Goal: Communication & Community: Ask a question

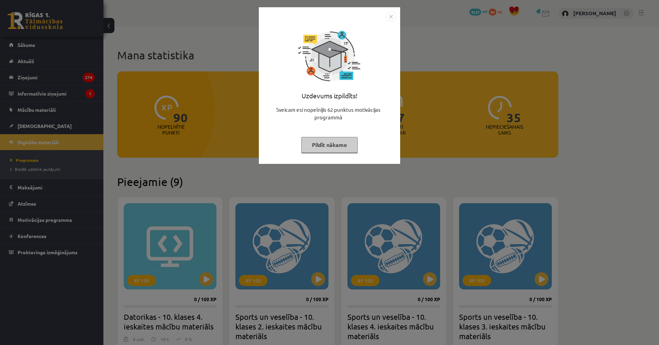
click at [159, 137] on div "Uzdevums izpildīts! Sveicam esi nopelnījis 62 punktus motivācijas programmā Pil…" at bounding box center [329, 172] width 659 height 345
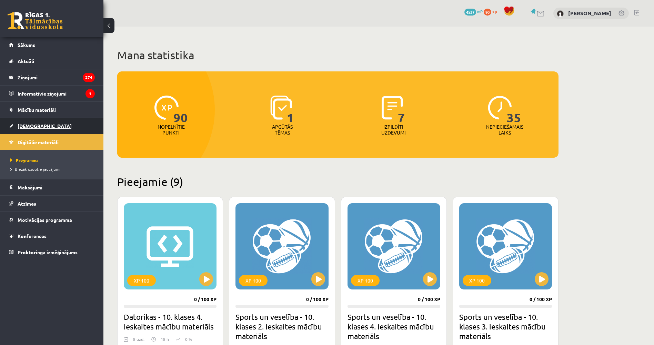
click at [77, 131] on link "[DEMOGRAPHIC_DATA]" at bounding box center [52, 126] width 86 height 16
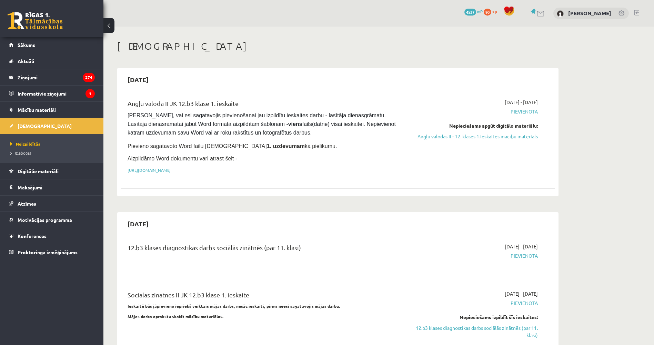
click at [26, 153] on span "Izlabotās" at bounding box center [20, 153] width 21 height 6
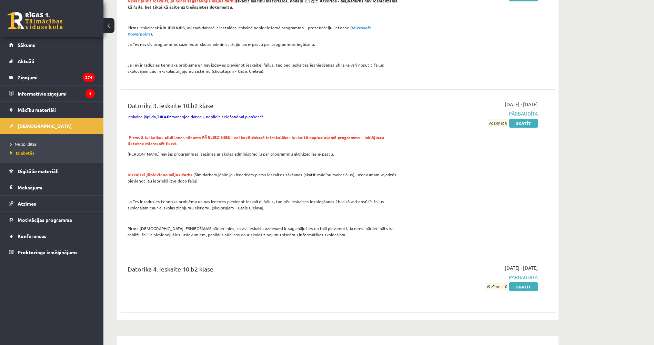
drag, startPoint x: 243, startPoint y: 126, endPoint x: 246, endPoint y: 155, distance: 29.1
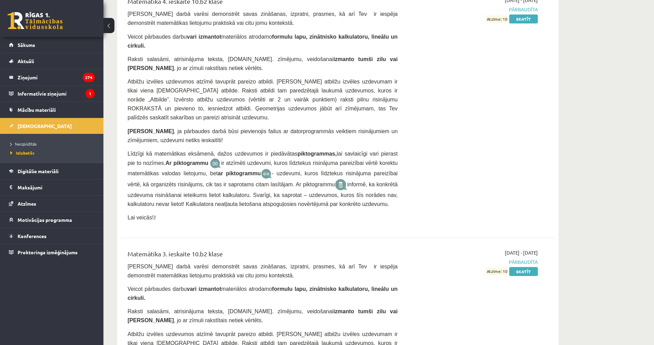
drag, startPoint x: 246, startPoint y: 155, endPoint x: 251, endPoint y: 246, distance: 91.5
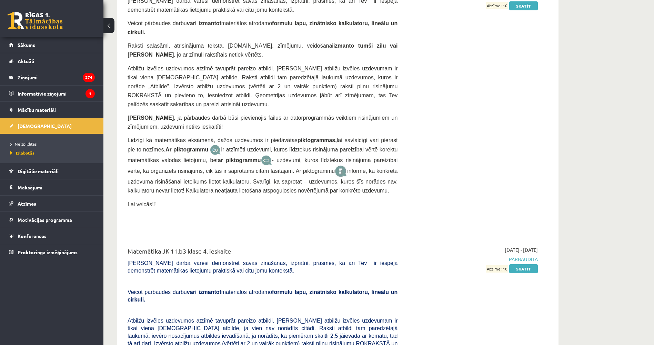
drag, startPoint x: 274, startPoint y: 210, endPoint x: 273, endPoint y: 215, distance: 4.9
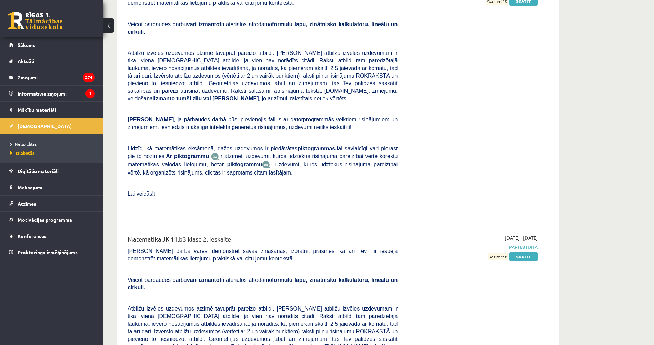
drag, startPoint x: 275, startPoint y: 187, endPoint x: 270, endPoint y: 234, distance: 47.2
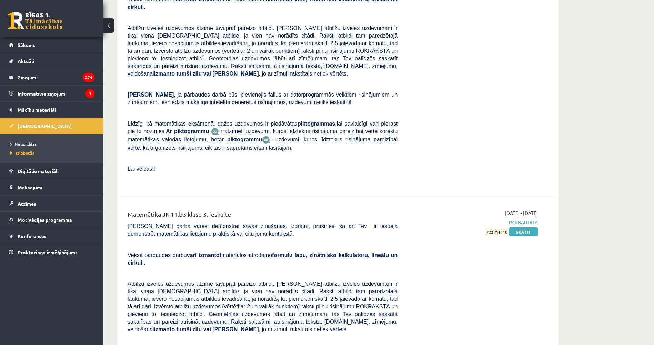
drag, startPoint x: 286, startPoint y: 190, endPoint x: 283, endPoint y: 236, distance: 46.6
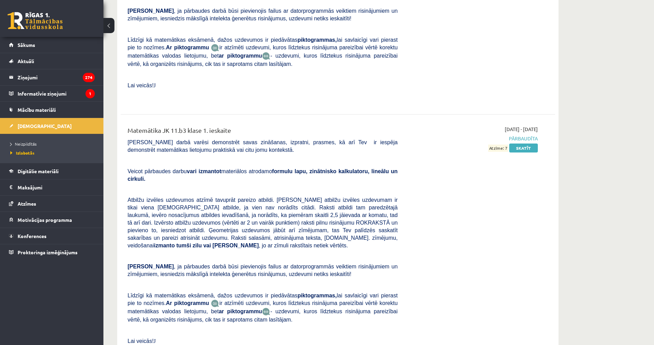
drag, startPoint x: 289, startPoint y: 206, endPoint x: 287, endPoint y: 237, distance: 30.8
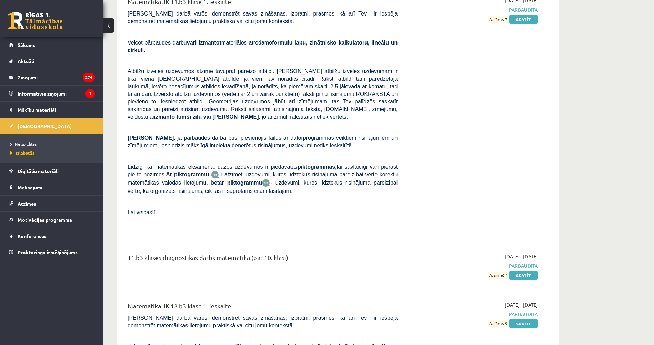
scroll to position [2909, 0]
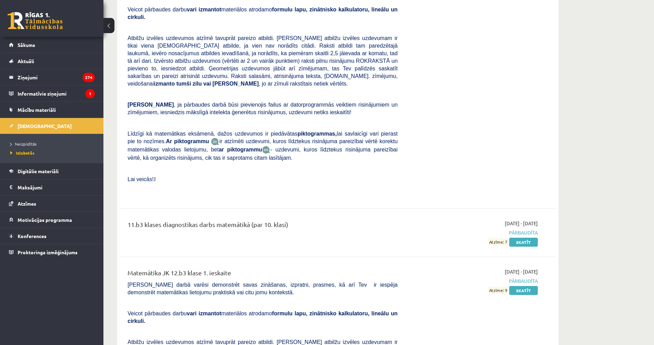
drag, startPoint x: 272, startPoint y: 210, endPoint x: 274, endPoint y: 241, distance: 31.1
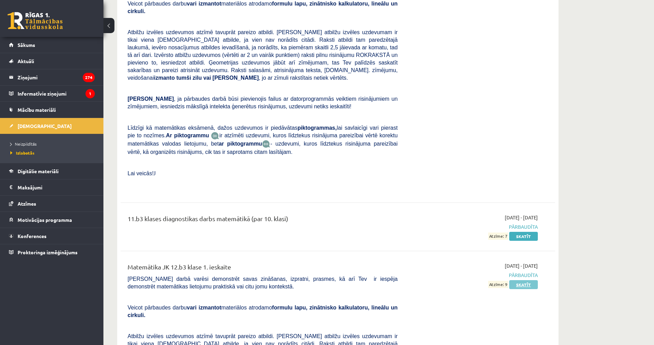
click at [524, 280] on link "Skatīt" at bounding box center [523, 284] width 29 height 9
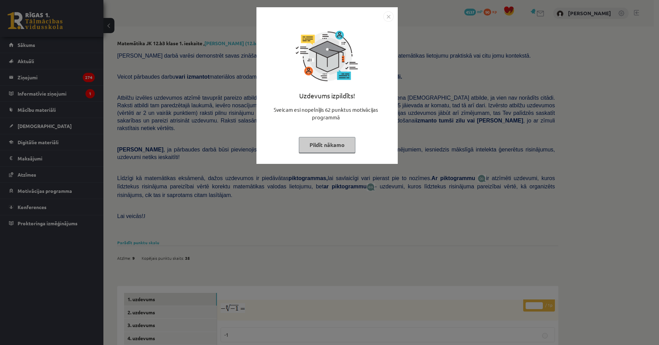
click at [478, 144] on div "Uzdevums izpildīts! Sveicam esi nopelnījis 62 punktus motivācijas programmā Pil…" at bounding box center [329, 172] width 659 height 345
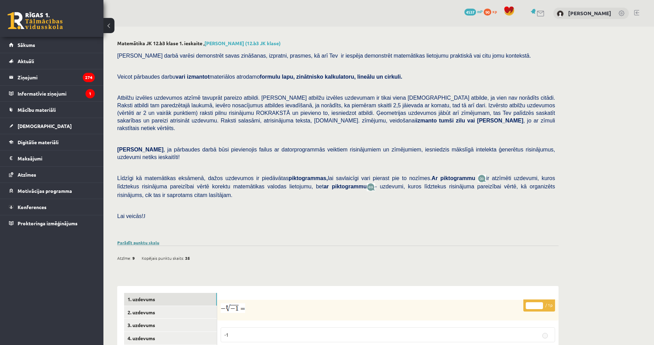
click at [155, 240] on link "Parādīt punktu skalu" at bounding box center [138, 243] width 42 height 6
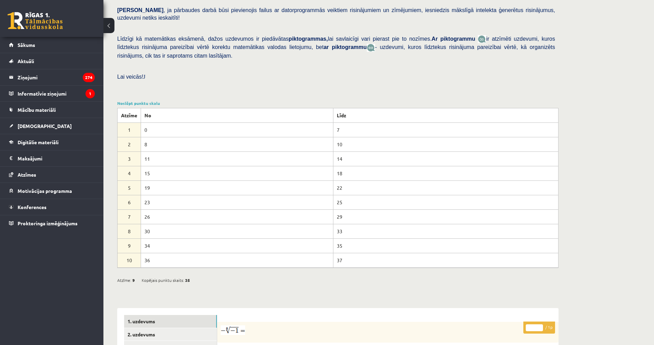
drag, startPoint x: 231, startPoint y: 208, endPoint x: 226, endPoint y: 241, distance: 32.7
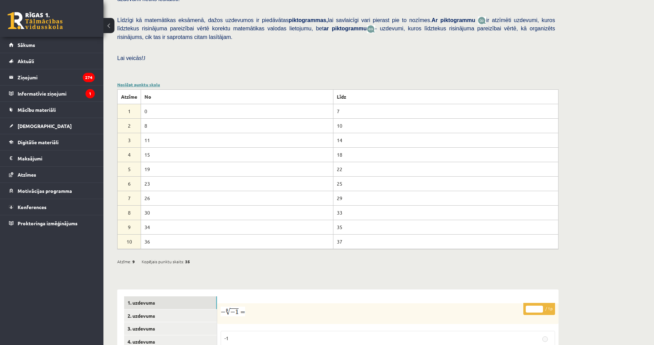
click at [157, 82] on link "Noslēpt punktu skalu" at bounding box center [138, 85] width 43 height 6
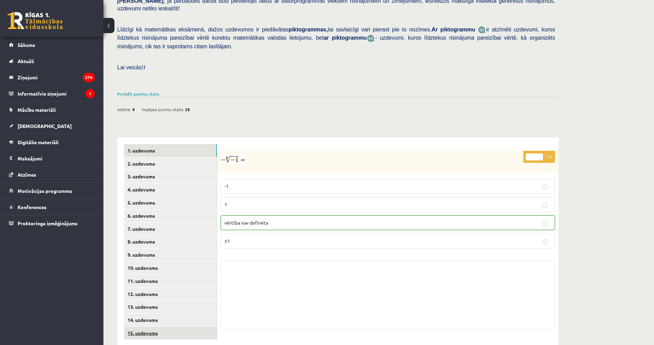
click at [186, 326] on link "15. uzdevums" at bounding box center [170, 332] width 93 height 13
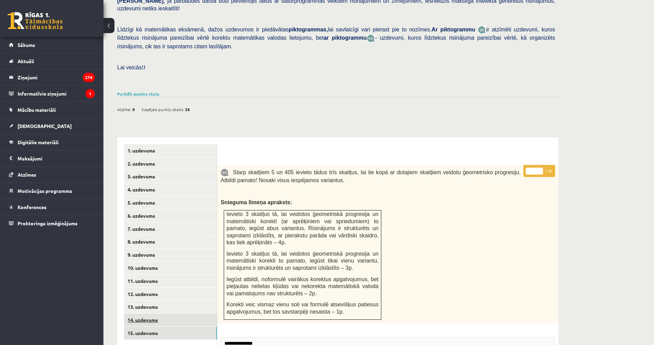
click at [191, 313] on link "14. uzdevums" at bounding box center [170, 319] width 93 height 13
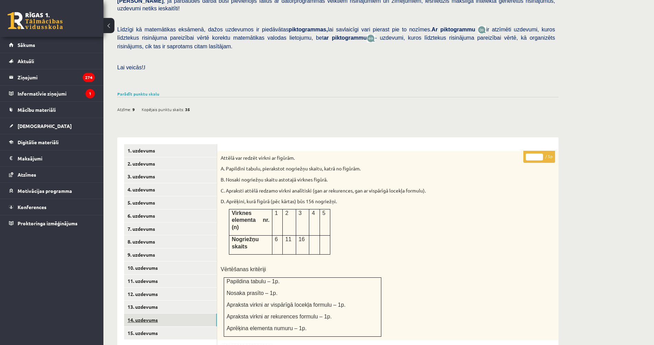
scroll to position [0, 0]
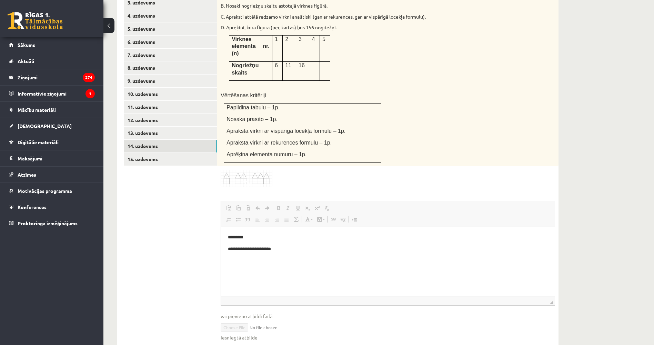
drag, startPoint x: 286, startPoint y: 263, endPoint x: 282, endPoint y: 295, distance: 31.6
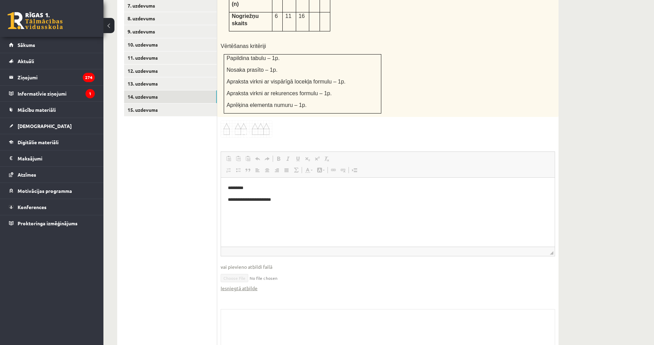
drag, startPoint x: 185, startPoint y: 270, endPoint x: 187, endPoint y: 288, distance: 17.7
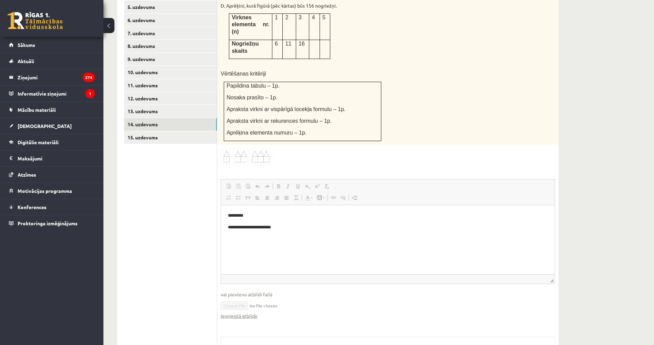
drag, startPoint x: 187, startPoint y: 254, endPoint x: 182, endPoint y: 220, distance: 35.3
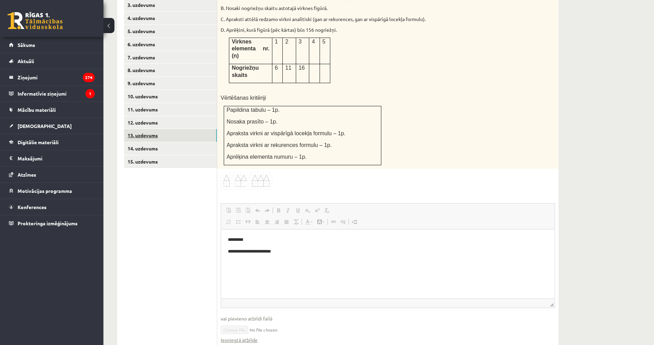
click at [186, 129] on link "13. uzdevums" at bounding box center [170, 135] width 93 height 13
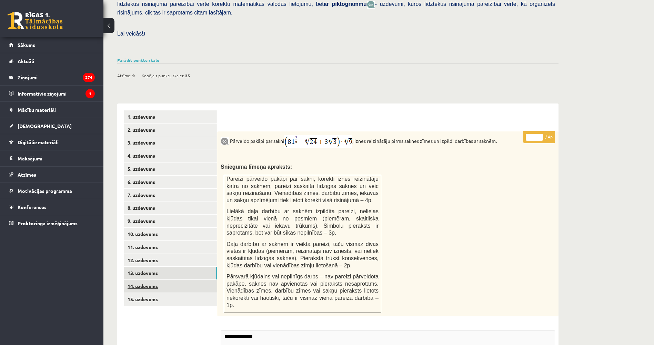
drag, startPoint x: 187, startPoint y: 241, endPoint x: 181, endPoint y: 196, distance: 45.2
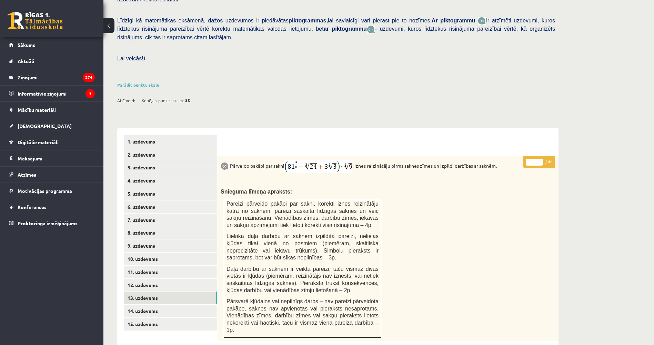
scroll to position [0, 0]
click at [173, 279] on link "12. uzdevums" at bounding box center [170, 285] width 93 height 13
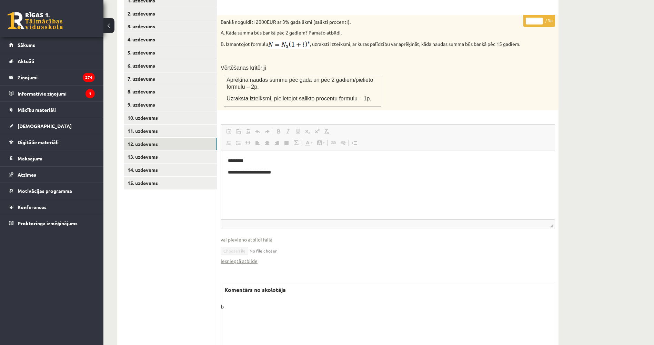
scroll to position [320, 0]
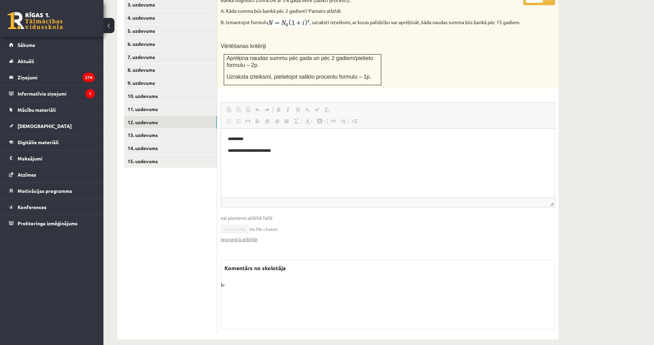
drag, startPoint x: 375, startPoint y: 283, endPoint x: 374, endPoint y: 288, distance: 4.4
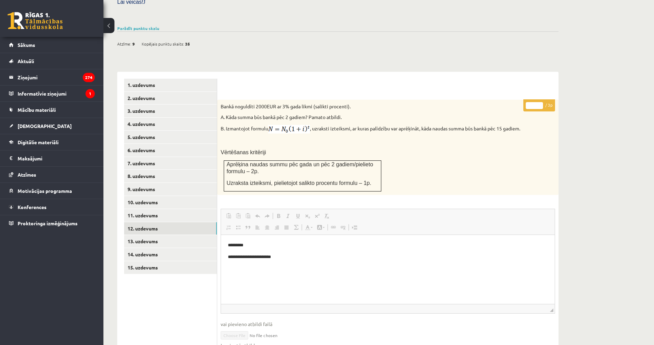
drag, startPoint x: 206, startPoint y: 216, endPoint x: 201, endPoint y: 191, distance: 24.9
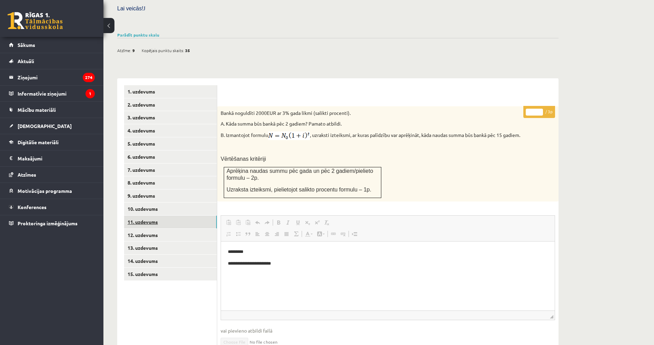
click at [176, 215] on link "11. uzdevums" at bounding box center [170, 221] width 93 height 13
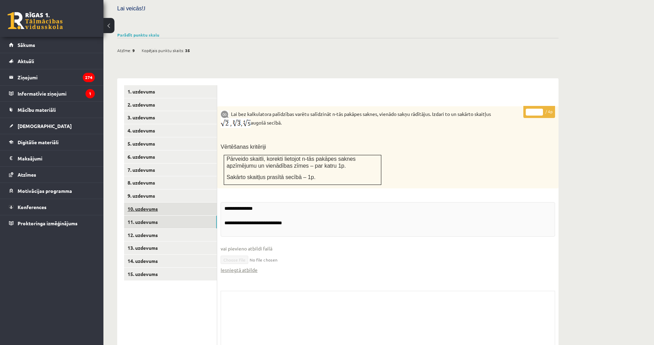
click at [176, 202] on link "10. uzdevums" at bounding box center [170, 208] width 93 height 13
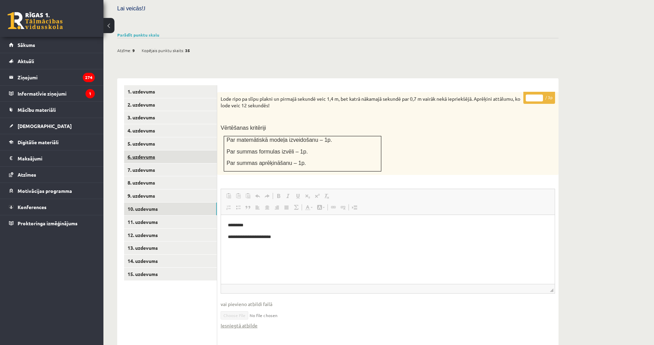
scroll to position [0, 0]
click at [175, 189] on link "9. uzdevums" at bounding box center [170, 195] width 93 height 13
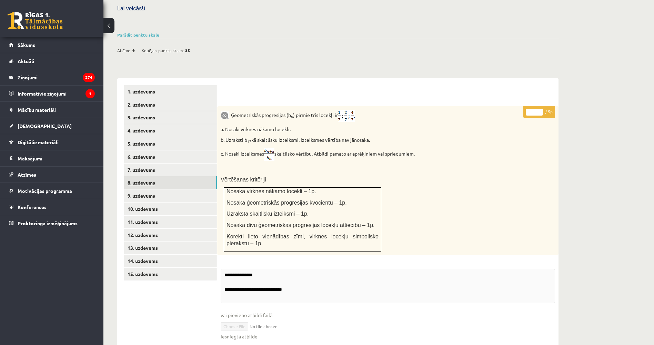
click at [175, 176] on link "8. uzdevums" at bounding box center [170, 182] width 93 height 13
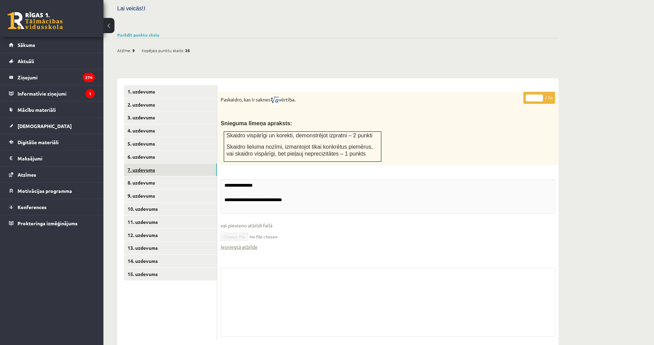
click at [175, 163] on link "7. uzdevums" at bounding box center [170, 169] width 93 height 13
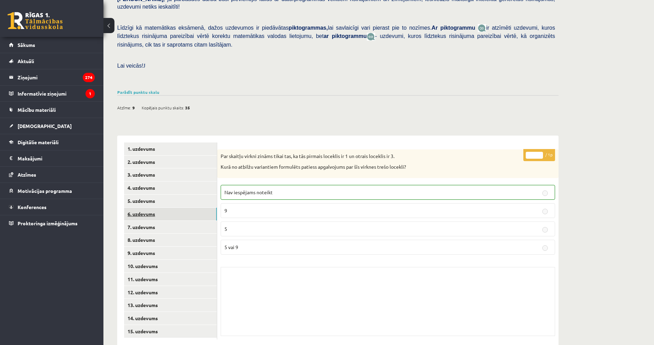
click at [165, 208] on link "6. uzdevums" at bounding box center [170, 214] width 93 height 13
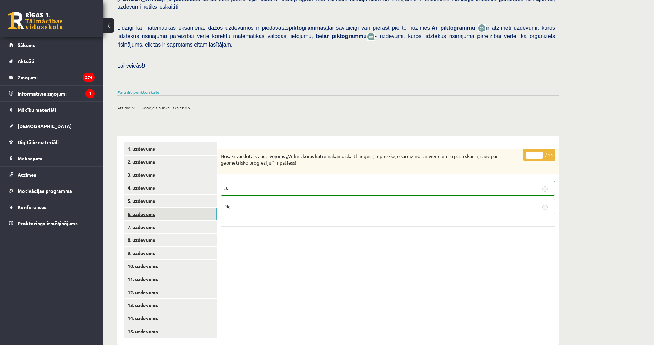
scroll to position [149, 0]
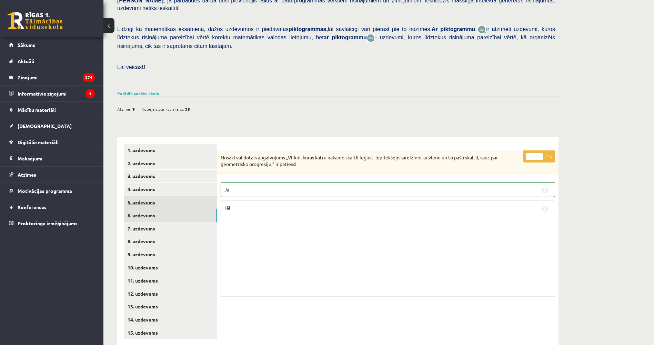
click at [166, 196] on link "5. uzdevums" at bounding box center [170, 202] width 93 height 13
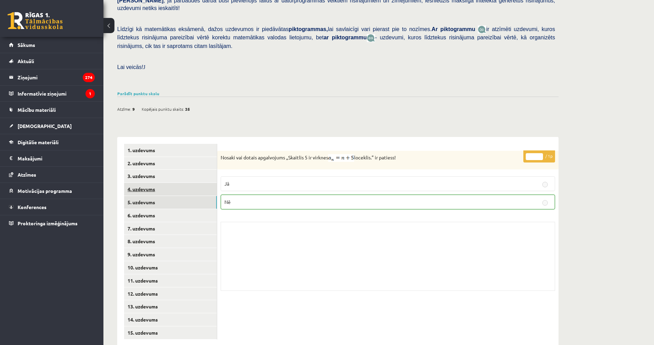
click at [170, 183] on link "4. uzdevums" at bounding box center [170, 189] width 93 height 13
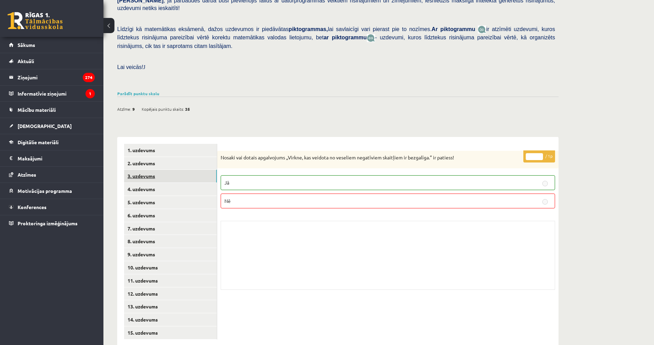
click at [174, 170] on link "3. uzdevums" at bounding box center [170, 176] width 93 height 13
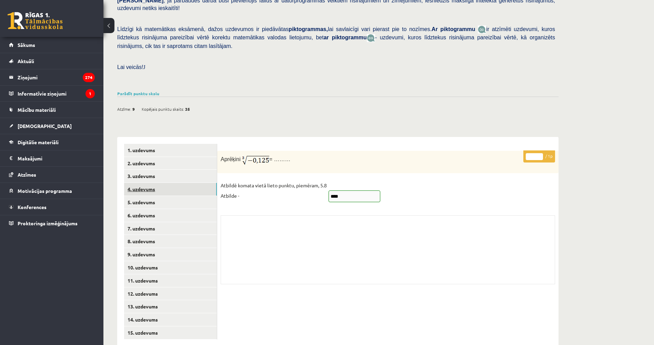
click at [173, 183] on link "4. uzdevums" at bounding box center [170, 189] width 93 height 13
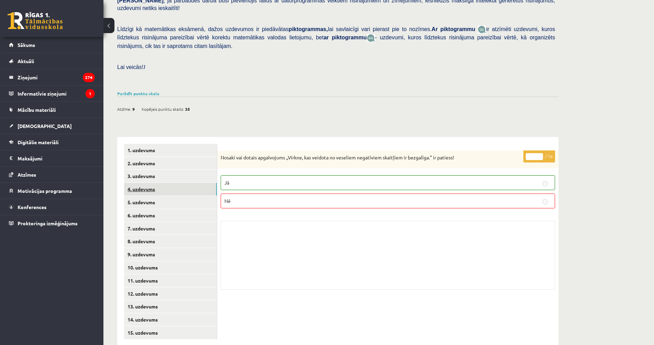
click at [171, 183] on link "4. uzdevums" at bounding box center [170, 189] width 93 height 13
click at [171, 170] on link "3. uzdevums" at bounding box center [170, 176] width 93 height 13
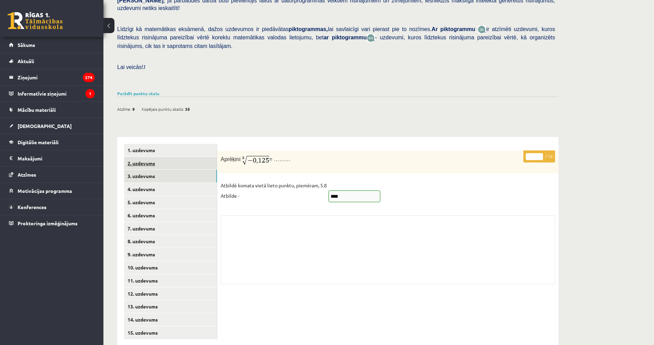
click at [177, 157] on link "2. uzdevums" at bounding box center [170, 163] width 93 height 13
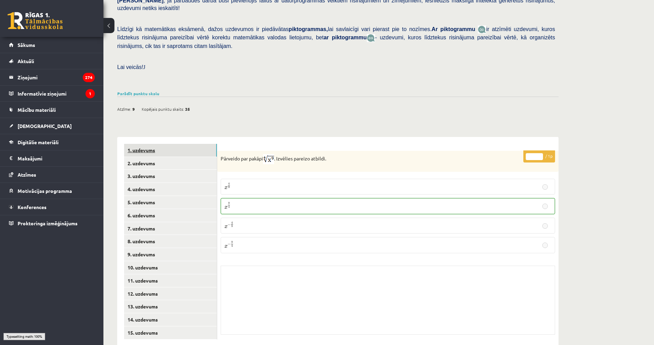
click at [178, 144] on link "1. uzdevums" at bounding box center [170, 150] width 93 height 13
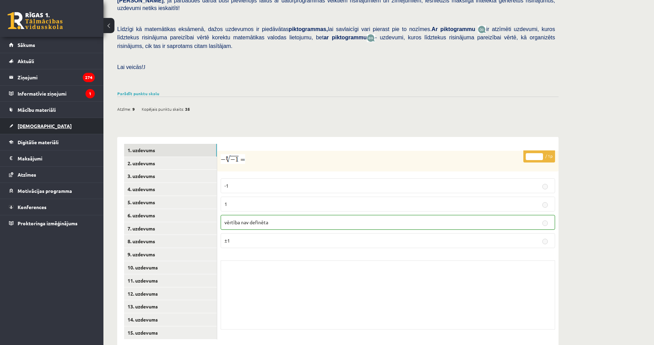
click at [58, 133] on ul "Sākums Aktuāli Kā mācīties eSKOLĀ Kontakti Normatīvie akti Online konsultācijas…" at bounding box center [51, 134] width 103 height 194
click at [55, 125] on link "[DEMOGRAPHIC_DATA]" at bounding box center [52, 126] width 86 height 16
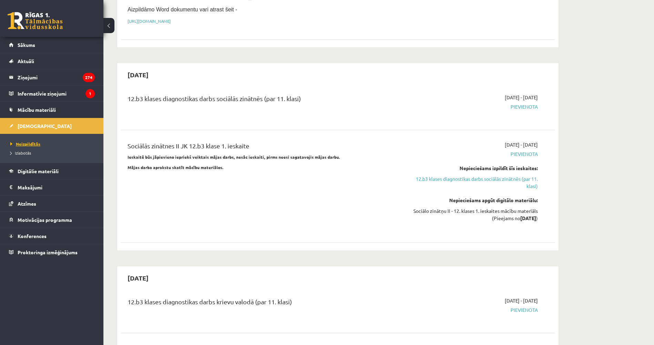
click at [32, 143] on span "Neizpildītās" at bounding box center [25, 144] width 30 height 6
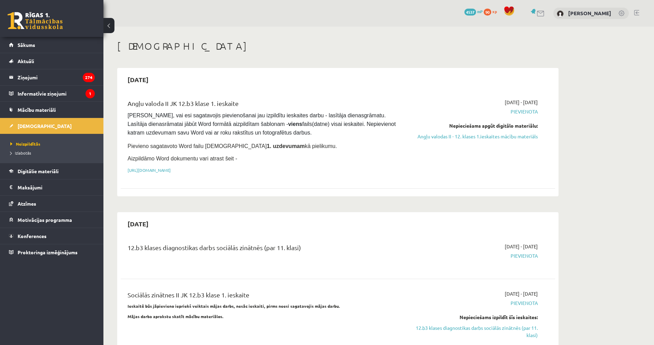
drag, startPoint x: 318, startPoint y: 168, endPoint x: 304, endPoint y: 59, distance: 109.7
click at [40, 168] on span "Digitālie materiāli" at bounding box center [38, 171] width 41 height 6
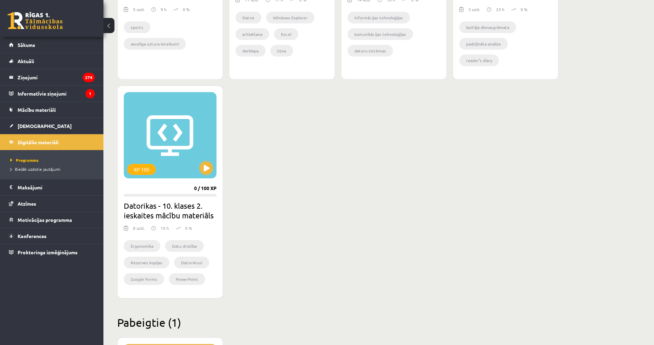
drag, startPoint x: 243, startPoint y: 180, endPoint x: 242, endPoint y: 249, distance: 69.3
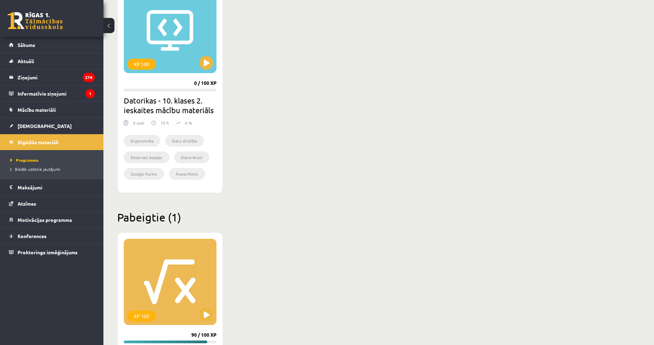
drag, startPoint x: 245, startPoint y: 201, endPoint x: 246, endPoint y: 213, distance: 11.8
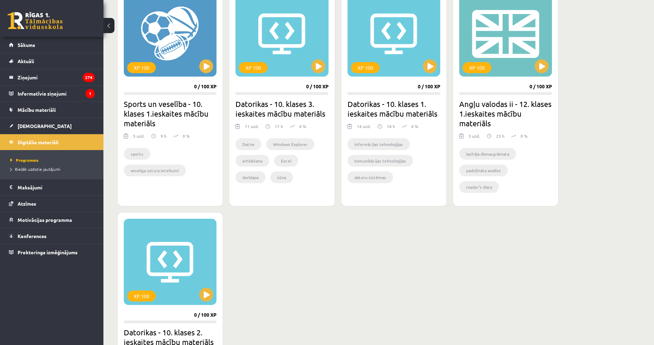
drag, startPoint x: 243, startPoint y: 160, endPoint x: 242, endPoint y: 152, distance: 7.6
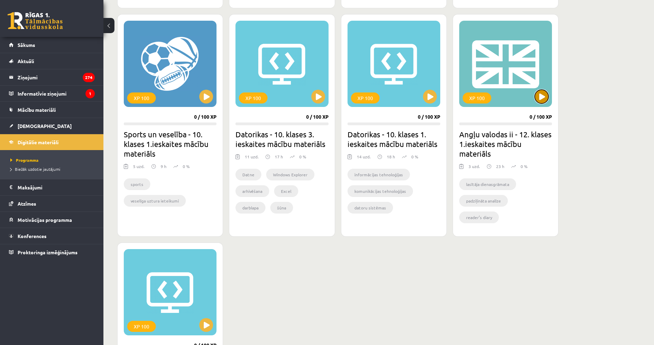
click at [541, 92] on button at bounding box center [542, 97] width 14 height 14
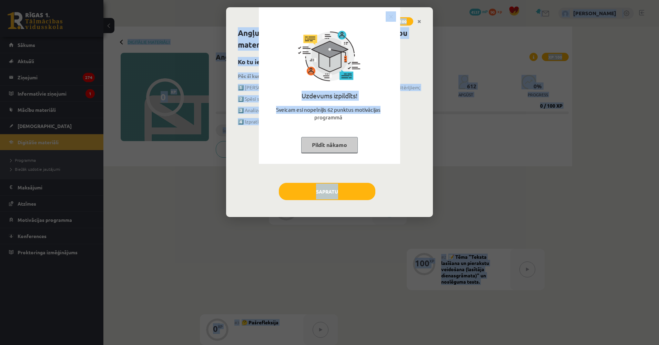
click at [529, 109] on body "0 Dāvanas 4537 mP 90 xp Oskars Pokrovskis Sākums Aktuāli Kā mācīties eSKOLĀ Kon…" at bounding box center [329, 172] width 659 height 345
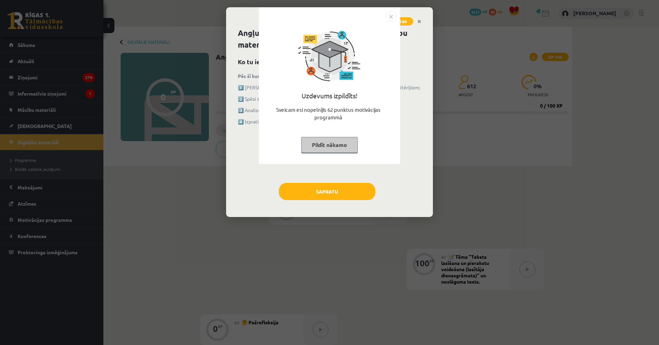
drag, startPoint x: 529, startPoint y: 109, endPoint x: 501, endPoint y: 184, distance: 80.6
click at [501, 184] on div "Uzdevums izpildīts! Sveicam esi nopelnījis 62 punktus motivācijas programmā Pil…" at bounding box center [329, 172] width 659 height 345
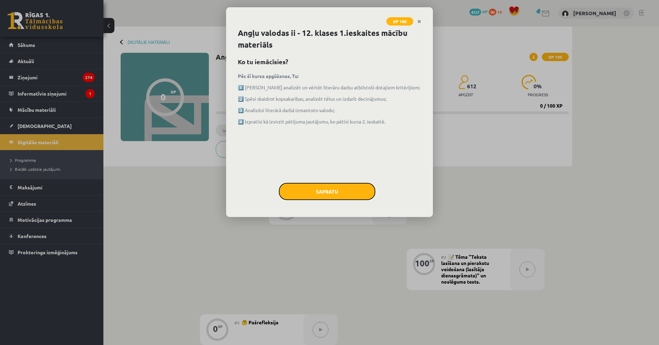
click at [372, 196] on button "Sapratu" at bounding box center [327, 191] width 97 height 17
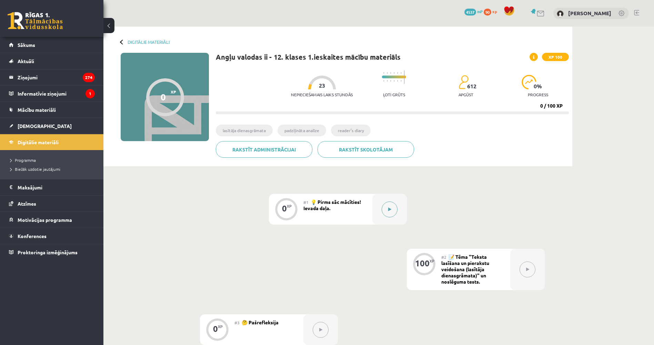
click at [394, 209] on button at bounding box center [390, 209] width 16 height 16
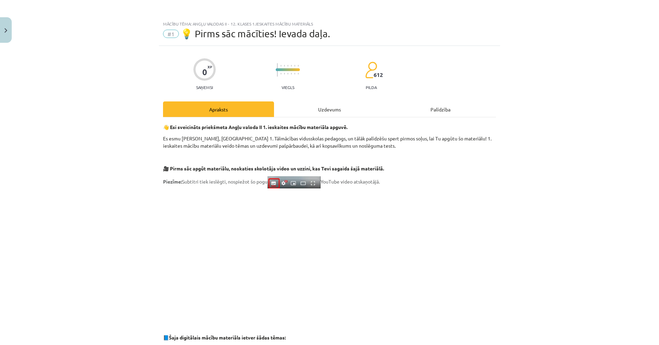
click at [342, 113] on div "Uzdevums" at bounding box center [329, 109] width 111 height 16
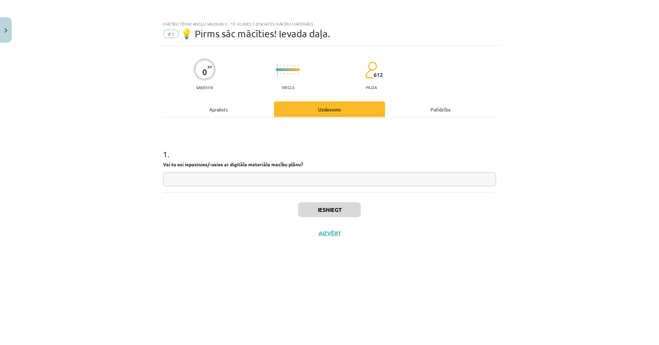
click at [329, 178] on input "text" at bounding box center [329, 179] width 333 height 14
type input "*"
click at [330, 213] on button "Iesniegt" at bounding box center [329, 209] width 63 height 15
click at [324, 233] on button "Nākamā nodarbība" at bounding box center [330, 238] width 68 height 16
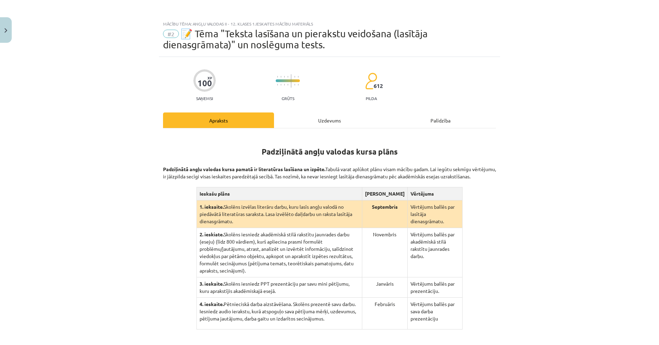
click at [322, 119] on div "Uzdevums" at bounding box center [329, 120] width 111 height 16
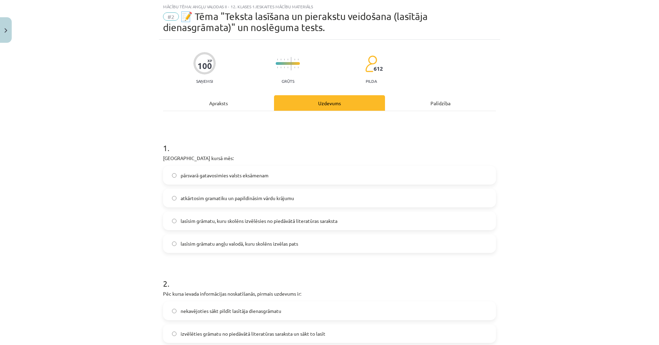
click at [258, 102] on div "Apraksts" at bounding box center [218, 103] width 111 height 16
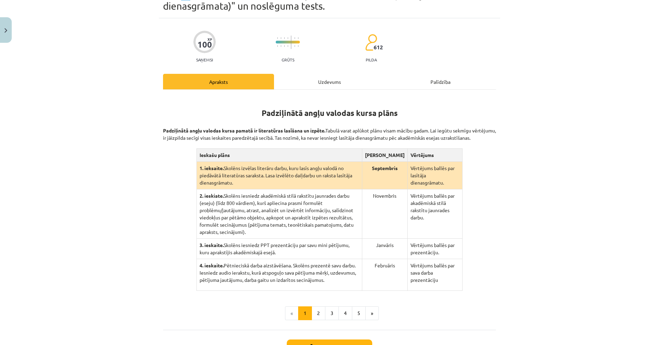
scroll to position [64, 0]
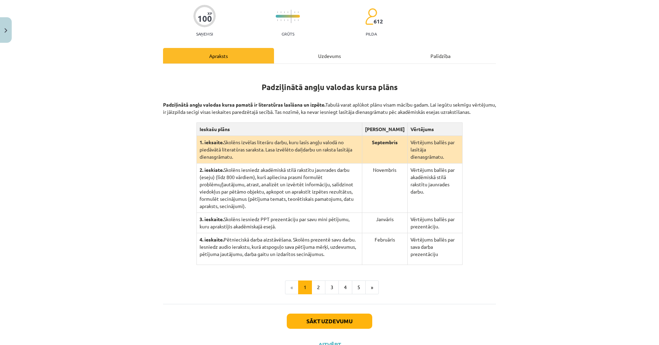
drag, startPoint x: 327, startPoint y: 150, endPoint x: 325, endPoint y: 166, distance: 16.0
click at [303, 65] on div "Padziļinātā angļu valodas kursa plāns Padziļinātā angļu valodas kursa pamatā ir…" at bounding box center [329, 184] width 333 height 240
click at [304, 62] on div "Uzdevums" at bounding box center [329, 56] width 111 height 16
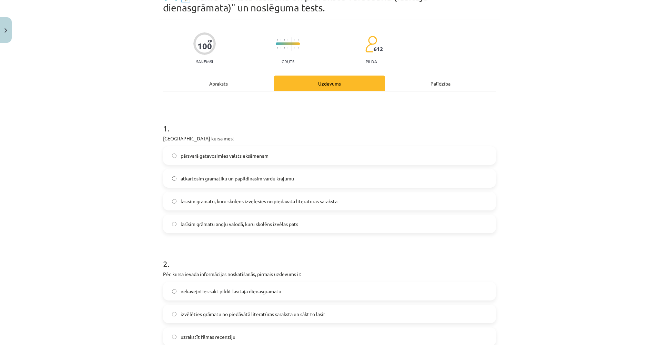
scroll to position [17, 0]
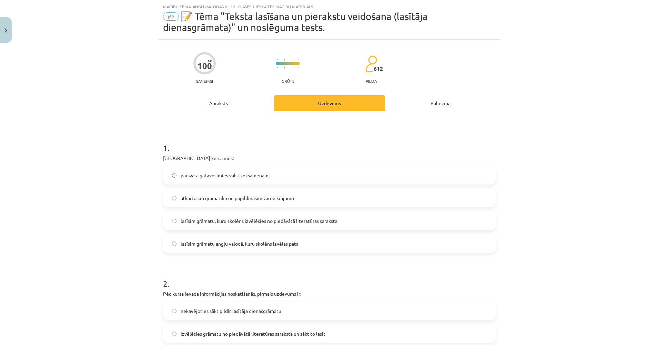
click at [241, 101] on div "Apraksts" at bounding box center [218, 103] width 111 height 16
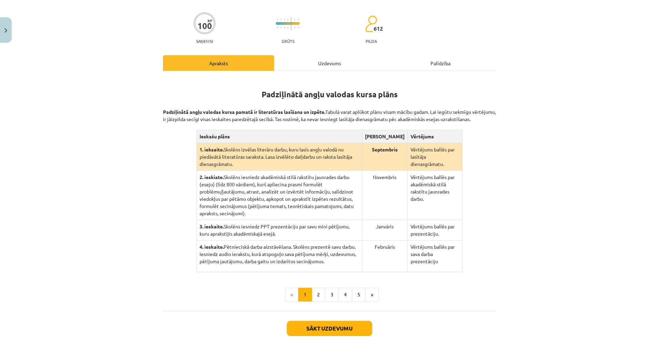
drag, startPoint x: 382, startPoint y: 193, endPoint x: 378, endPoint y: 203, distance: 11.2
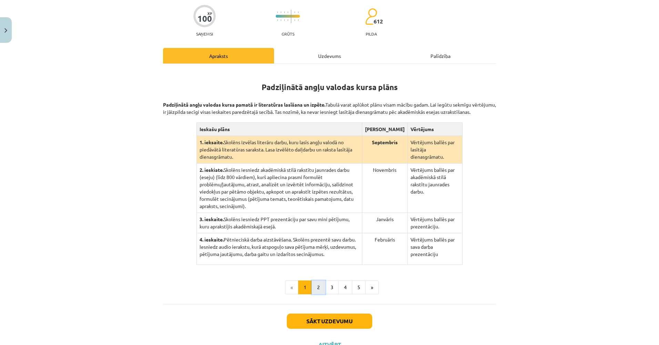
click at [314, 280] on button "2" at bounding box center [319, 287] width 14 height 14
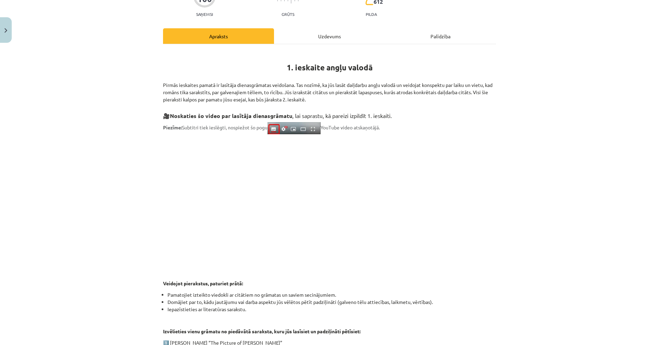
scroll to position [85, 0]
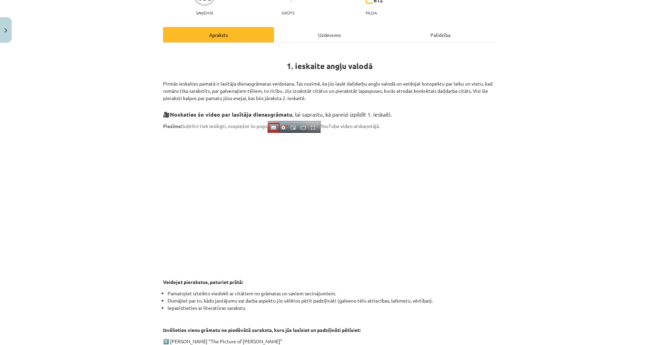
click at [333, 32] on div "Uzdevums" at bounding box center [329, 35] width 111 height 16
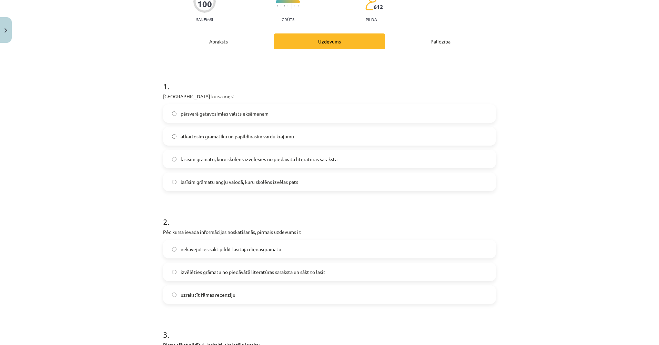
scroll to position [105, 0]
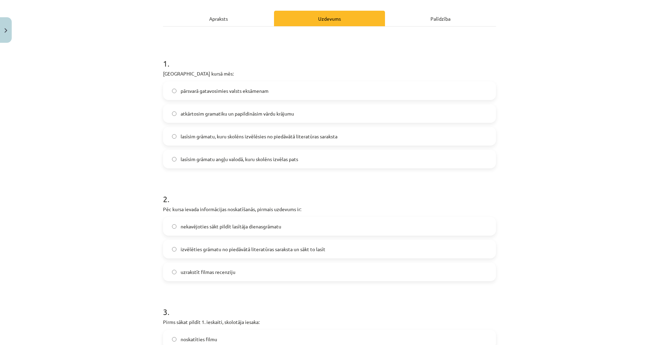
drag, startPoint x: 170, startPoint y: 104, endPoint x: 169, endPoint y: 127, distance: 22.5
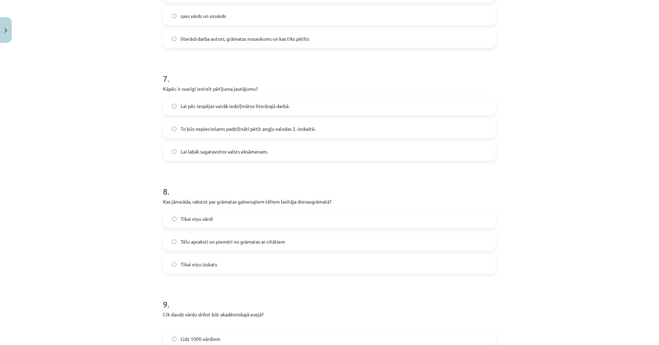
scroll to position [940, 0]
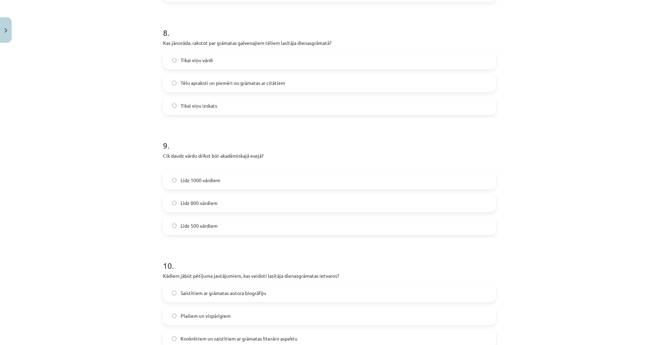
drag, startPoint x: 130, startPoint y: 145, endPoint x: 128, endPoint y: 162, distance: 16.7
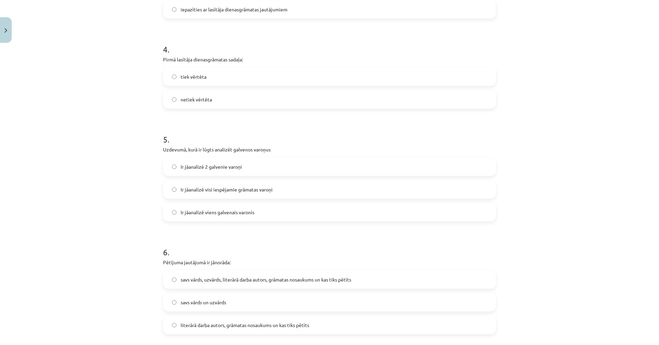
drag, startPoint x: 111, startPoint y: 129, endPoint x: 120, endPoint y: 68, distance: 62.4
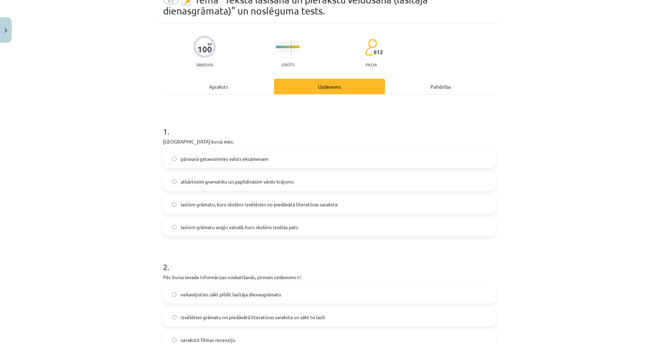
scroll to position [0, 0]
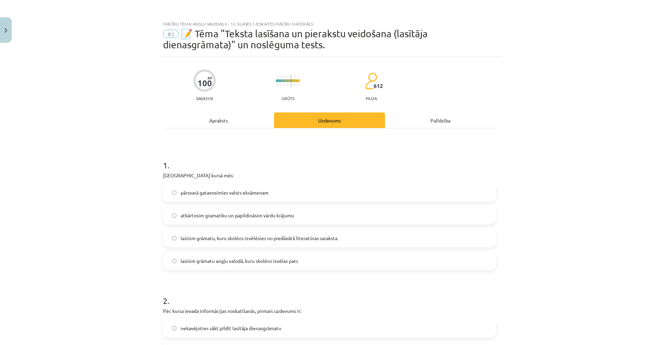
drag, startPoint x: 127, startPoint y: 84, endPoint x: 125, endPoint y: 23, distance: 60.7
click at [254, 121] on div "Apraksts" at bounding box center [218, 120] width 111 height 16
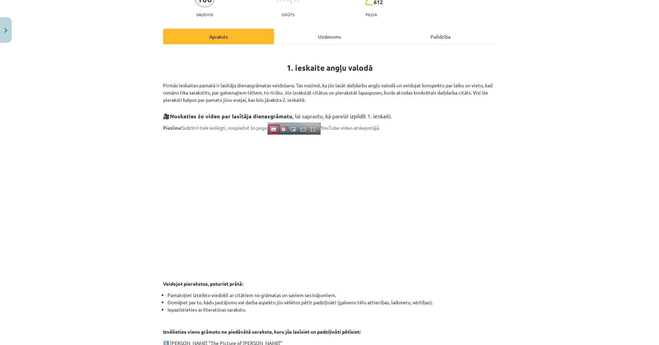
drag, startPoint x: 402, startPoint y: 137, endPoint x: 405, endPoint y: 167, distance: 30.2
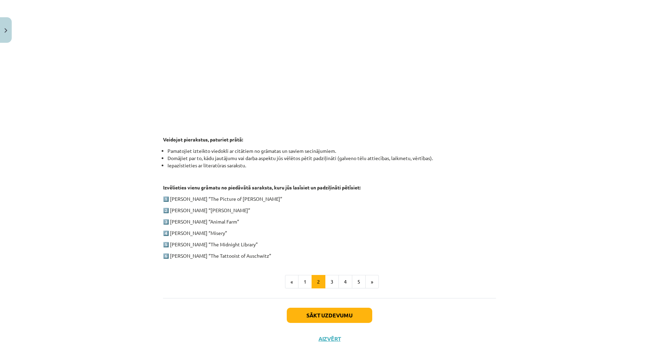
scroll to position [250, 0]
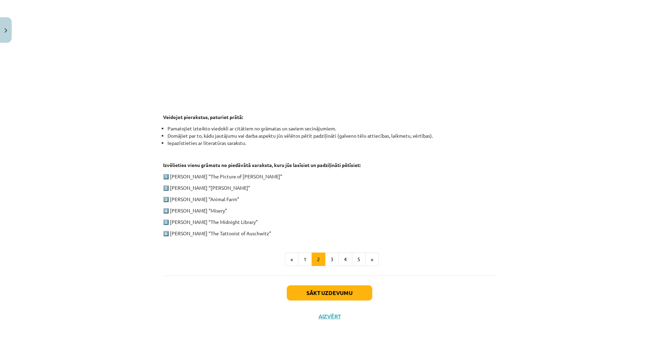
drag, startPoint x: 502, startPoint y: 158, endPoint x: 492, endPoint y: 190, distance: 33.2
drag, startPoint x: 294, startPoint y: 211, endPoint x: 242, endPoint y: 250, distance: 65.5
click at [242, 250] on div "1. ieskaite angļu valodā Pirmās ieskaites pamatā ir lasītāja dienasgrāmatas vei…" at bounding box center [329, 75] width 333 height 382
click at [306, 261] on button "1" at bounding box center [305, 259] width 14 height 14
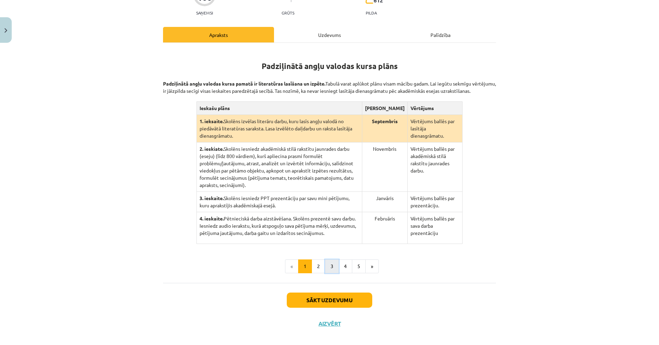
click at [326, 259] on button "3" at bounding box center [332, 266] width 14 height 14
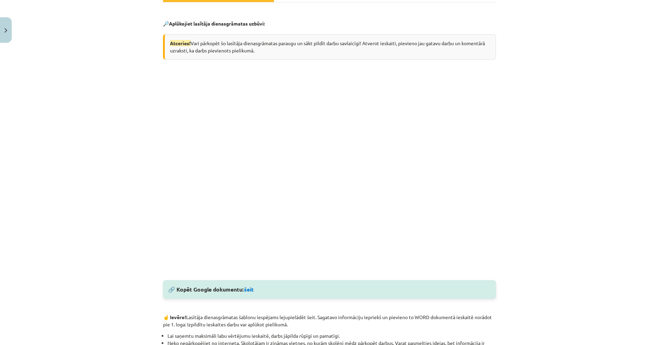
scroll to position [175, 0]
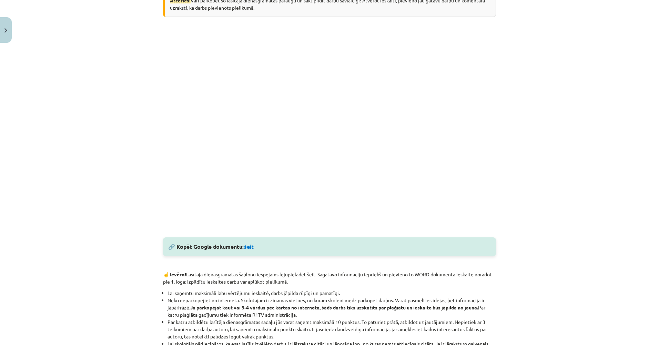
drag, startPoint x: 512, startPoint y: 228, endPoint x: 507, endPoint y: 243, distance: 15.9
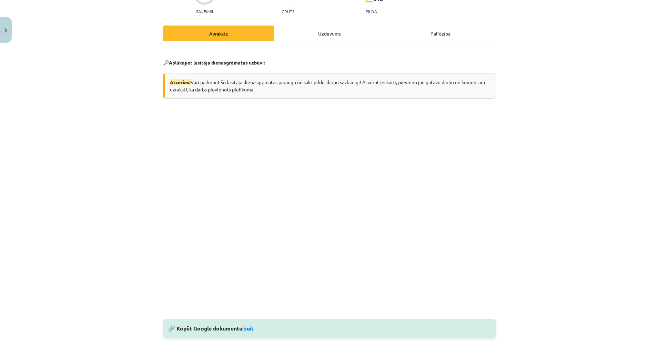
drag, startPoint x: 534, startPoint y: 172, endPoint x: 527, endPoint y: 143, distance: 29.7
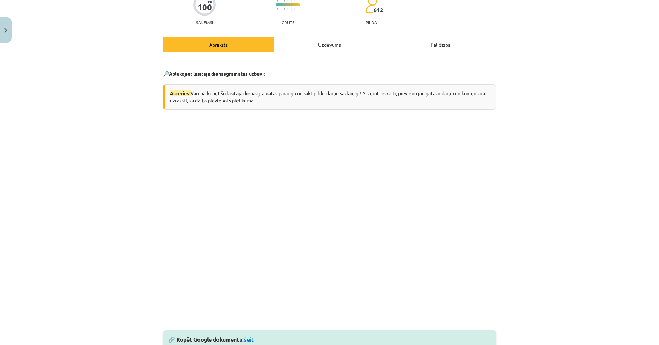
click at [78, 136] on div "Mācību tēma: Angļu valodas ii - 12. klases 1.ieskaites mācību materiāls #2 📝 Tē…" at bounding box center [329, 172] width 659 height 345
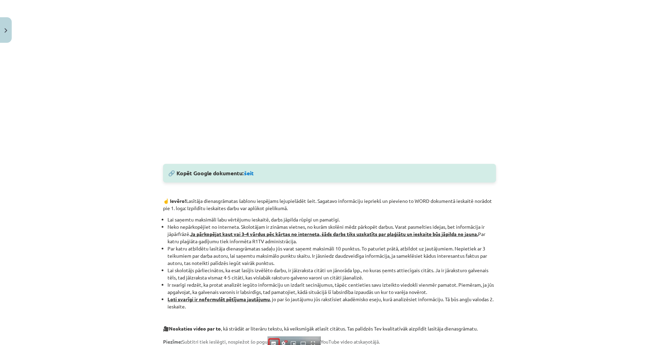
drag, startPoint x: 97, startPoint y: 131, endPoint x: 98, endPoint y: 186, distance: 54.5
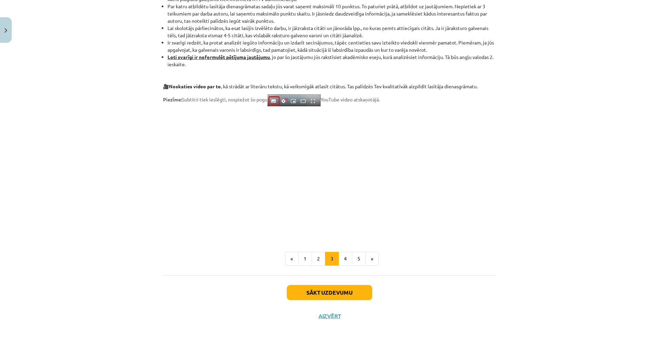
drag, startPoint x: 94, startPoint y: 239, endPoint x: 96, endPoint y: 251, distance: 12.2
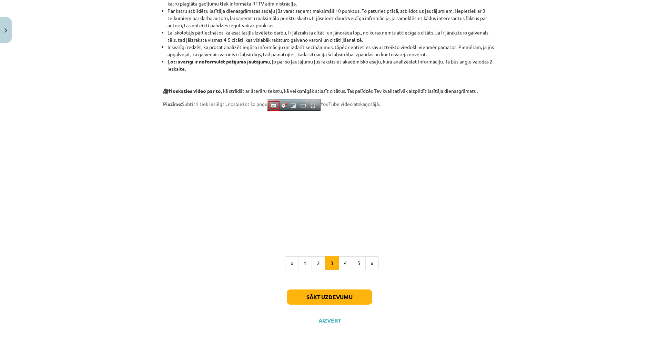
drag, startPoint x: 92, startPoint y: 204, endPoint x: 89, endPoint y: 188, distance: 17.2
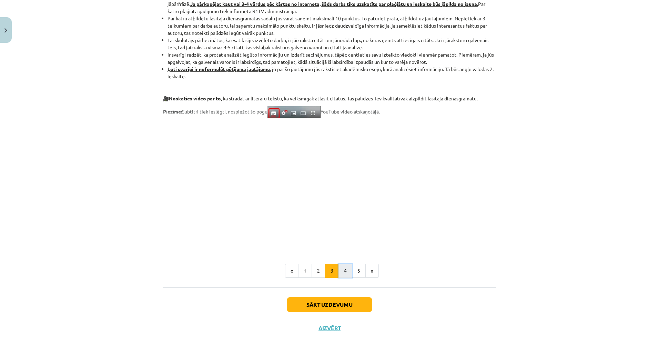
click at [339, 271] on button "4" at bounding box center [346, 271] width 14 height 14
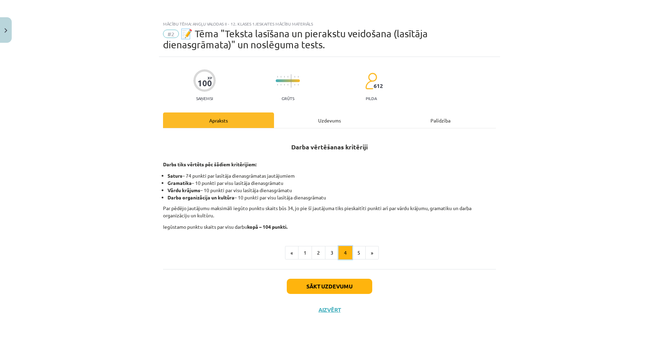
scroll to position [0, 0]
click at [355, 253] on button "5" at bounding box center [359, 253] width 14 height 14
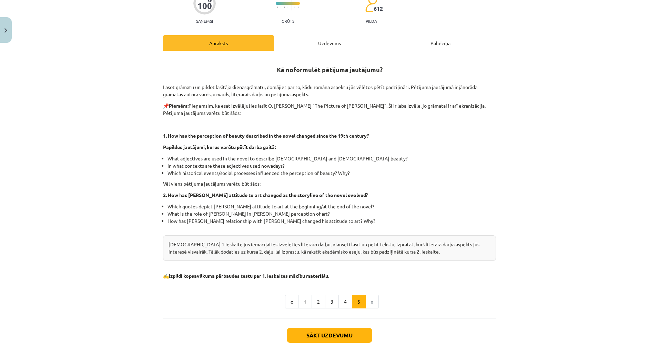
drag, startPoint x: 346, startPoint y: 222, endPoint x: 340, endPoint y: 250, distance: 28.3
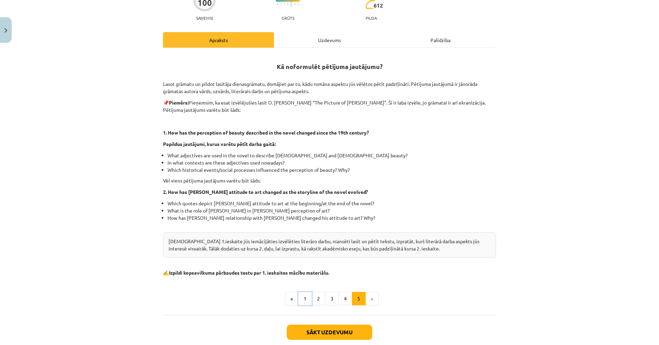
click at [302, 297] on button "1" at bounding box center [305, 299] width 14 height 14
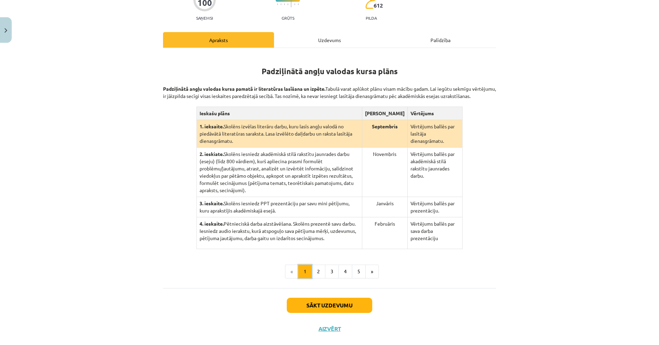
scroll to position [85, 0]
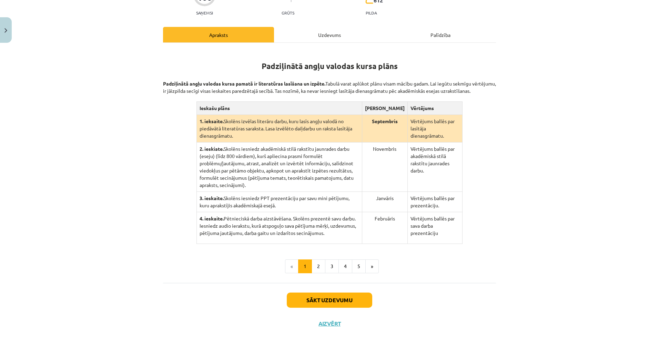
click at [298, 40] on div "Uzdevums" at bounding box center [329, 35] width 111 height 16
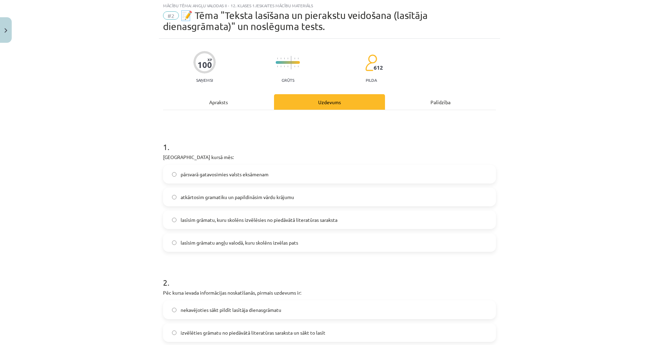
scroll to position [17, 0]
click at [247, 104] on div "Apraksts" at bounding box center [218, 103] width 111 height 16
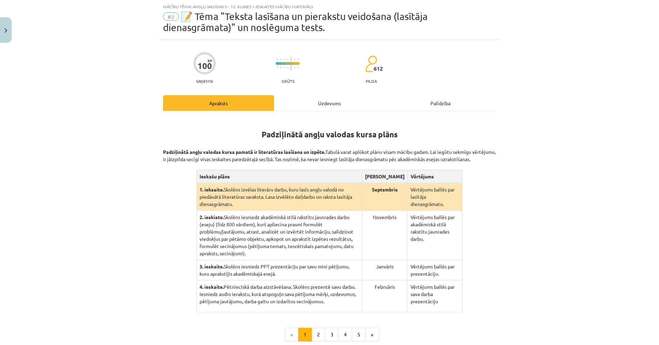
click at [313, 100] on div "Uzdevums" at bounding box center [329, 103] width 111 height 16
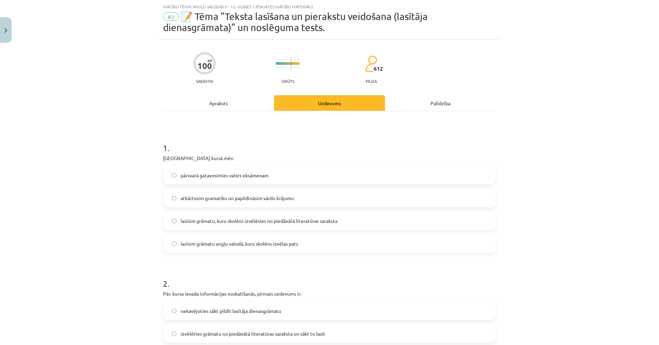
click at [257, 109] on div "Apraksts" at bounding box center [218, 103] width 111 height 16
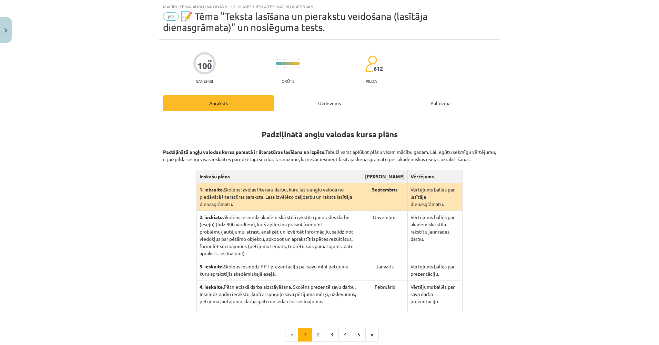
click at [315, 106] on div "Uzdevums" at bounding box center [329, 103] width 111 height 16
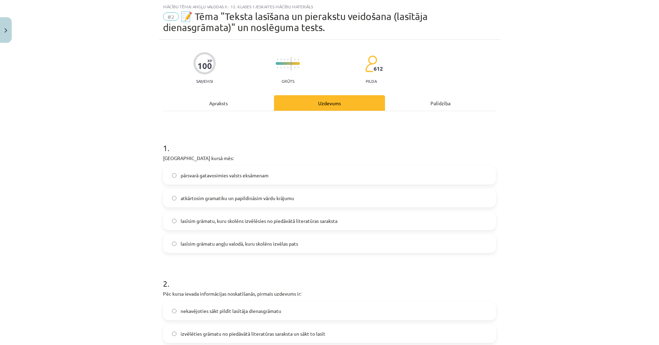
click at [256, 104] on div "Apraksts" at bounding box center [218, 103] width 111 height 16
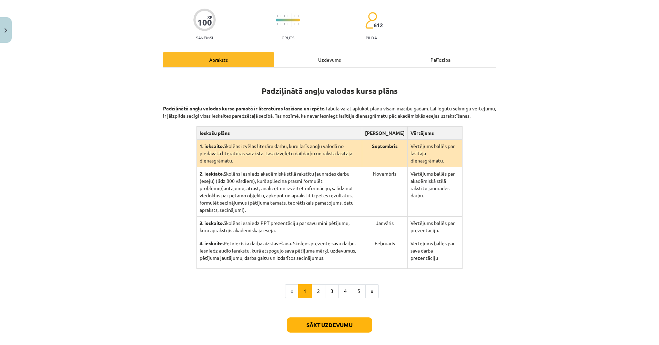
drag, startPoint x: 216, startPoint y: 145, endPoint x: 231, endPoint y: 175, distance: 33.2
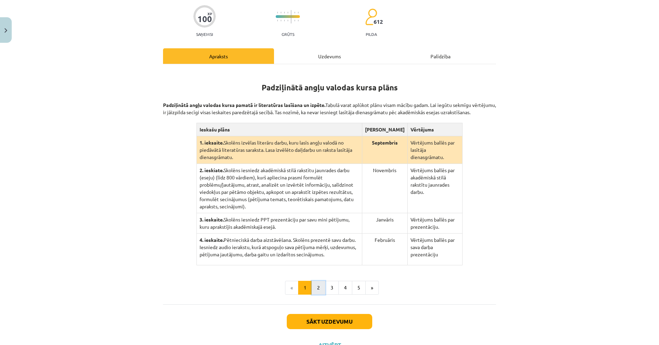
click at [320, 281] on button "2" at bounding box center [319, 288] width 14 height 14
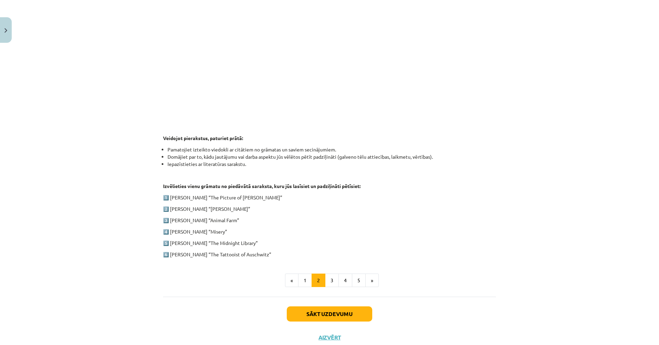
scroll to position [250, 0]
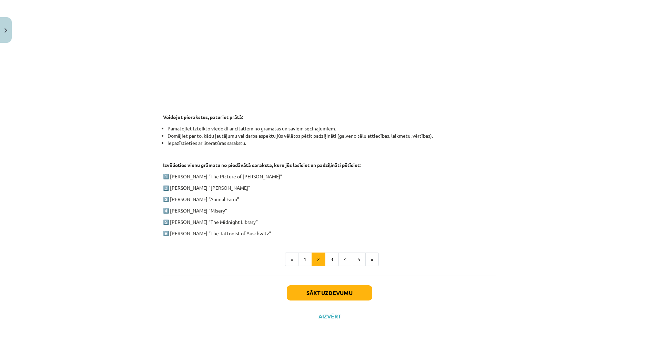
drag, startPoint x: 180, startPoint y: 250, endPoint x: 180, endPoint y: 258, distance: 7.9
click at [306, 263] on button "1" at bounding box center [305, 259] width 14 height 14
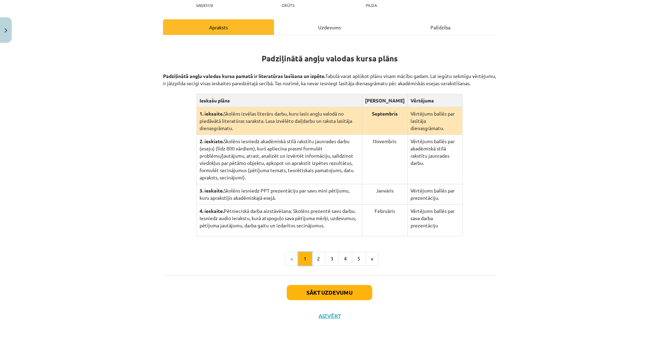
scroll to position [85, 0]
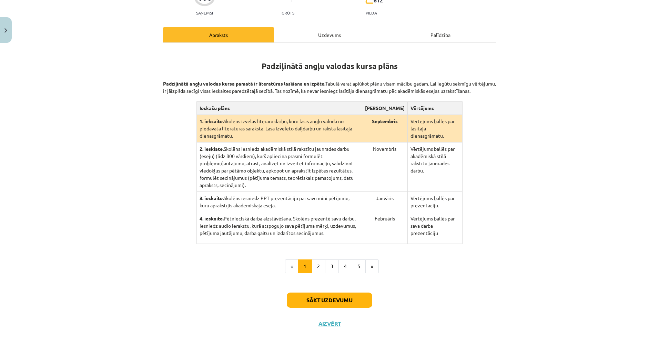
click at [312, 36] on div "Uzdevums" at bounding box center [329, 35] width 111 height 16
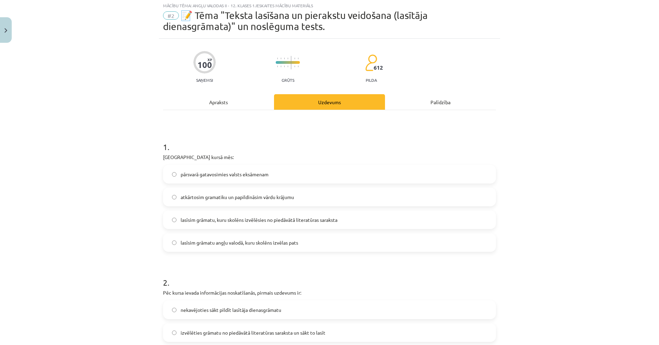
scroll to position [17, 0]
click at [251, 219] on span "lasīsim grāmatu, kuru skolēns izvēlēsies no piedāvātā literatūras saraksta" at bounding box center [259, 220] width 157 height 7
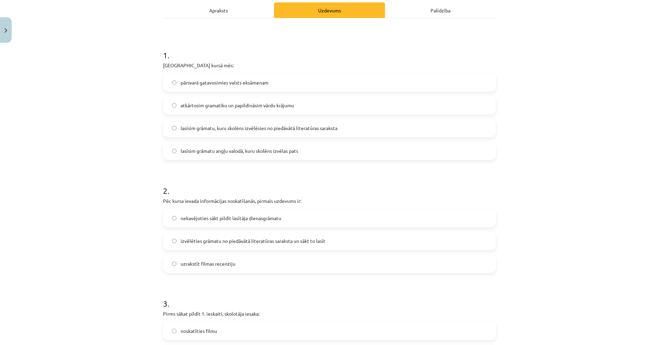
drag, startPoint x: 95, startPoint y: 188, endPoint x: 97, endPoint y: 199, distance: 10.5
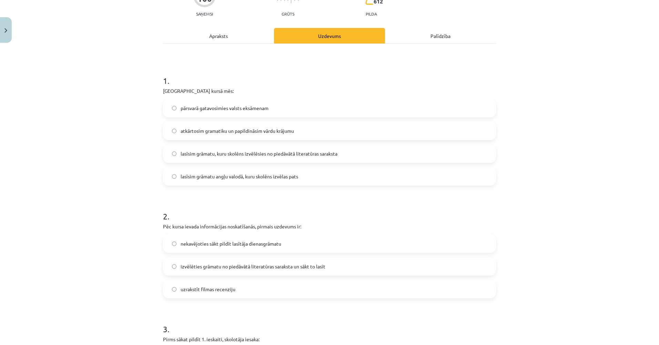
drag, startPoint x: 102, startPoint y: 181, endPoint x: 105, endPoint y: 162, distance: 19.1
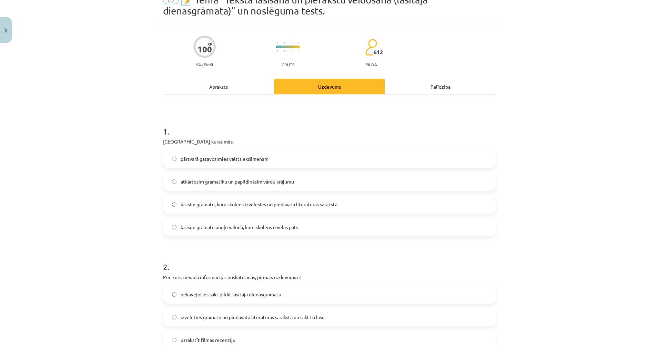
click at [204, 92] on div "Apraksts" at bounding box center [218, 87] width 111 height 16
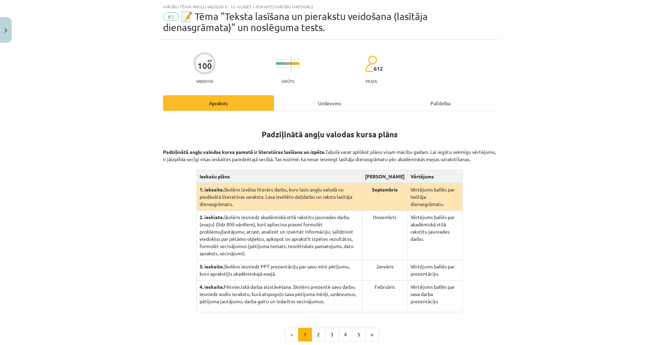
drag, startPoint x: 157, startPoint y: 149, endPoint x: 194, endPoint y: 166, distance: 40.4
click at [194, 166] on div "100 XP Saņemsi Grūts 612 pilda Apraksts Uzdevums Palīdzība Padziļinātā angļu va…" at bounding box center [329, 222] width 341 height 364
drag, startPoint x: 194, startPoint y: 166, endPoint x: 182, endPoint y: 165, distance: 11.4
copy p "Padziļinātā angļu valodas kursa pamatā ir literatūras lasīšana un izpēte. Tabul…"
click at [317, 109] on div "Uzdevums" at bounding box center [329, 103] width 111 height 16
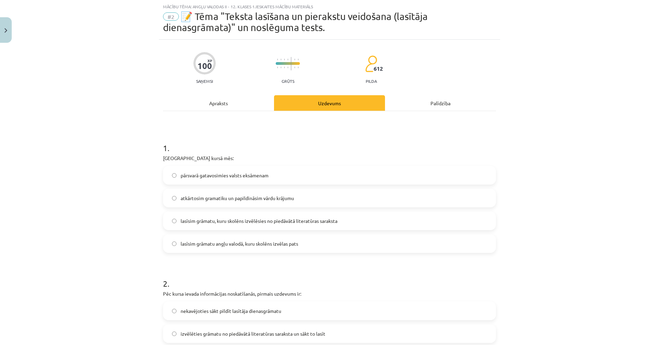
click at [169, 154] on div "1 . Padziļinātajā kursā mēs: pārsvarā gatavosimies valsts eksāmenam atkārtosim …" at bounding box center [329, 192] width 333 height 122
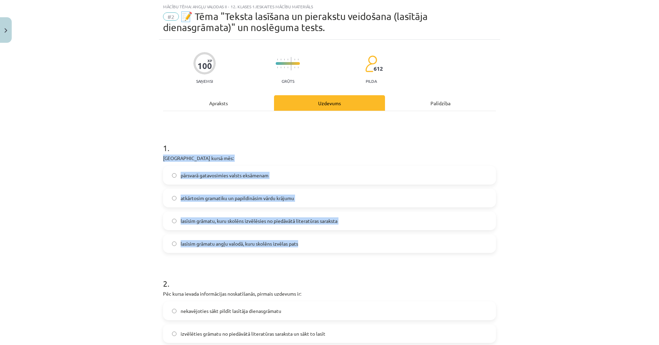
drag, startPoint x: 160, startPoint y: 157, endPoint x: 332, endPoint y: 242, distance: 191.8
click at [332, 242] on div "1 . Padziļinātajā kursā mēs: pārsvarā gatavosimies valsts eksāmenam atkārtosim …" at bounding box center [329, 192] width 333 height 122
copy div "Padziļinātajā kursā mēs: pārsvarā gatavosimies valsts eksāmenam atkārtosim gram…"
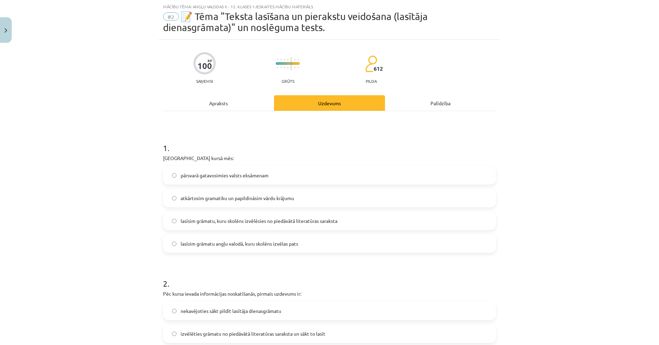
click at [237, 101] on div "Apraksts" at bounding box center [218, 103] width 111 height 16
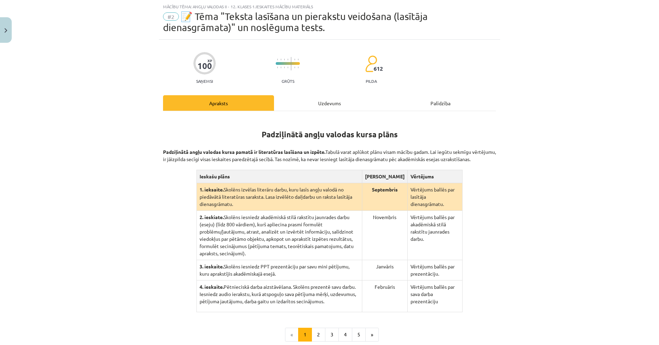
click at [313, 101] on div "Uzdevums" at bounding box center [329, 103] width 111 height 16
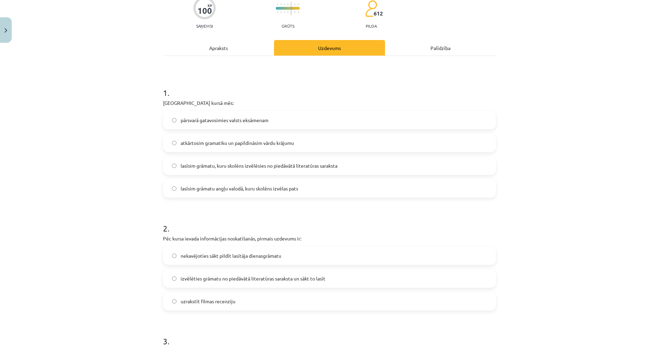
scroll to position [90, 0]
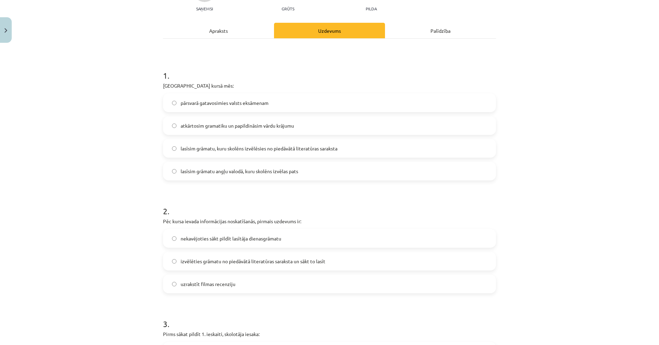
drag, startPoint x: 115, startPoint y: 96, endPoint x: 113, endPoint y: 107, distance: 11.7
click at [215, 28] on div "Apraksts" at bounding box center [218, 30] width 111 height 16
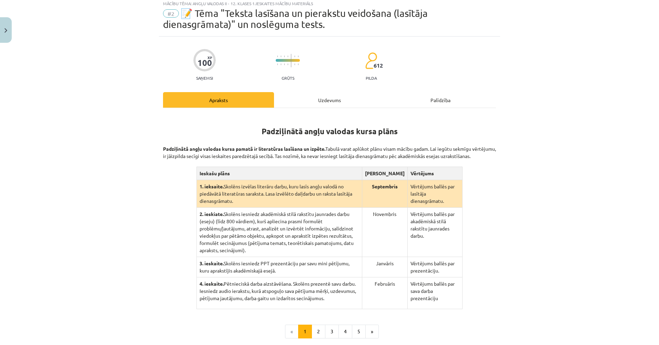
scroll to position [17, 0]
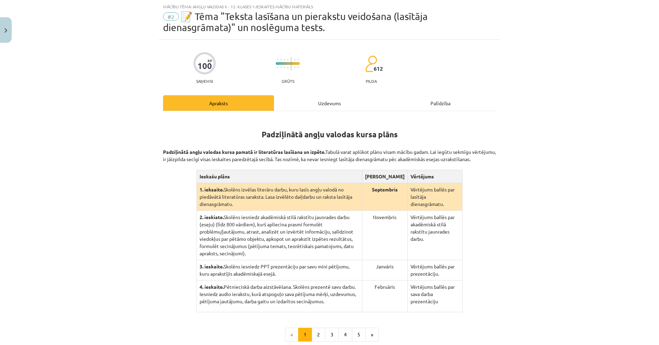
click at [276, 99] on div "Uzdevums" at bounding box center [329, 103] width 111 height 16
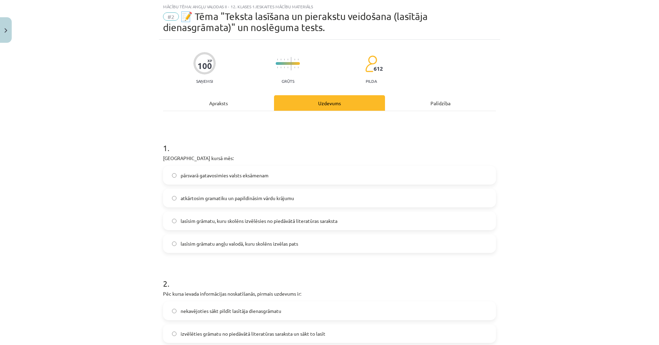
click at [245, 102] on div "Apraksts" at bounding box center [218, 103] width 111 height 16
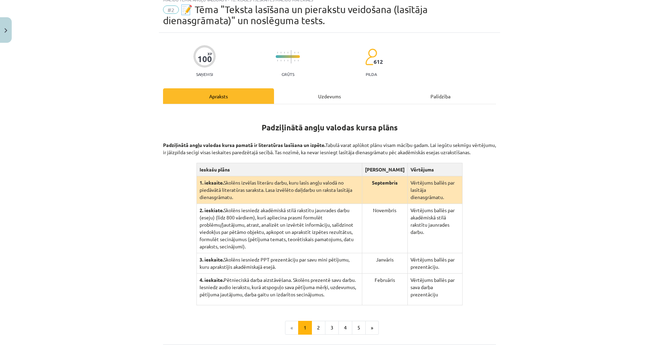
scroll to position [85, 0]
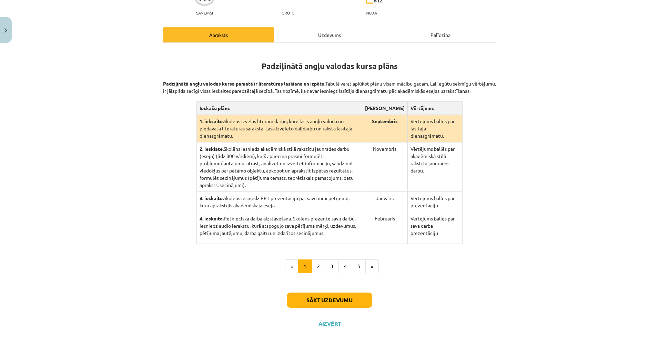
drag, startPoint x: 170, startPoint y: 123, endPoint x: 181, endPoint y: 169, distance: 46.8
click at [316, 259] on button "2" at bounding box center [319, 266] width 14 height 14
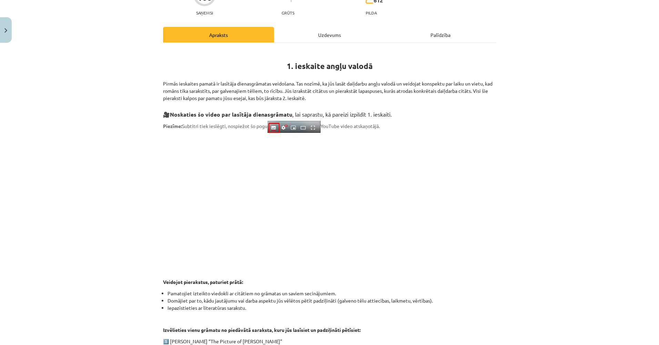
click at [159, 183] on div "100 XP Saņemsi Grūts 612 pilda Apraksts Uzdevums Palīdzība 1. ieskaite angļu va…" at bounding box center [329, 231] width 341 height 521
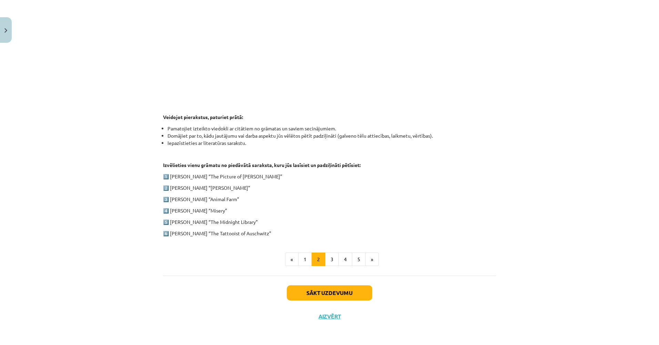
drag, startPoint x: 153, startPoint y: 190, endPoint x: 156, endPoint y: 218, distance: 28.7
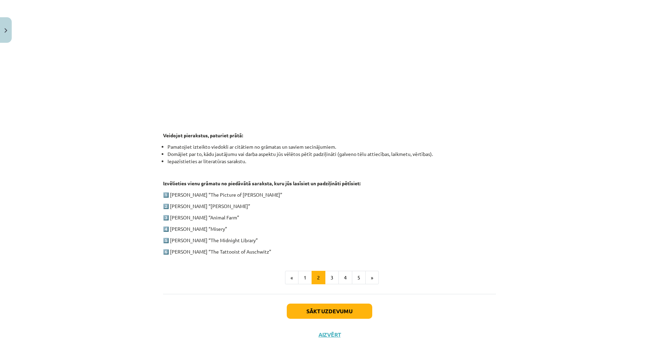
drag, startPoint x: 131, startPoint y: 186, endPoint x: 128, endPoint y: 172, distance: 13.7
click at [329, 276] on button "3" at bounding box center [332, 278] width 14 height 14
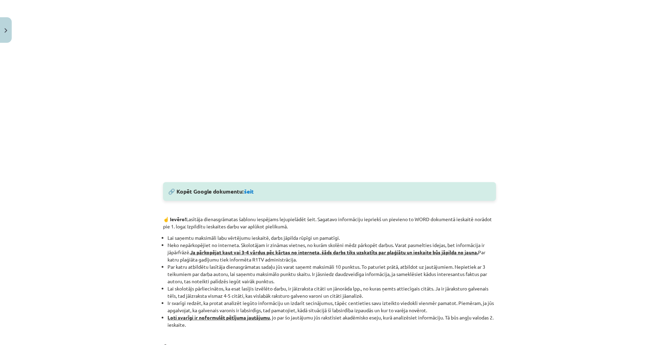
scroll to position [235, 0]
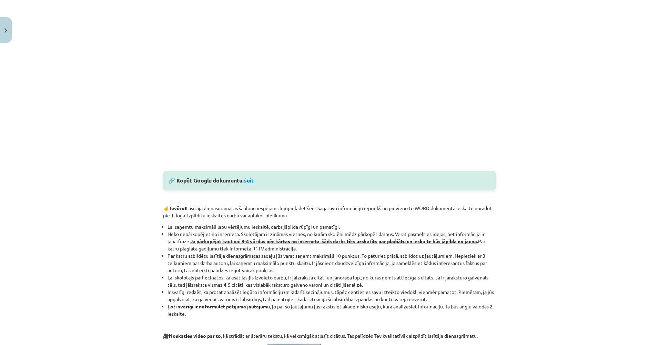
drag, startPoint x: 87, startPoint y: 189, endPoint x: 89, endPoint y: 209, distance: 20.8
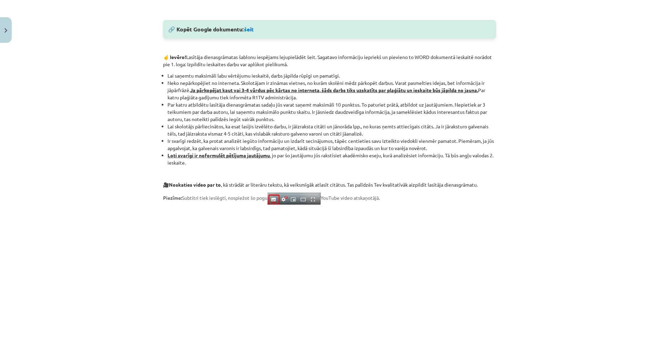
drag, startPoint x: 107, startPoint y: 206, endPoint x: 109, endPoint y: 226, distance: 19.7
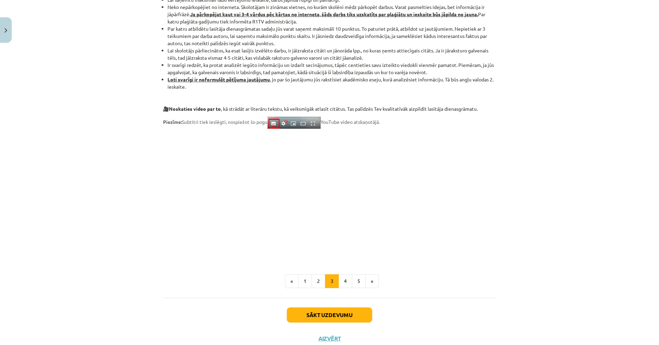
scroll to position [485, 0]
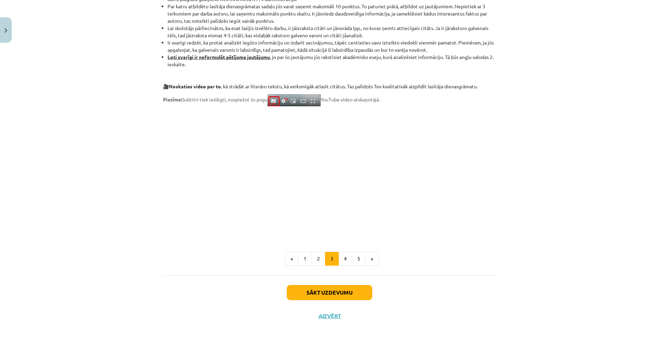
drag, startPoint x: 100, startPoint y: 188, endPoint x: 99, endPoint y: 224, distance: 36.6
click at [302, 258] on button "1" at bounding box center [305, 259] width 14 height 14
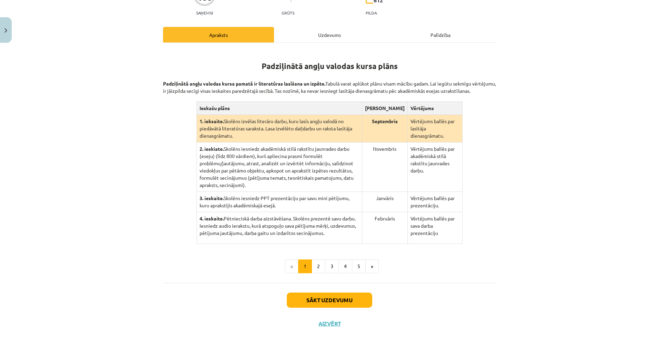
click at [300, 36] on div "Uzdevums" at bounding box center [329, 35] width 111 height 16
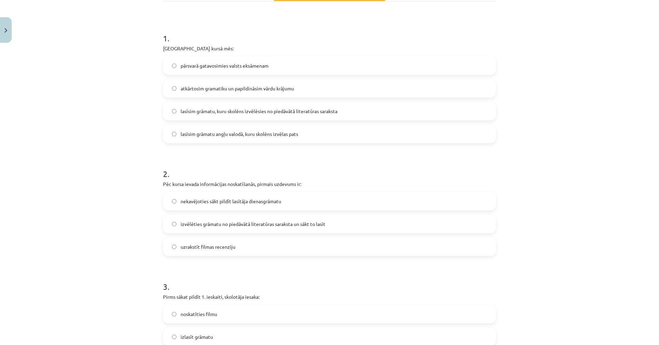
drag, startPoint x: 205, startPoint y: 127, endPoint x: 199, endPoint y: 137, distance: 11.3
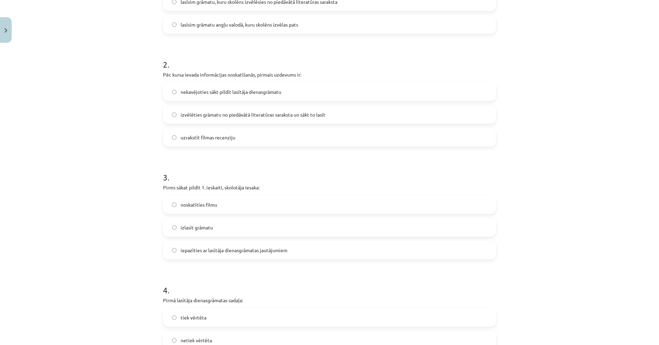
drag, startPoint x: 112, startPoint y: 124, endPoint x: 113, endPoint y: 142, distance: 17.6
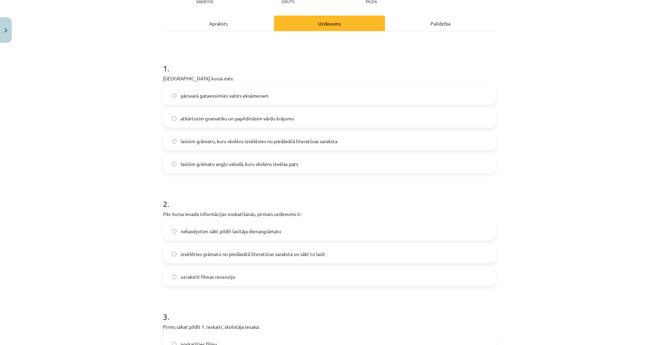
drag, startPoint x: 119, startPoint y: 101, endPoint x: 119, endPoint y: 93, distance: 8.3
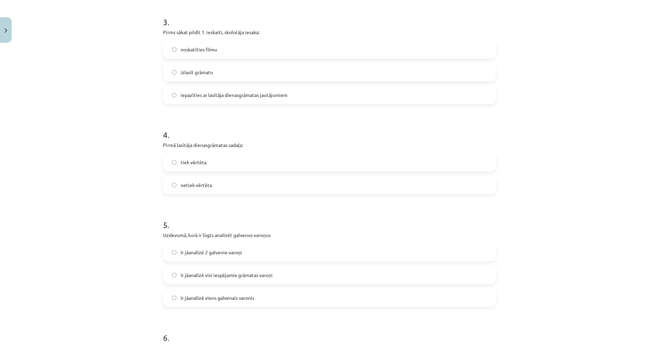
scroll to position [415, 0]
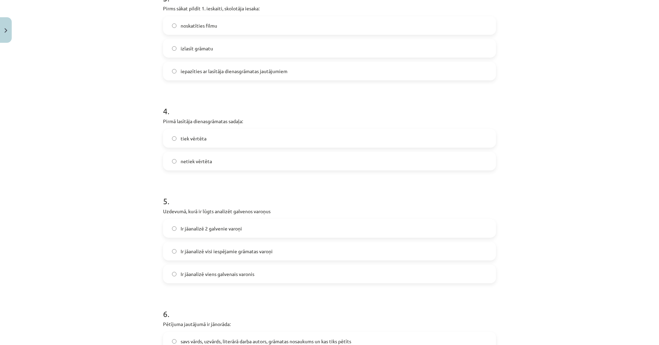
drag, startPoint x: 124, startPoint y: 131, endPoint x: 125, endPoint y: 140, distance: 9.0
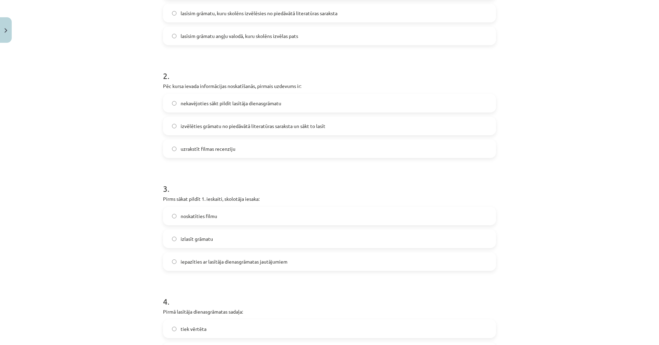
scroll to position [0, 0]
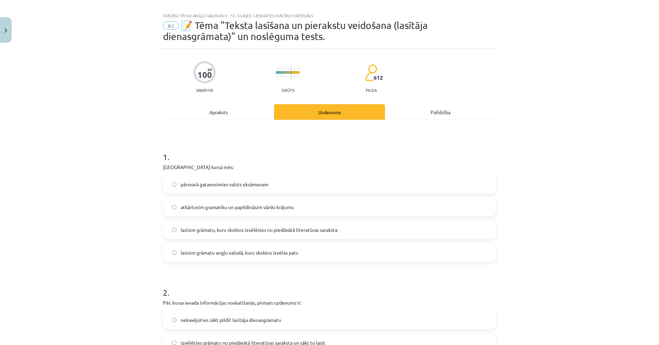
drag, startPoint x: 133, startPoint y: 156, endPoint x: 139, endPoint y: 78, distance: 78.4
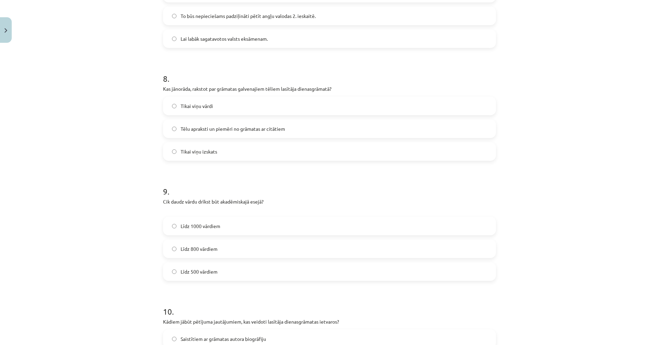
scroll to position [1004, 0]
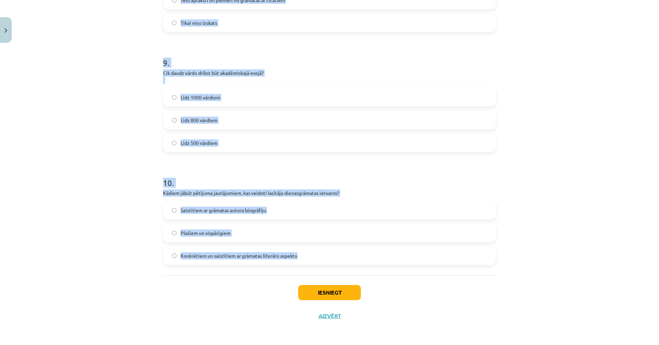
drag, startPoint x: 167, startPoint y: 175, endPoint x: 325, endPoint y: 266, distance: 182.5
copy form "1 . Padziļinātajā kursā mēs: pārsvarā gatavosimies valsts eksāmenam atkārtosim …"
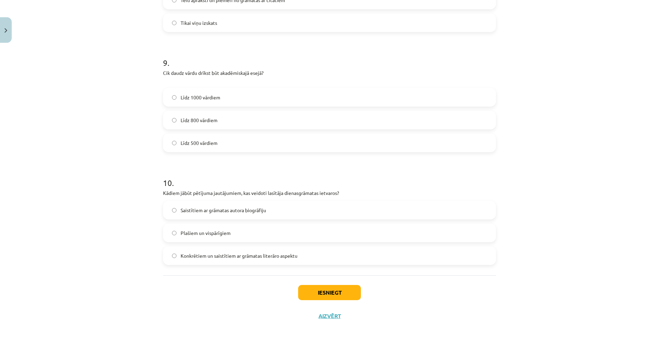
click at [70, 306] on div "Mācību tēma: Angļu valodas ii - 12. klases 1.ieskaites mācību materiāls #2 📝 Tē…" at bounding box center [329, 172] width 659 height 345
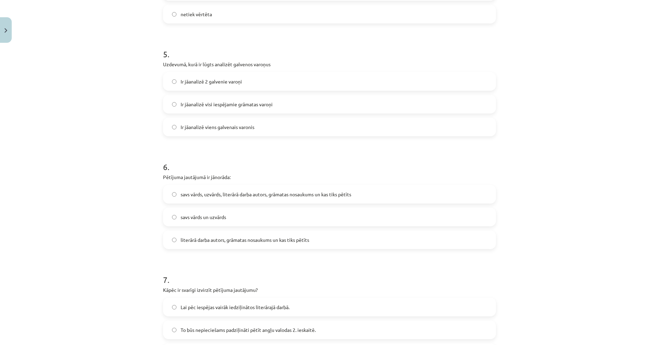
scroll to position [0, 0]
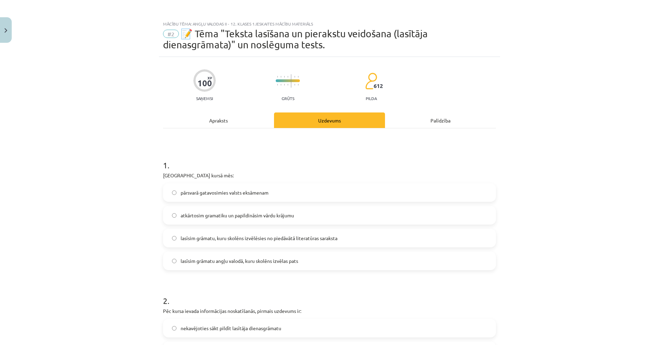
drag, startPoint x: 69, startPoint y: 296, endPoint x: 74, endPoint y: 172, distance: 124.2
click at [210, 117] on div "Apraksts" at bounding box center [218, 120] width 111 height 16
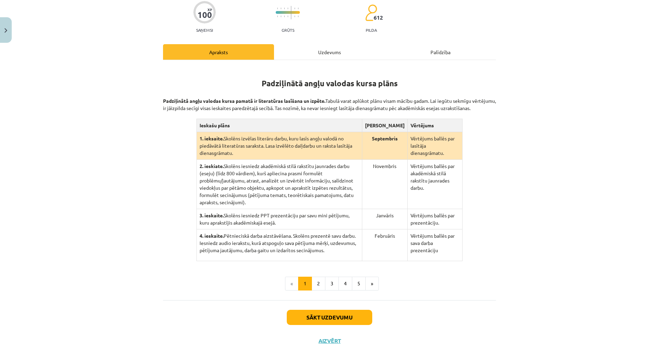
drag, startPoint x: 128, startPoint y: 128, endPoint x: 127, endPoint y: 161, distance: 33.8
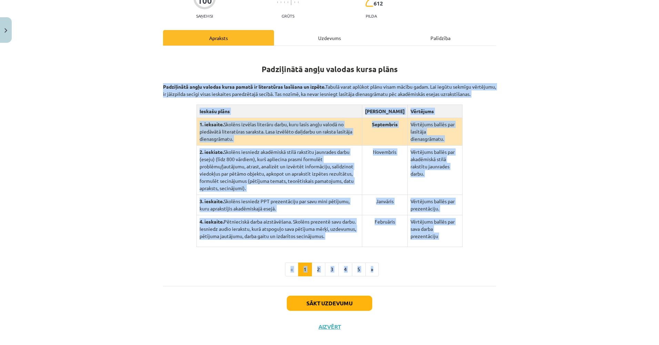
drag, startPoint x: 161, startPoint y: 83, endPoint x: 418, endPoint y: 248, distance: 305.7
click at [418, 249] on div "Padziļinātā angļu valodas kursa plāns Padziļinātā angļu valodas kursa pamatā ir…" at bounding box center [329, 164] width 333 height 224
click at [362, 233] on td "4. ieskaite. Pētnieciskā darba aizstāvēšana. Skolēns prezentē savu darbu. Iesni…" at bounding box center [278, 231] width 165 height 32
drag, startPoint x: 345, startPoint y: 230, endPoint x: 339, endPoint y: 229, distance: 6.0
click at [345, 230] on p "4. ieskaite. Pētnieciskā darba aizstāvēšana. Skolēns prezentē savu darbu. Iesni…" at bounding box center [280, 229] width 160 height 22
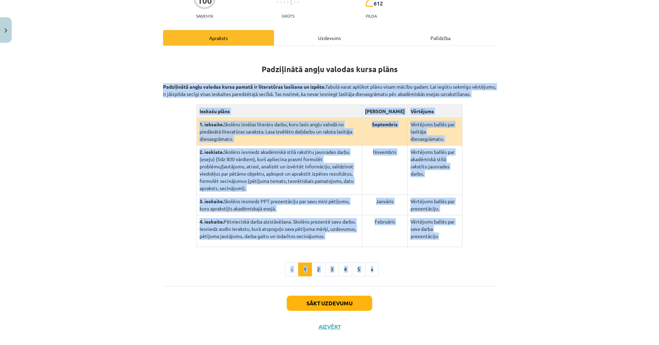
click at [325, 227] on p "4. ieskaite. Pētnieciskā darba aizstāvēšana. Skolēns prezentē savu darbu. Iesni…" at bounding box center [280, 229] width 160 height 22
click at [322, 227] on p "4. ieskaite. Pētnieciskā darba aizstāvēšana. Skolēns prezentē savu darbu. Iesni…" at bounding box center [280, 229] width 160 height 22
drag, startPoint x: 160, startPoint y: 84, endPoint x: 347, endPoint y: 232, distance: 237.8
click at [347, 232] on div "100 XP Saņemsi Grūts 612 pilda Apraksts Uzdevums Palīdzība Padziļinātā angļu va…" at bounding box center [329, 156] width 341 height 364
copy div "Padziļinātā angļu valodas kursa pamatā ir literatūras lasīšana un izpēte. Tabul…"
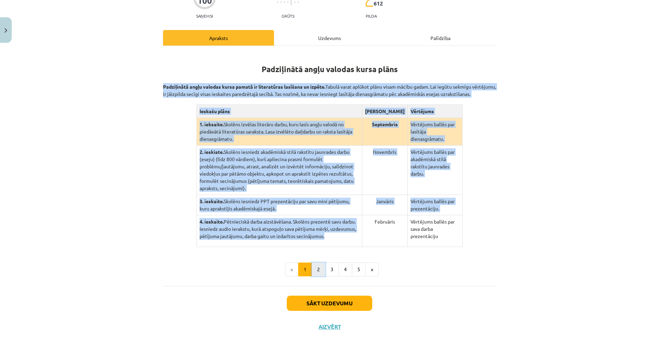
click at [316, 263] on button "2" at bounding box center [319, 269] width 14 height 14
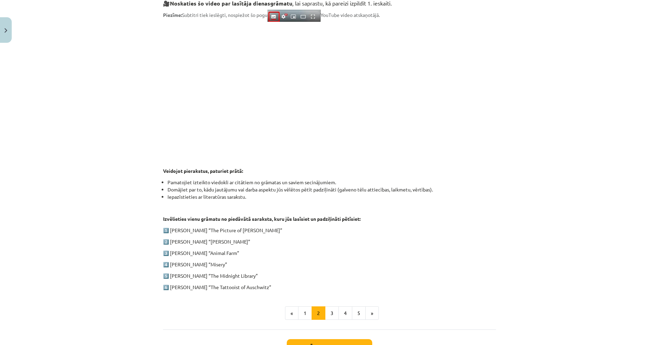
scroll to position [250, 0]
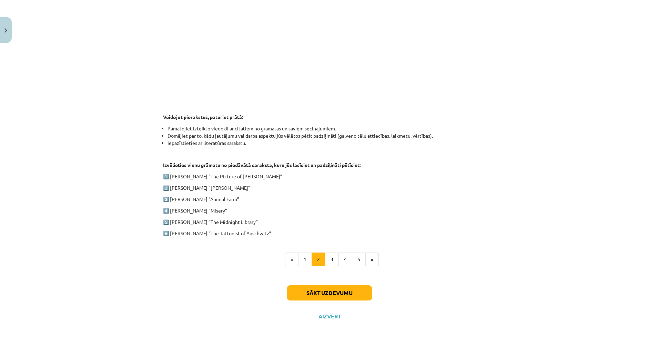
drag, startPoint x: 159, startPoint y: 80, endPoint x: 344, endPoint y: 234, distance: 240.2
click at [344, 234] on div "100 XP Saņemsi Grūts 612 pilda Apraksts Uzdevums Palīdzība 1. ieskaite angļu va…" at bounding box center [329, 67] width 341 height 521
copy div "Pirmās ieskaites pamatā ir lasītāja dienasgrāmatas veidošana. Tas nozīmē, ka jū…"
click at [117, 194] on div "Mācību tēma: Angļu valodas ii - 12. klases 1.ieskaites mācību materiāls #2 📝 Tē…" at bounding box center [329, 172] width 659 height 345
click at [325, 255] on button "3" at bounding box center [332, 259] width 14 height 14
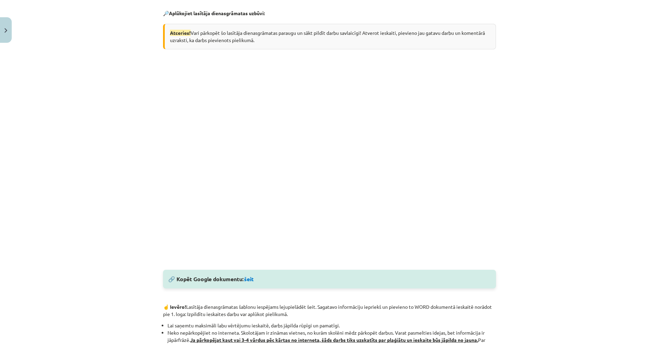
scroll to position [134, 0]
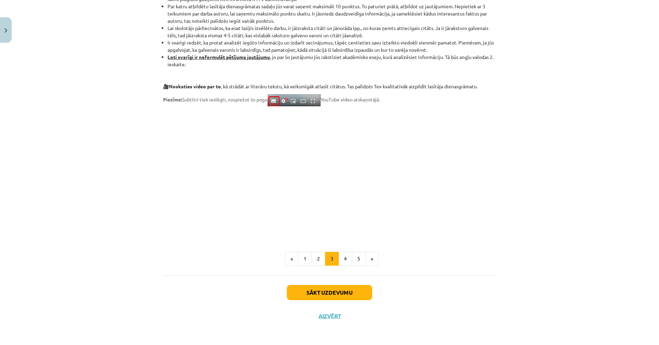
drag, startPoint x: 111, startPoint y: 203, endPoint x: 110, endPoint y: 262, distance: 58.6
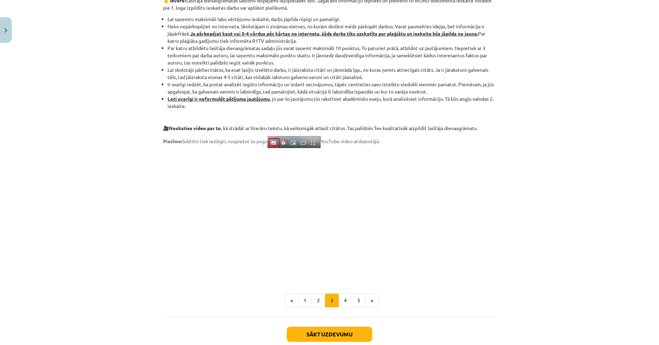
drag, startPoint x: 115, startPoint y: 217, endPoint x: 122, endPoint y: 193, distance: 24.2
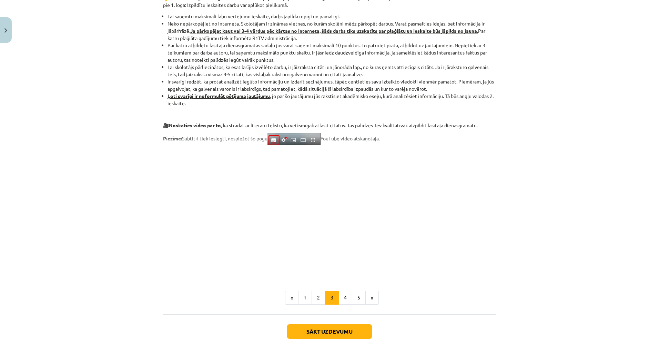
drag, startPoint x: 122, startPoint y: 193, endPoint x: 122, endPoint y: 216, distance: 22.4
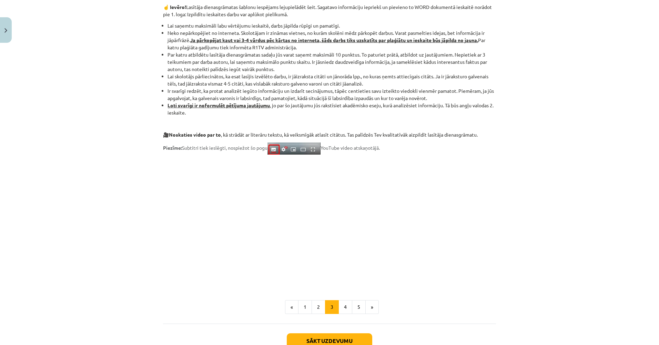
scroll to position [424, 0]
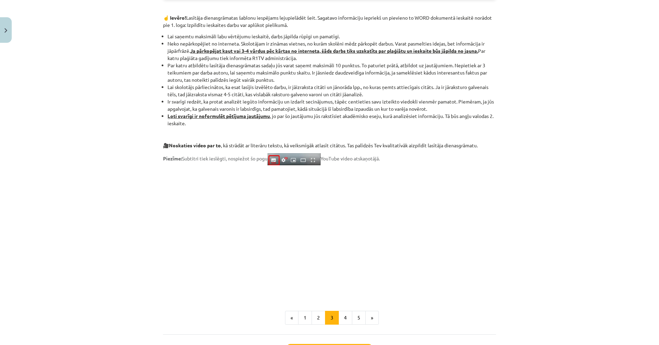
drag, startPoint x: 122, startPoint y: 216, endPoint x: 126, endPoint y: 196, distance: 19.7
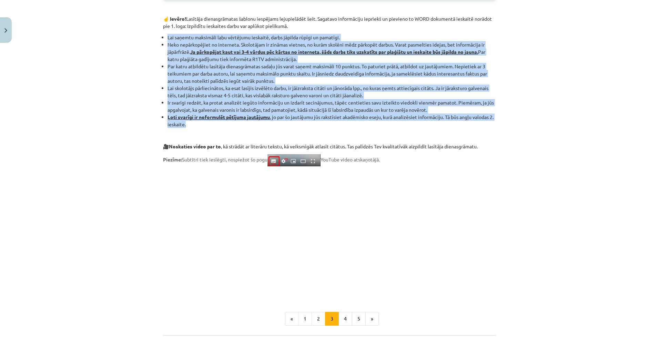
drag, startPoint x: 164, startPoint y: 37, endPoint x: 212, endPoint y: 128, distance: 103.0
click at [212, 128] on ul "Lai saņemtu maksimāli labu vērtējumu ieskaitē, darbs jāpilda rūpīgi un pamatīgi…" at bounding box center [329, 81] width 333 height 94
copy ul "Lai saņemtu maksimāli labu vērtējumu ieskaitē, darbs jāpilda rūpīgi un pamatīgi…"
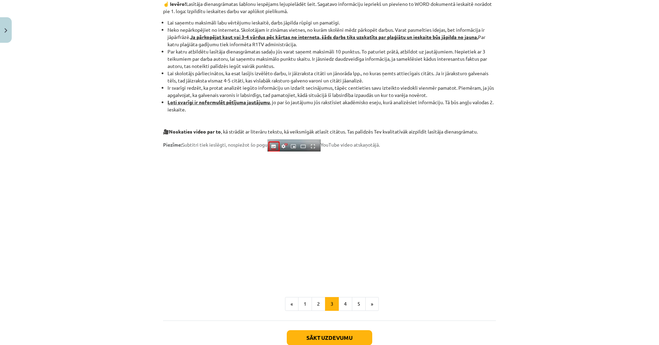
scroll to position [485, 0]
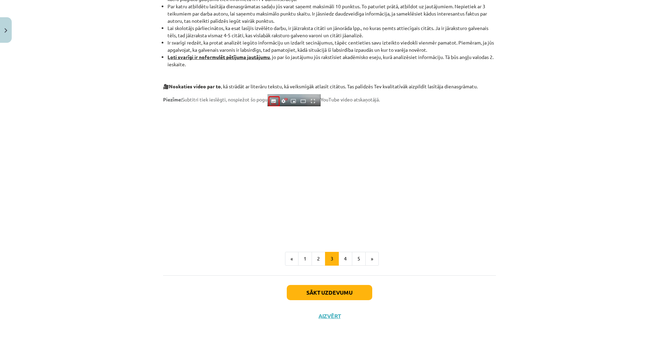
drag, startPoint x: 104, startPoint y: 287, endPoint x: 157, endPoint y: 306, distance: 55.8
click at [342, 261] on button "4" at bounding box center [346, 259] width 14 height 14
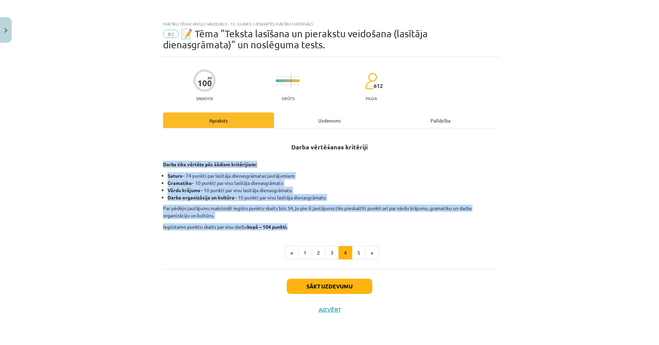
drag, startPoint x: 165, startPoint y: 161, endPoint x: 312, endPoint y: 227, distance: 161.3
click at [312, 227] on div "Darba vērtēšanas kritēriji Darbs tiks vērtēts pēc šādiem kritērijiem: Saturs – …" at bounding box center [329, 182] width 333 height 96
copy div "Darbs tiks vērtēts pēc šādiem kritērijiem: Saturs – 74 punkti par lasītāja dien…"
click at [359, 253] on button "5" at bounding box center [359, 253] width 14 height 14
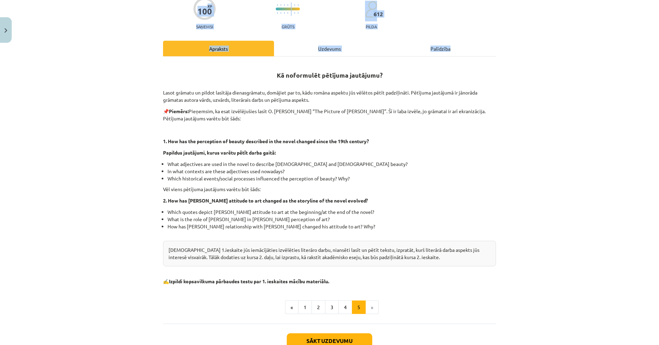
scroll to position [120, 0]
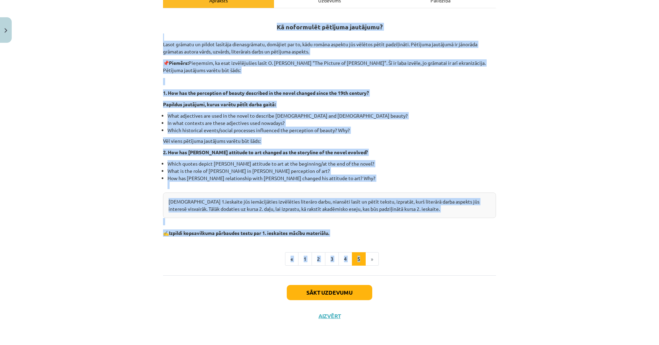
drag, startPoint x: 273, startPoint y: 144, endPoint x: 358, endPoint y: 239, distance: 127.7
click at [358, 239] on div "Kā noformulēt pētījuma jautājumu? Lasot grāmatu un pildot lasītāja dienasgrāmat…" at bounding box center [329, 139] width 333 height 251
copy div "Kā noformulēt pētījuma jautājumu? Lasot grāmatu un pildot lasītāja dienasgrāmat…"
click at [83, 197] on div "Mācību tēma: Angļu valodas ii - 12. klases 1.ieskaites mācību materiāls #2 📝 Tē…" at bounding box center [329, 172] width 659 height 345
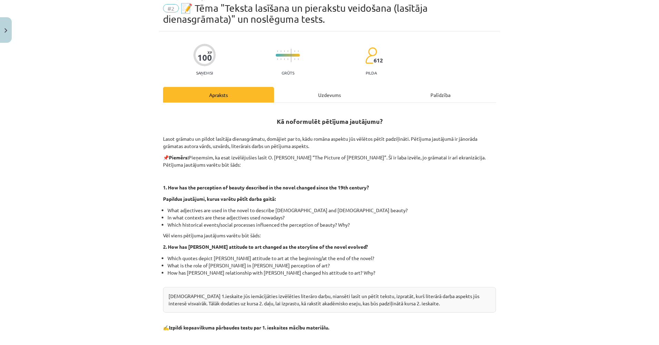
scroll to position [0, 0]
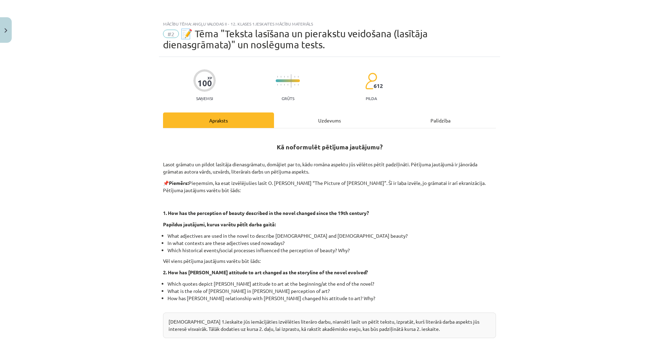
drag, startPoint x: 78, startPoint y: 192, endPoint x: 73, endPoint y: 169, distance: 23.9
click at [312, 120] on div "Uzdevums" at bounding box center [329, 120] width 111 height 16
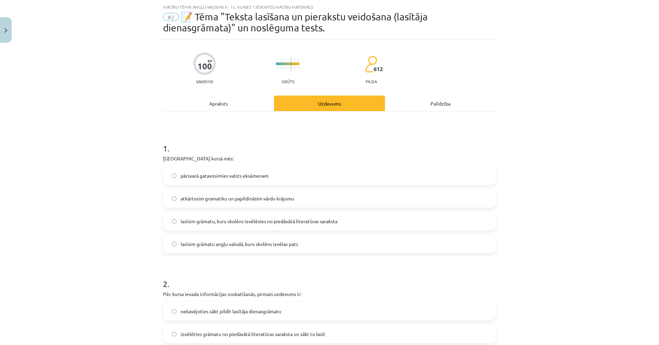
scroll to position [17, 0]
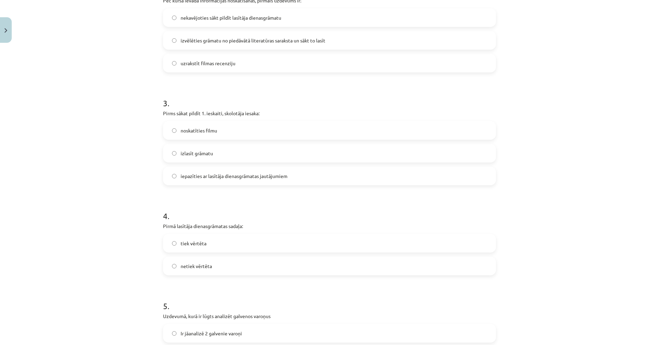
drag, startPoint x: 94, startPoint y: 139, endPoint x: 88, endPoint y: 162, distance: 23.5
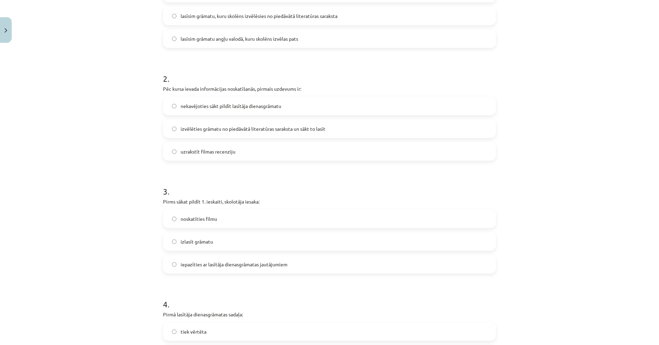
scroll to position [116, 0]
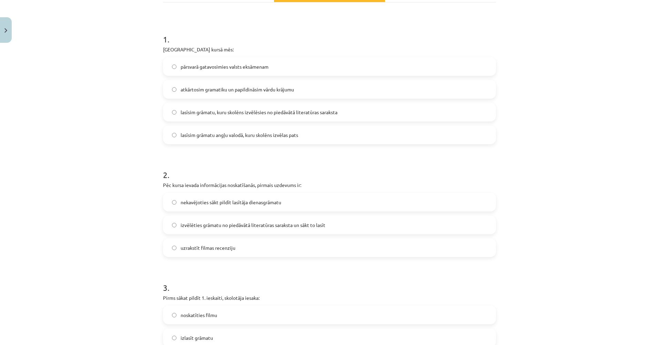
drag, startPoint x: 93, startPoint y: 116, endPoint x: 95, endPoint y: 109, distance: 7.4
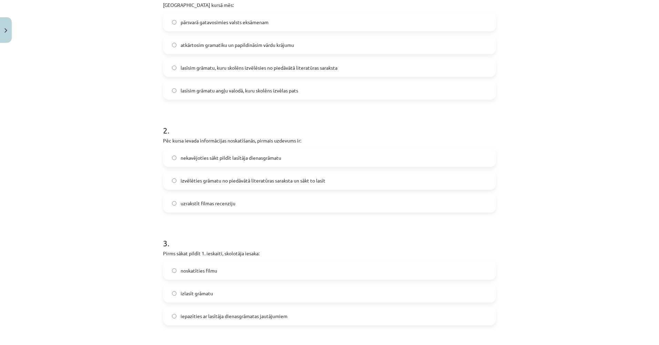
drag, startPoint x: 134, startPoint y: 149, endPoint x: 135, endPoint y: 154, distance: 5.2
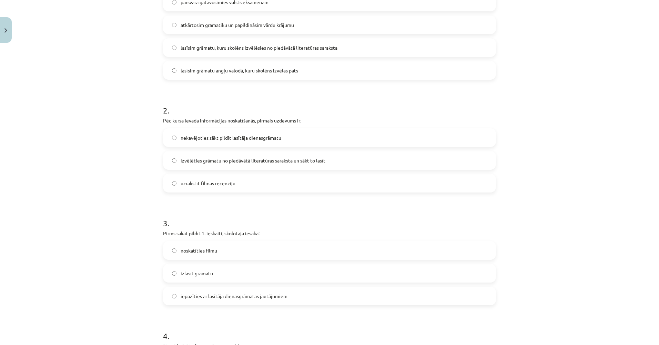
click at [185, 161] on span "izvēlēties grāmatu no piedāvātā literatūras saraksta un sākt to lasīt" at bounding box center [253, 160] width 145 height 7
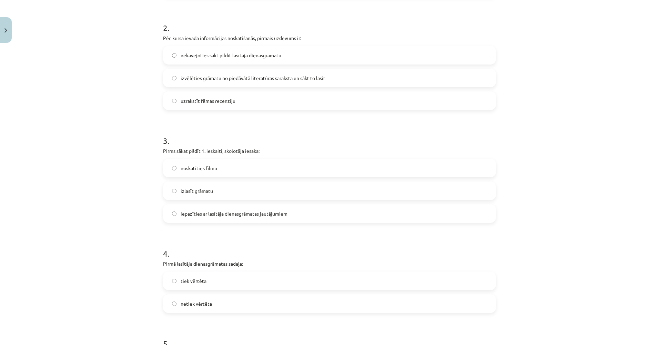
scroll to position [289, 0]
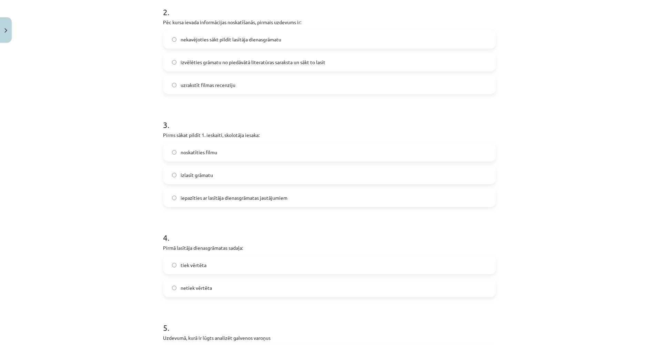
drag, startPoint x: 113, startPoint y: 133, endPoint x: 109, endPoint y: 156, distance: 22.9
click at [214, 201] on span "iepazīties ar lasītāja dienasgrāmatas jautājumiem" at bounding box center [234, 197] width 107 height 7
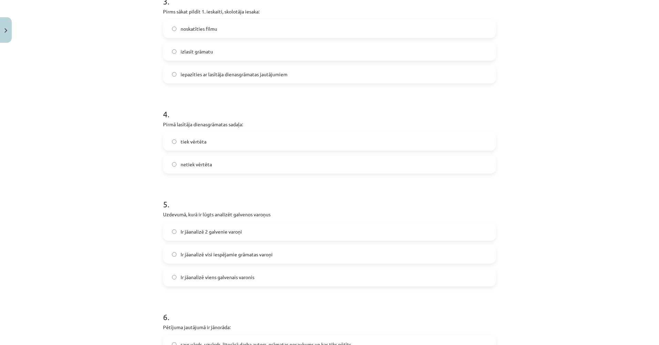
drag, startPoint x: 100, startPoint y: 149, endPoint x: 93, endPoint y: 169, distance: 20.4
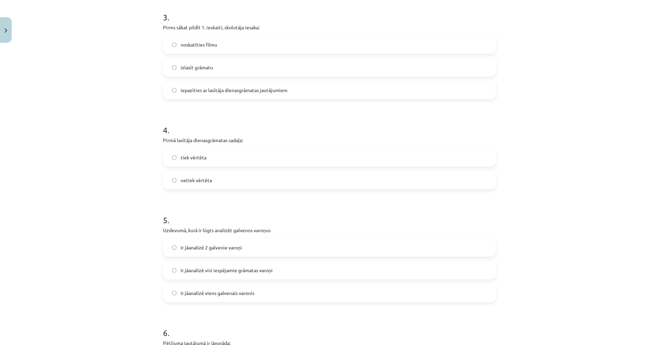
scroll to position [377, 0]
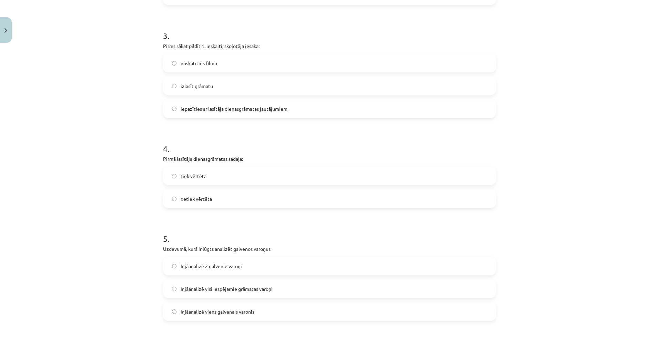
drag, startPoint x: 93, startPoint y: 169, endPoint x: 80, endPoint y: 131, distance: 39.6
click at [80, 131] on div "Mācību tēma: Angļu valodas ii - 12. klases 1.ieskaites mācību materiāls #2 📝 Tē…" at bounding box center [329, 172] width 659 height 345
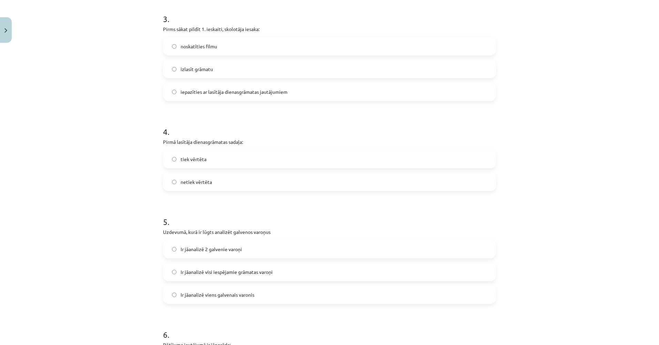
drag, startPoint x: 80, startPoint y: 131, endPoint x: 80, endPoint y: 146, distance: 14.5
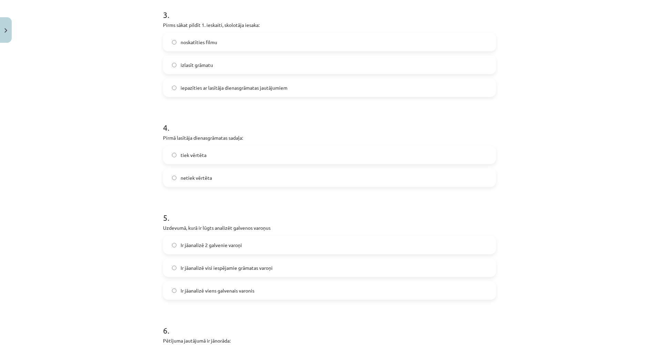
click at [198, 183] on label "netiek vērtēta" at bounding box center [330, 177] width 332 height 17
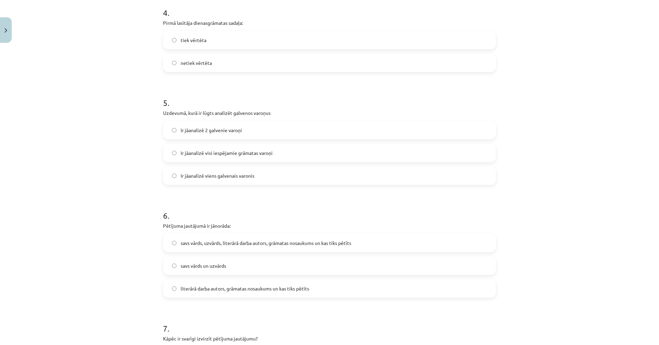
drag, startPoint x: 120, startPoint y: 154, endPoint x: 113, endPoint y: 169, distance: 16.3
drag, startPoint x: 203, startPoint y: 174, endPoint x: 196, endPoint y: 174, distance: 7.6
click at [203, 174] on span "Ir jāanalizē viens galvenais varonis" at bounding box center [218, 174] width 74 height 7
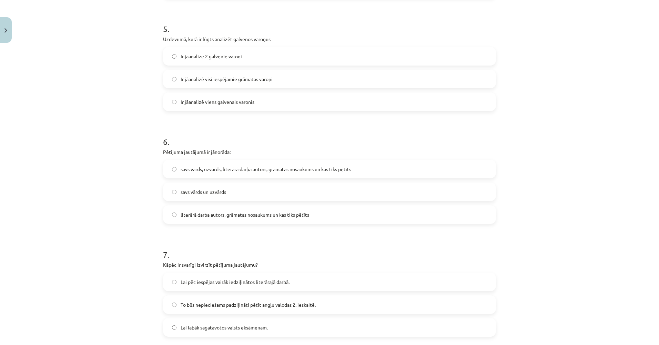
drag, startPoint x: 99, startPoint y: 148, endPoint x: 102, endPoint y: 166, distance: 17.9
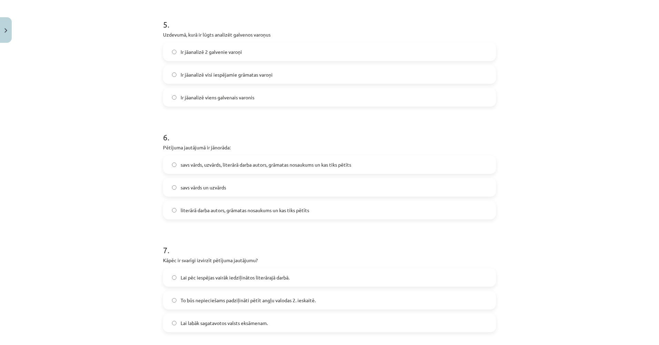
click at [214, 211] on span "literārā darba autors, grāmatas nosaukums un kas tiks pētīts" at bounding box center [245, 209] width 129 height 7
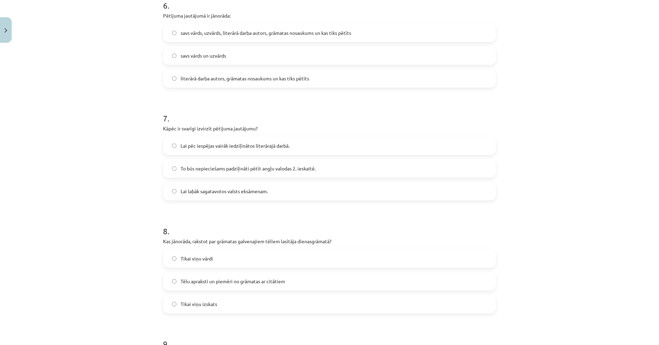
drag, startPoint x: 73, startPoint y: 190, endPoint x: 74, endPoint y: 193, distance: 3.5
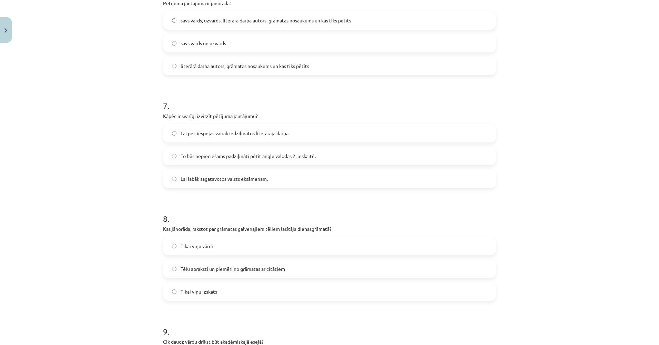
drag, startPoint x: 74, startPoint y: 193, endPoint x: 68, endPoint y: 161, distance: 32.5
click at [68, 161] on div "Mācību tēma: Angļu valodas ii - 12. klases 1.ieskaites mācību materiāls #2 📝 Tē…" at bounding box center [329, 172] width 659 height 345
click at [203, 160] on label "To būs nepieciešams padziļināti pētīt angļu valodas 2. ieskaitē." at bounding box center [330, 155] width 332 height 17
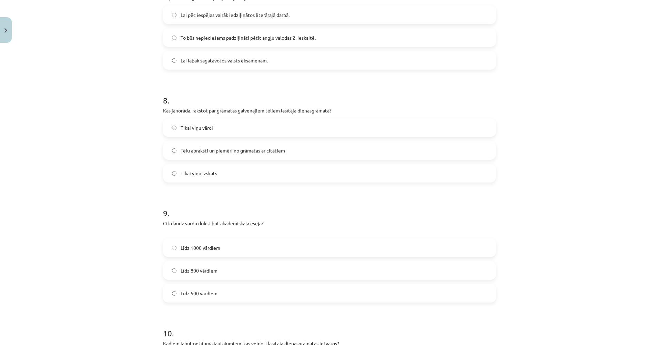
drag, startPoint x: 104, startPoint y: 135, endPoint x: 104, endPoint y: 142, distance: 7.6
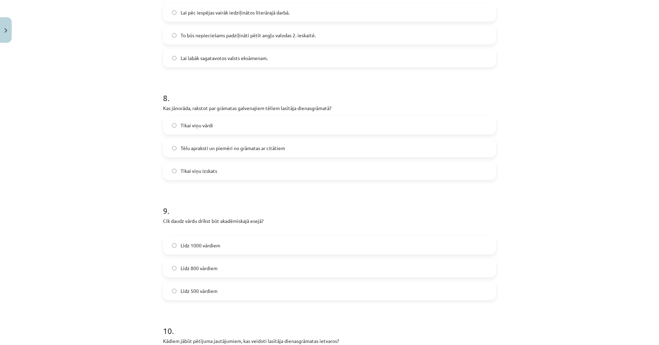
click at [193, 152] on label "Tēlu apraksti un piemēri no grāmatas ar citātiem" at bounding box center [330, 147] width 332 height 17
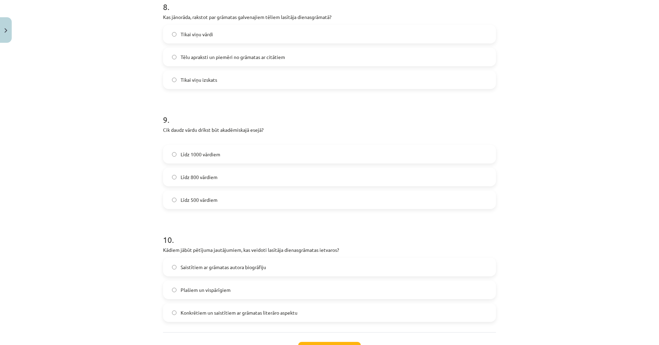
drag, startPoint x: 116, startPoint y: 141, endPoint x: 118, endPoint y: 158, distance: 16.6
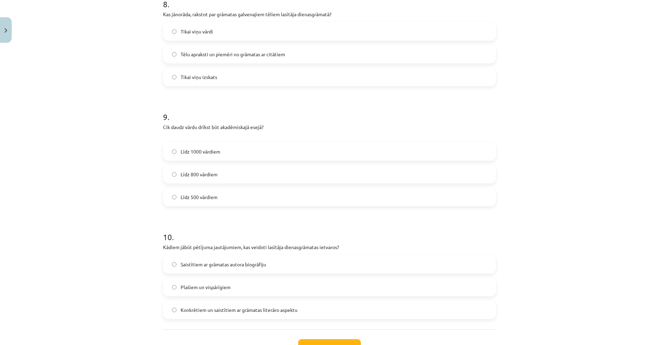
drag, startPoint x: 97, startPoint y: 157, endPoint x: 128, endPoint y: 173, distance: 35.0
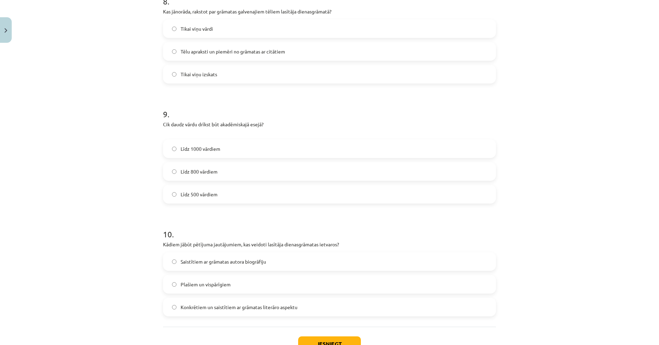
click at [189, 173] on span "Līdz 800 vārdiem" at bounding box center [199, 171] width 37 height 7
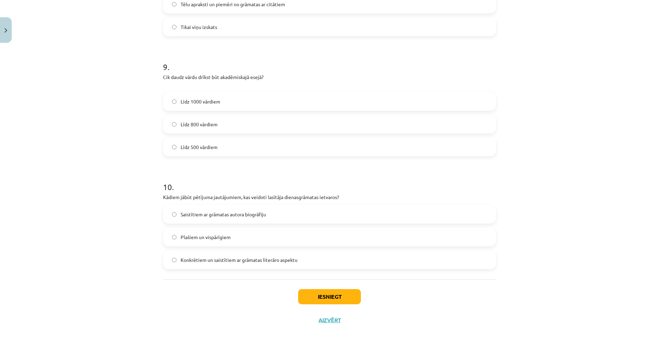
scroll to position [1004, 0]
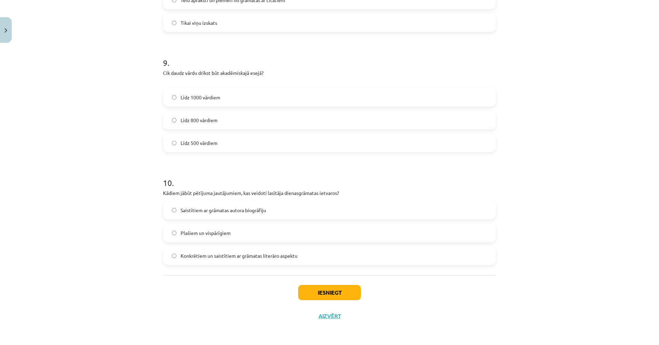
drag, startPoint x: 120, startPoint y: 170, endPoint x: 120, endPoint y: 175, distance: 4.8
click at [206, 257] on span "Konkrētiem un saistītiem ar grāmatas literāro aspektu" at bounding box center [239, 255] width 117 height 7
click at [315, 296] on button "Iesniegt" at bounding box center [329, 292] width 63 height 15
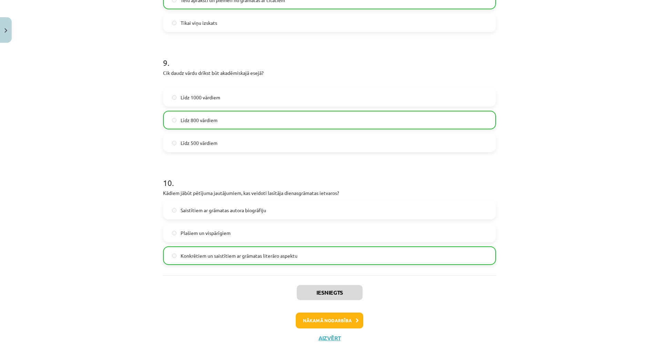
drag, startPoint x: 100, startPoint y: 217, endPoint x: 77, endPoint y: 191, distance: 35.2
click at [77, 191] on div "Mācību tēma: Angļu valodas ii - 12. klases 1.ieskaites mācību materiāls #2 📝 Tē…" at bounding box center [329, 172] width 659 height 345
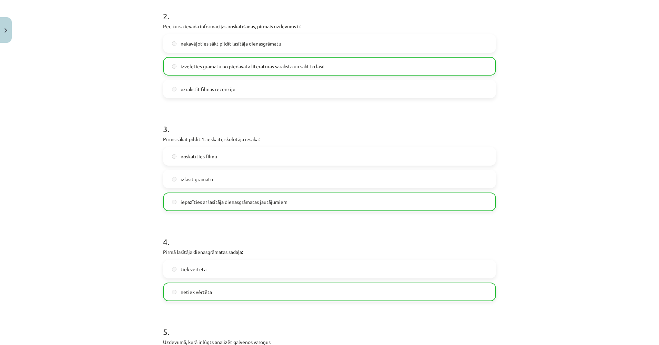
drag, startPoint x: 78, startPoint y: 194, endPoint x: 70, endPoint y: 155, distance: 39.3
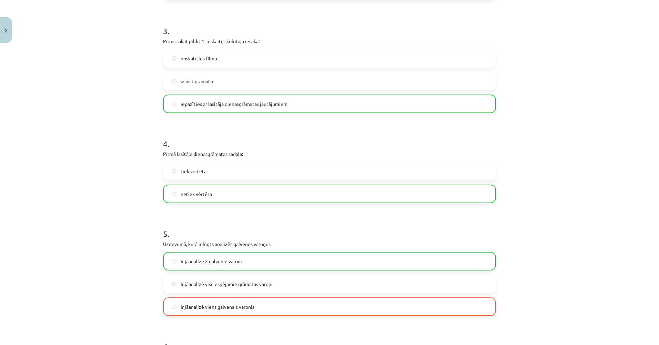
drag, startPoint x: 73, startPoint y: 188, endPoint x: 79, endPoint y: 221, distance: 34.2
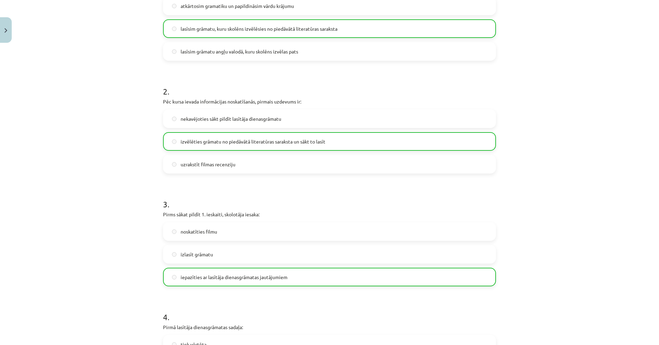
drag, startPoint x: 67, startPoint y: 192, endPoint x: 65, endPoint y: 137, distance: 55.2
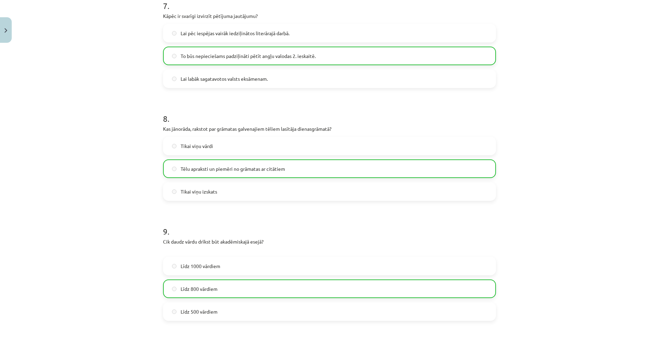
scroll to position [1026, 0]
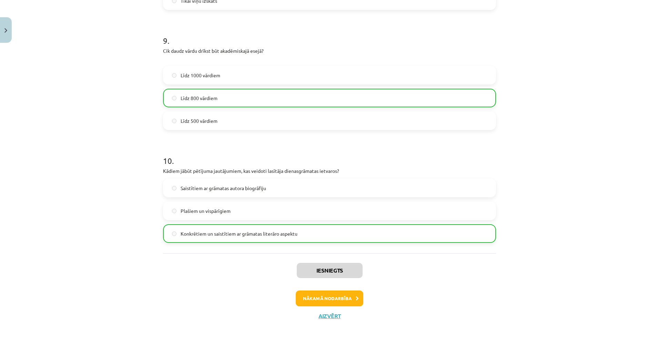
drag, startPoint x: 66, startPoint y: 140, endPoint x: 71, endPoint y: 244, distance: 104.3
click at [307, 298] on button "Nākamā nodarbība" at bounding box center [330, 298] width 68 height 16
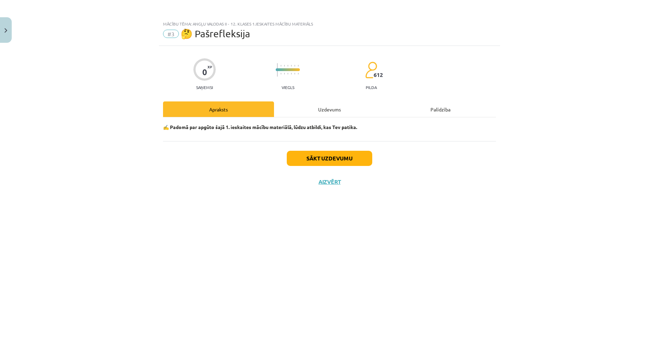
scroll to position [0, 0]
click at [313, 158] on button "Sākt uzdevumu" at bounding box center [329, 158] width 85 height 15
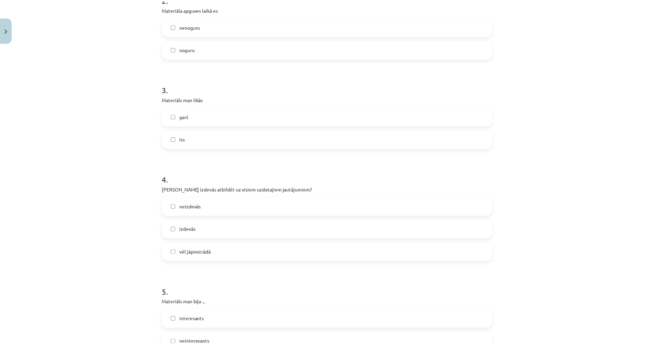
scroll to position [516, 0]
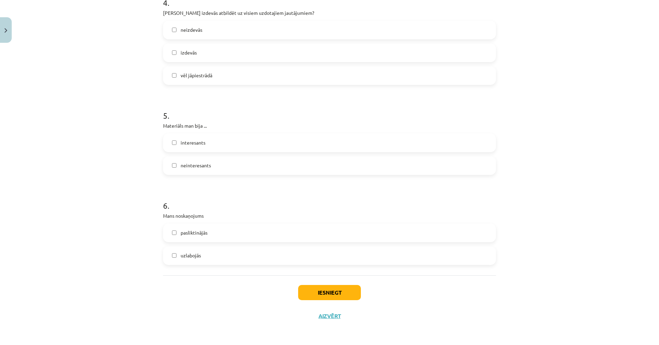
drag, startPoint x: 506, startPoint y: 300, endPoint x: 409, endPoint y: 309, distance: 97.7
click at [348, 302] on div "Iesniegt Aizvērt" at bounding box center [329, 299] width 333 height 48
click at [347, 296] on button "Iesniegt" at bounding box center [329, 292] width 63 height 15
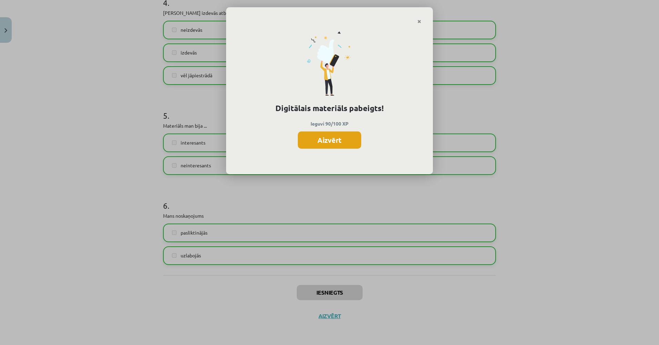
click at [340, 145] on button "Aizvērt" at bounding box center [329, 139] width 63 height 17
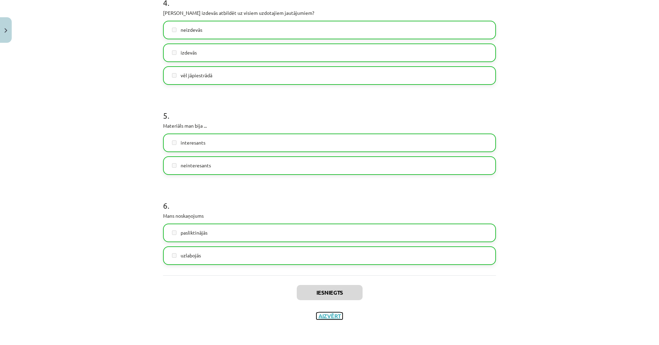
click at [327, 317] on button "Aizvērt" at bounding box center [329, 315] width 26 height 7
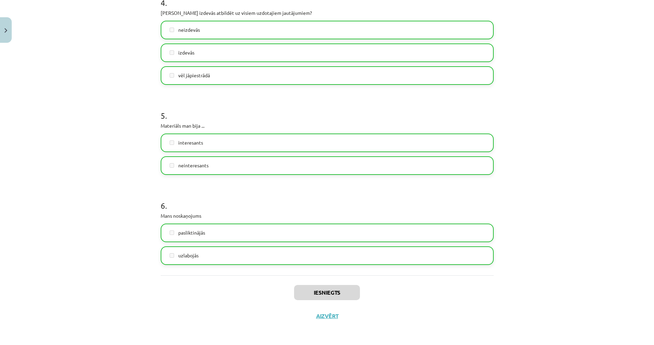
click at [51, 125] on div "Mācību tēma: Angļu valodas ii - 12. klases 1.ieskaites mācību materiāls #3 🤔 Pa…" at bounding box center [327, 172] width 654 height 345
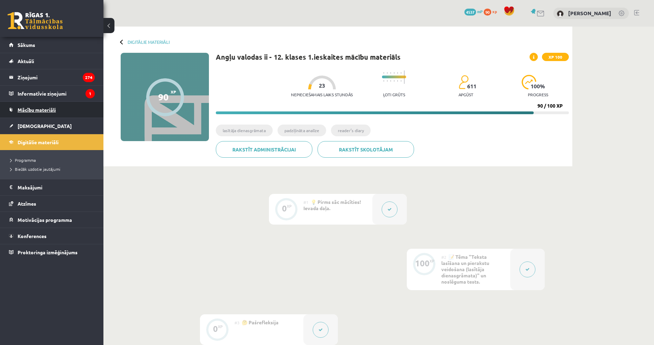
click at [40, 113] on link "Mācību materiāli" at bounding box center [52, 110] width 86 height 16
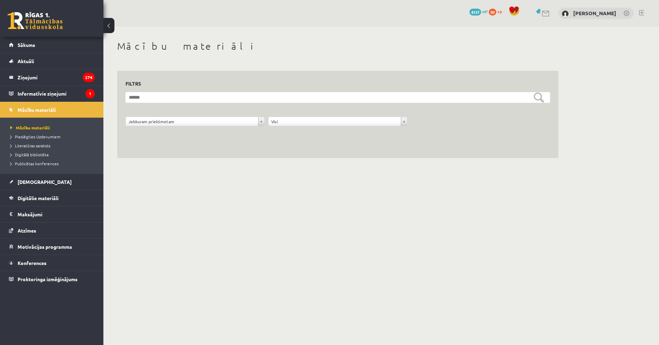
drag, startPoint x: 183, startPoint y: 147, endPoint x: 181, endPoint y: 162, distance: 15.4
click at [36, 180] on span "[DEMOGRAPHIC_DATA]" at bounding box center [45, 182] width 54 height 6
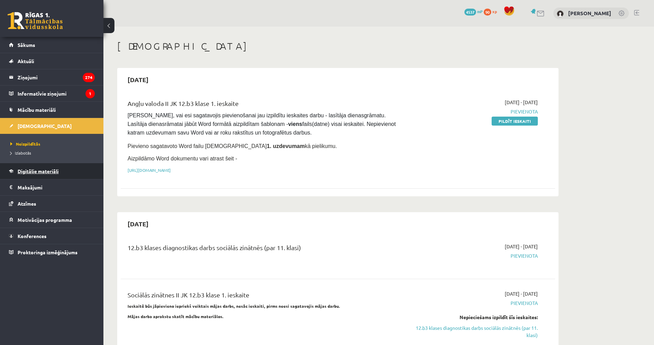
click at [29, 173] on span "Digitālie materiāli" at bounding box center [38, 171] width 41 height 6
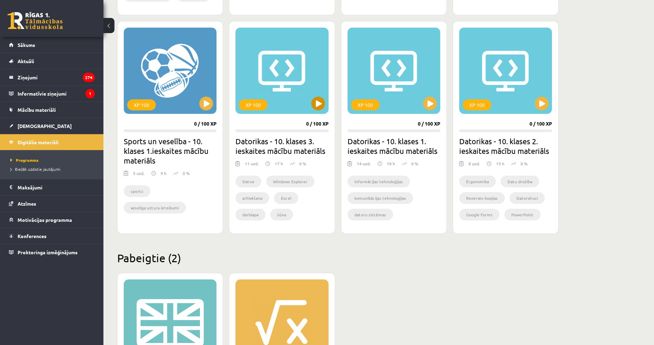
drag, startPoint x: 244, startPoint y: 157, endPoint x: 249, endPoint y: 218, distance: 60.9
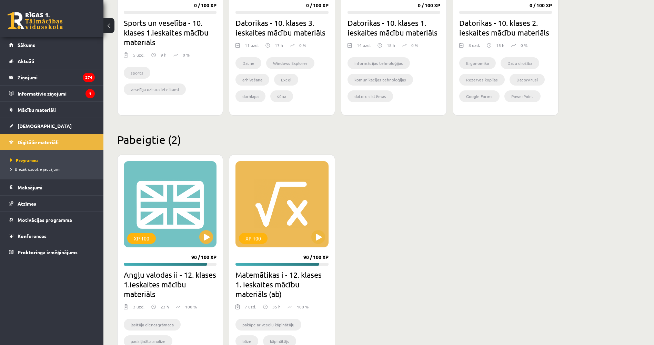
drag, startPoint x: 229, startPoint y: 227, endPoint x: 220, endPoint y: 268, distance: 41.7
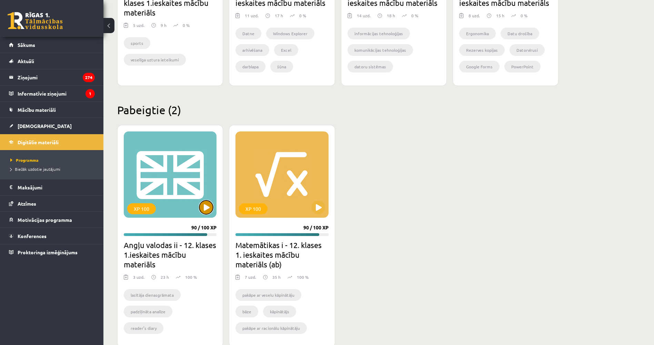
click at [201, 208] on button at bounding box center [206, 207] width 14 height 14
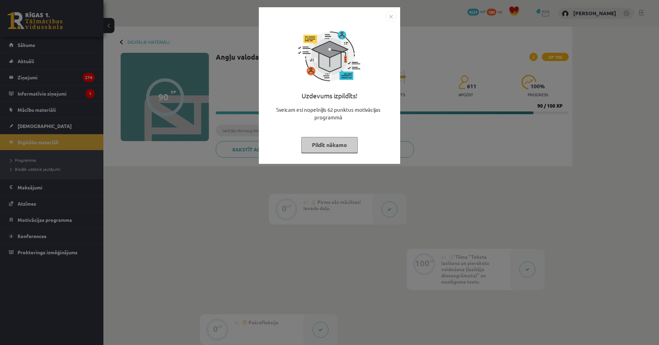
drag, startPoint x: 209, startPoint y: 213, endPoint x: 214, endPoint y: 213, distance: 5.2
click at [210, 213] on div "Uzdevums izpildīts! Sveicam esi nopelnījis 62 punktus motivācijas programmā Pil…" at bounding box center [329, 172] width 659 height 345
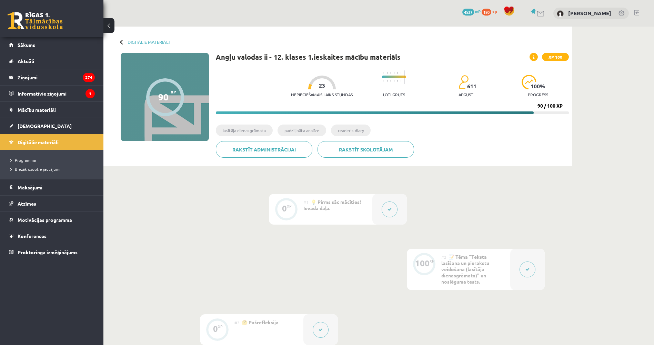
click at [508, 265] on div "#2 📝 Tēma "Teksta lasīšana un pierakstu veidošana (lasītāja dienasgrāmata)" un …" at bounding box center [475, 269] width 69 height 41
click at [518, 268] on div at bounding box center [527, 269] width 34 height 41
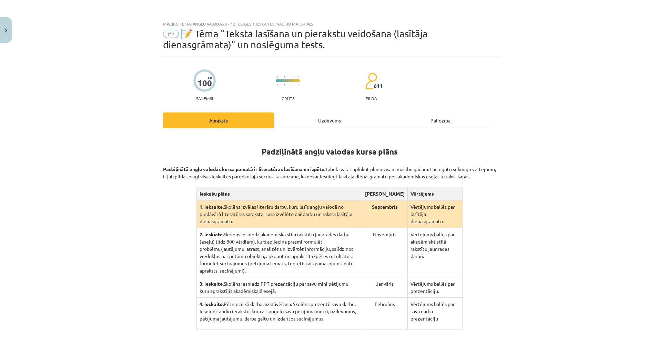
click at [360, 116] on div "Uzdevums" at bounding box center [329, 120] width 111 height 16
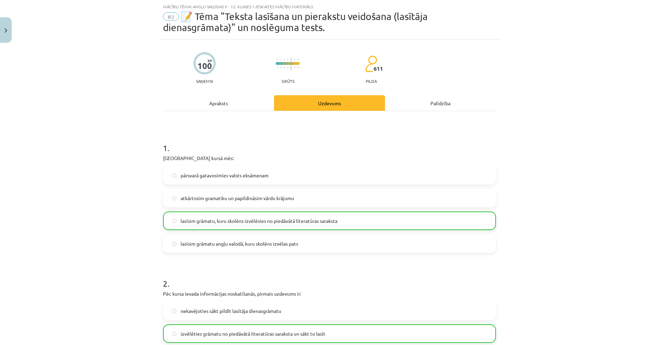
click at [245, 108] on div "Apraksts" at bounding box center [218, 103] width 111 height 16
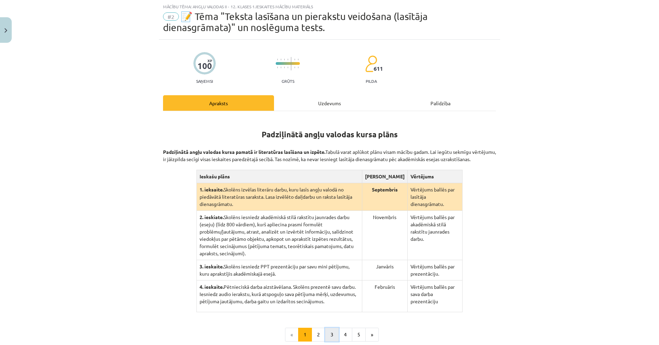
click at [328, 327] on button "3" at bounding box center [332, 334] width 14 height 14
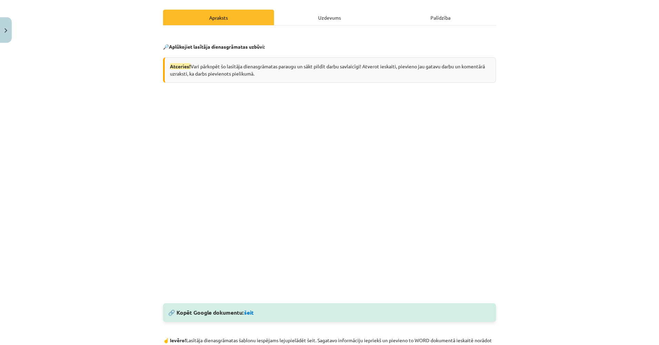
scroll to position [97, 0]
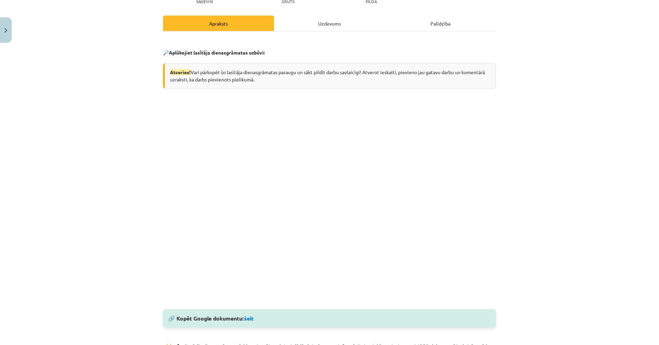
drag, startPoint x: 526, startPoint y: 185, endPoint x: 523, endPoint y: 174, distance: 11.5
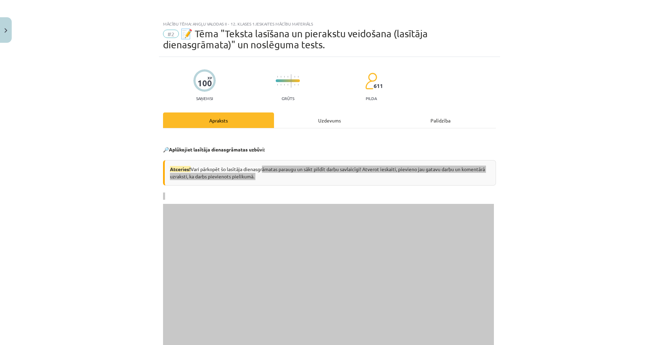
drag, startPoint x: 492, startPoint y: 164, endPoint x: 262, endPoint y: 164, distance: 230.3
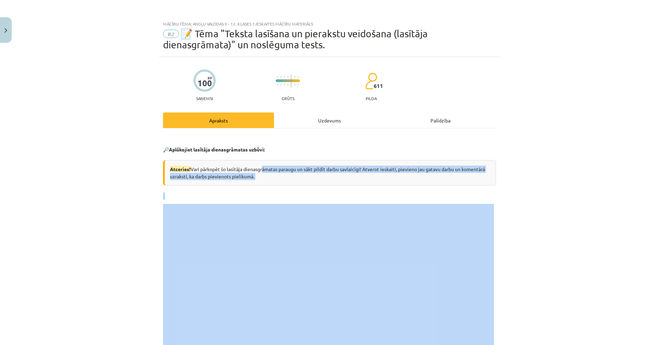
click at [503, 228] on div "Mācību tēma: Angļu valodas ii - 12. klases 1.ieskaites mācību materiāls #2 📝 Tē…" at bounding box center [329, 172] width 659 height 345
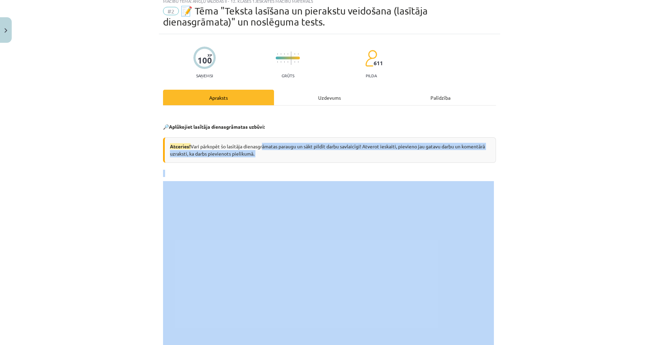
scroll to position [33, 0]
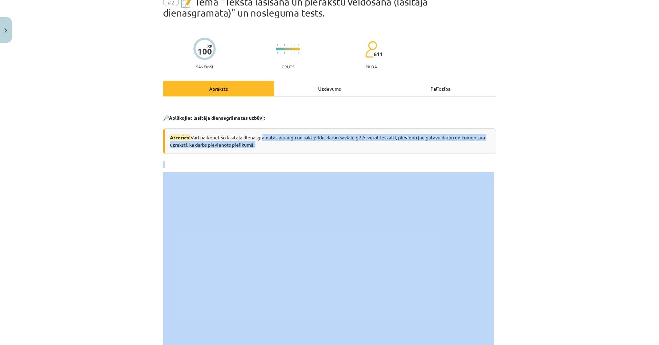
drag, startPoint x: 70, startPoint y: 220, endPoint x: 69, endPoint y: 225, distance: 5.3
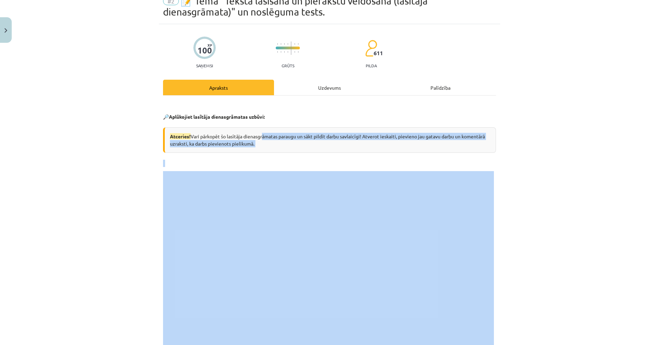
click at [69, 225] on div "Mācību tēma: Angļu valodas ii - 12. klases 1.ieskaites mācību materiāls #2 📝 Tē…" at bounding box center [329, 172] width 659 height 345
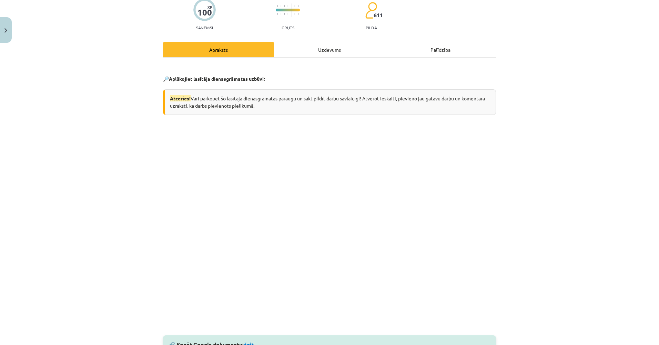
drag, startPoint x: 70, startPoint y: 234, endPoint x: 123, endPoint y: 241, distance: 53.6
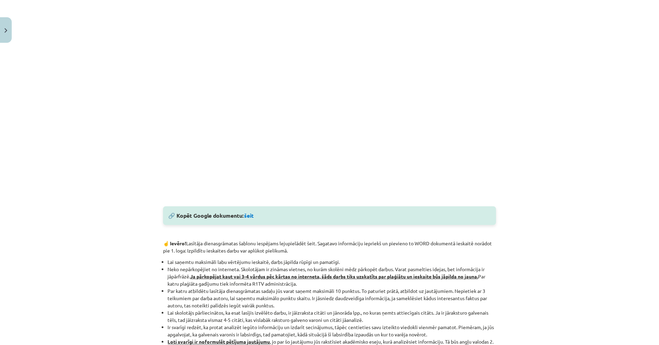
scroll to position [207, 0]
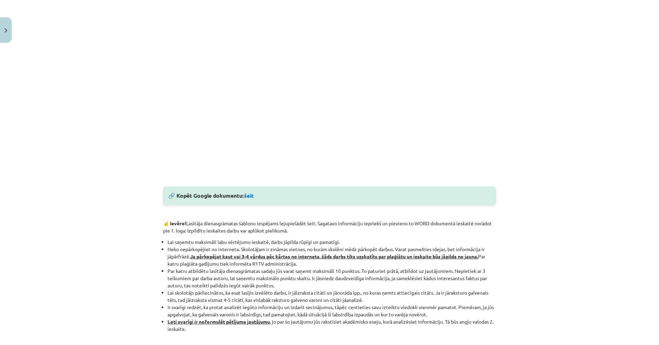
drag, startPoint x: 125, startPoint y: 196, endPoint x: 124, endPoint y: 211, distance: 14.5
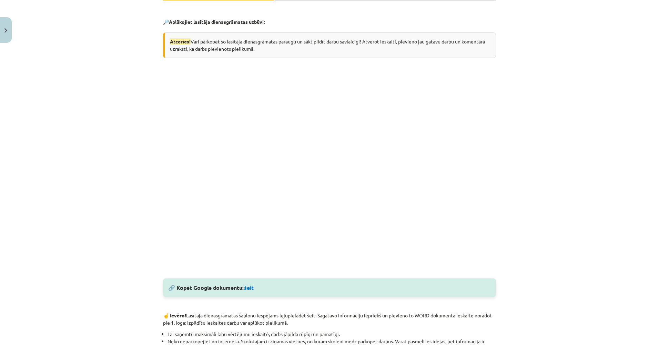
scroll to position [18, 0]
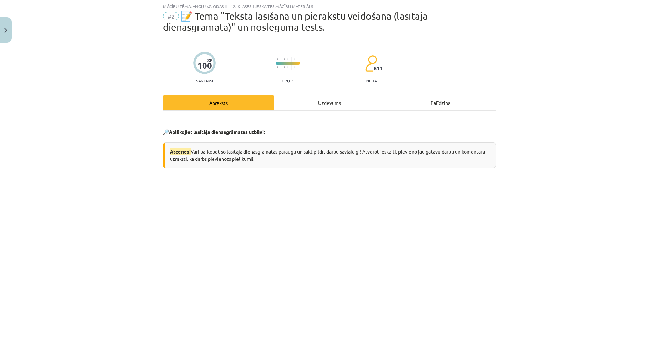
drag, startPoint x: 127, startPoint y: 182, endPoint x: 126, endPoint y: 143, distance: 38.3
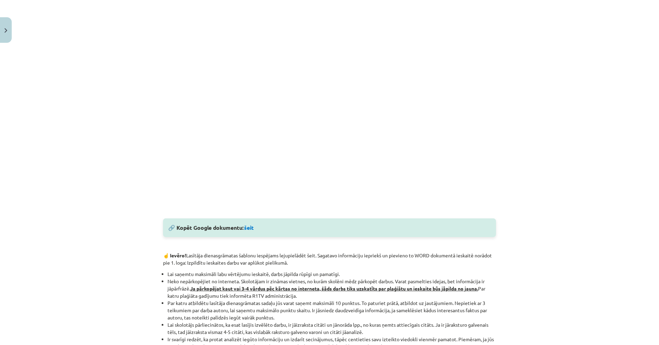
drag, startPoint x: 128, startPoint y: 170, endPoint x: 125, endPoint y: 188, distance: 18.1
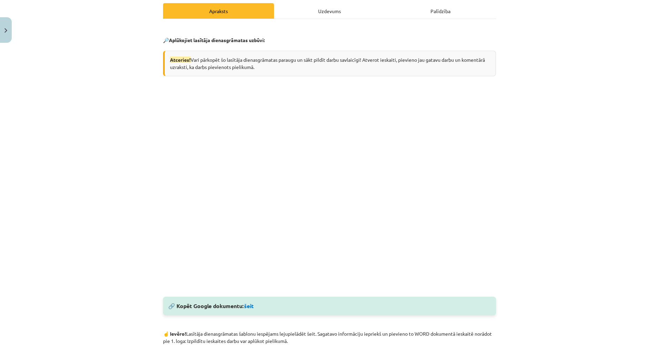
scroll to position [10, 0]
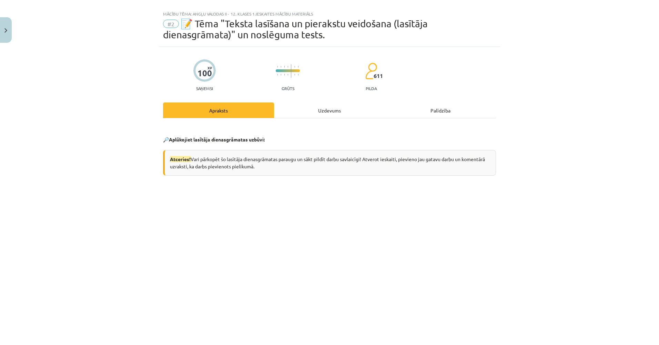
drag, startPoint x: 113, startPoint y: 122, endPoint x: 109, endPoint y: 98, distance: 24.9
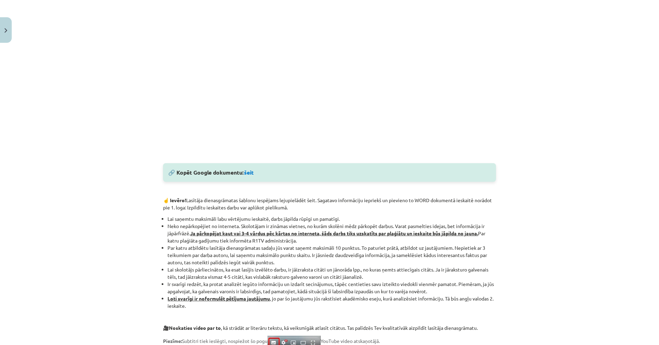
drag, startPoint x: 124, startPoint y: 157, endPoint x: 124, endPoint y: 216, distance: 58.6
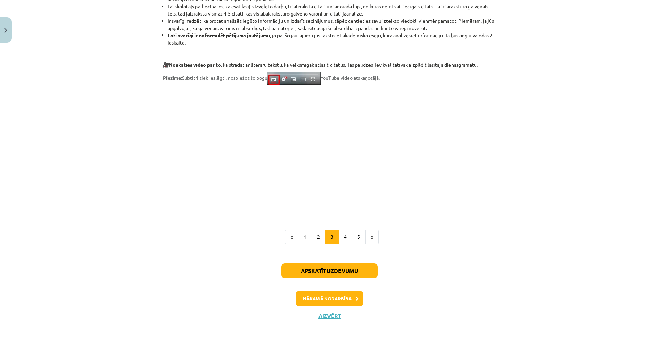
drag, startPoint x: 130, startPoint y: 224, endPoint x: 135, endPoint y: 246, distance: 21.9
click at [342, 238] on button "4" at bounding box center [346, 237] width 14 height 14
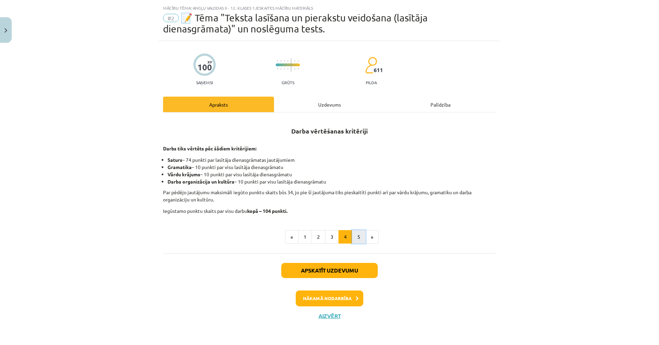
click at [356, 239] on button "5" at bounding box center [359, 237] width 14 height 14
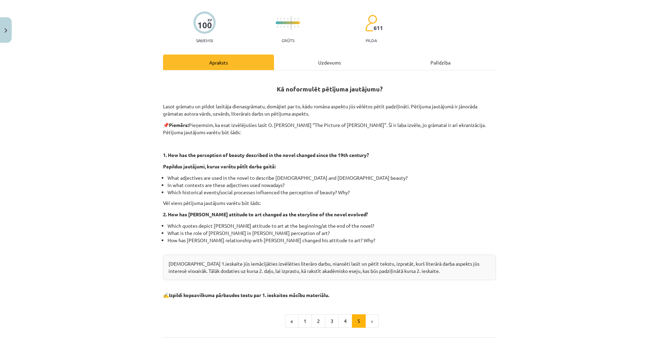
drag, startPoint x: 90, startPoint y: 167, endPoint x: 90, endPoint y: 176, distance: 9.7
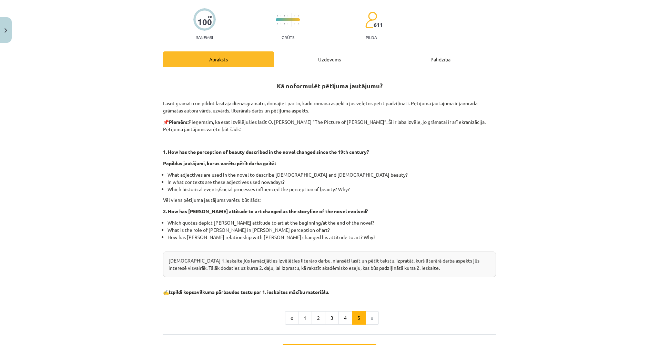
drag, startPoint x: 89, startPoint y: 178, endPoint x: 88, endPoint y: 184, distance: 6.6
click at [299, 312] on button "1" at bounding box center [305, 317] width 14 height 14
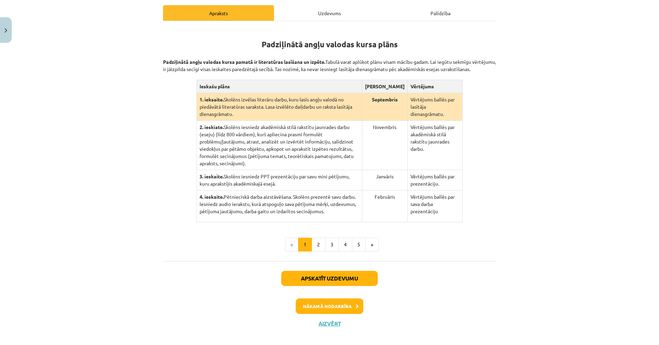
drag, startPoint x: 64, startPoint y: 151, endPoint x: 69, endPoint y: 164, distance: 13.8
click at [318, 238] on button "2" at bounding box center [319, 245] width 14 height 14
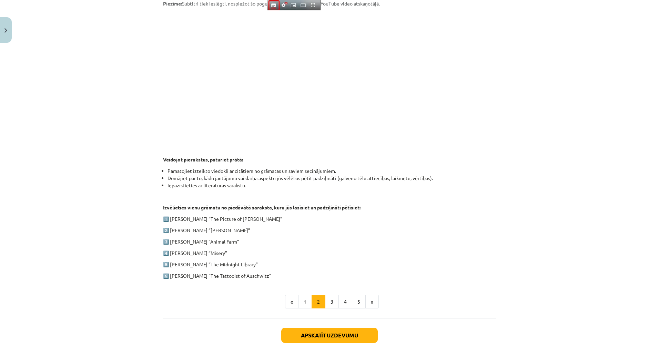
drag, startPoint x: 89, startPoint y: 155, endPoint x: 92, endPoint y: 191, distance: 36.3
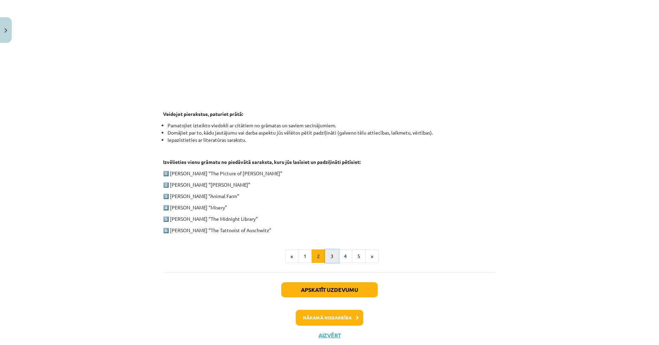
click at [330, 256] on button "3" at bounding box center [332, 256] width 14 height 14
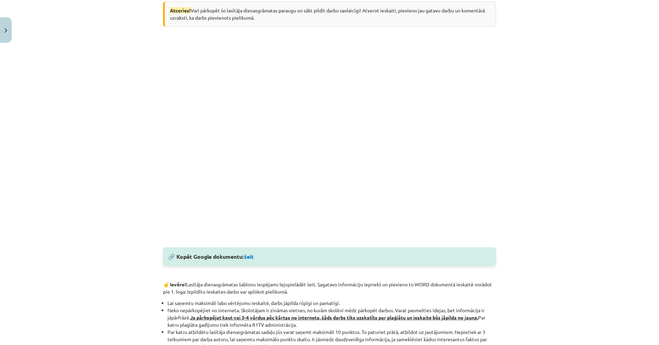
scroll to position [134, 0]
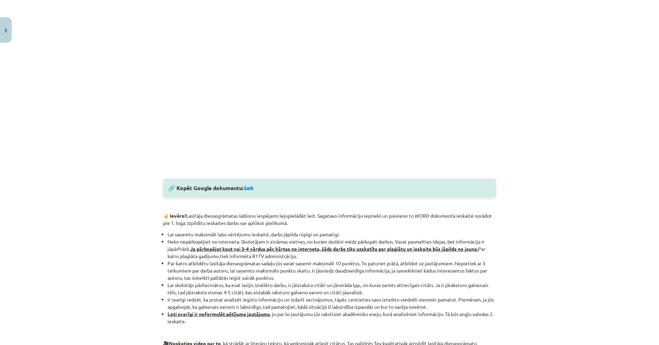
drag, startPoint x: 72, startPoint y: 198, endPoint x: 72, endPoint y: 210, distance: 11.4
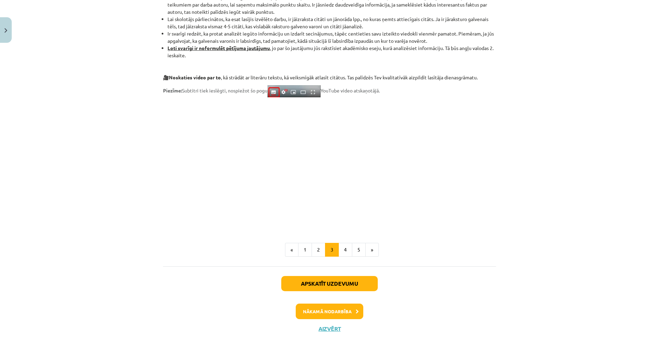
drag, startPoint x: 71, startPoint y: 204, endPoint x: 72, endPoint y: 213, distance: 9.0
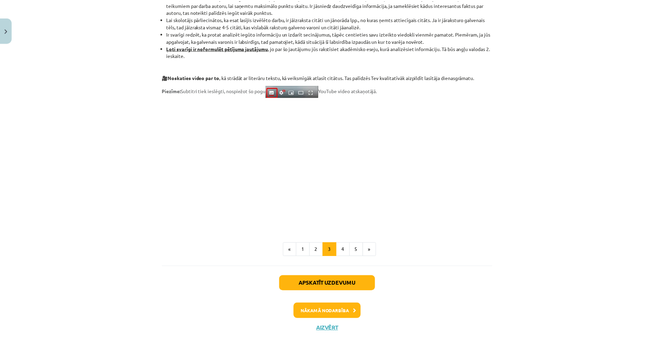
scroll to position [496, 0]
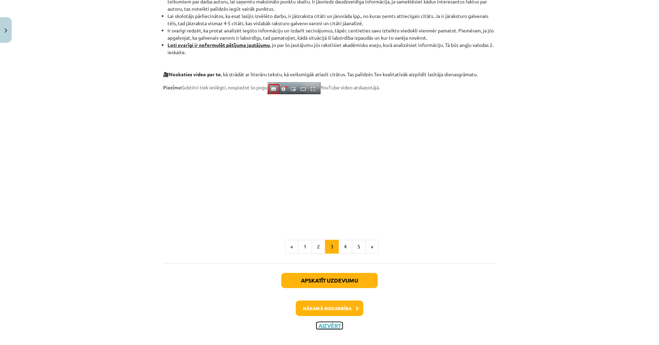
click at [339, 326] on button "Aizvērt" at bounding box center [329, 325] width 26 height 7
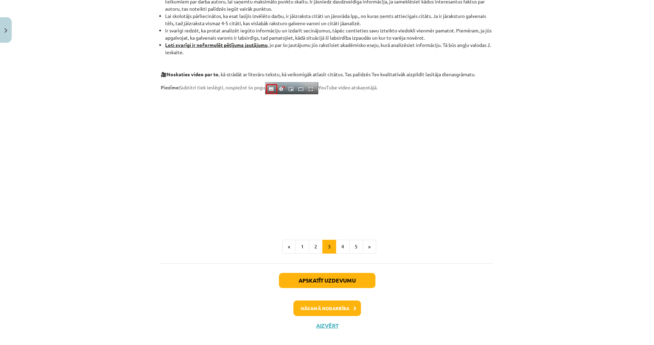
click at [351, 149] on link "Rakstīt skolotājam" at bounding box center [366, 149] width 97 height 17
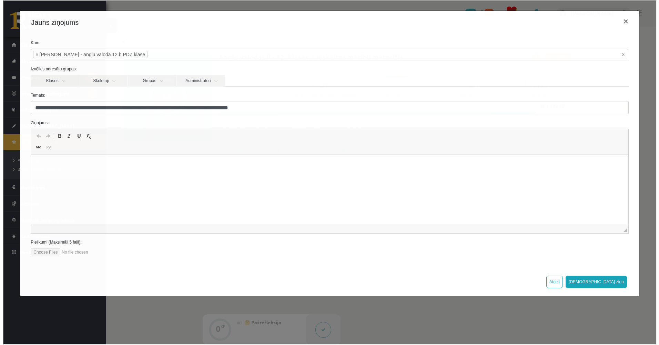
scroll to position [0, 0]
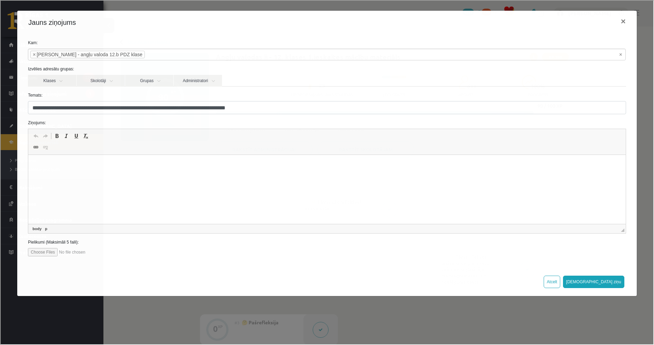
click at [90, 170] on html at bounding box center [326, 165] width 597 height 21
click at [46, 171] on html "**********" at bounding box center [326, 165] width 597 height 21
click at [74, 165] on p "**********" at bounding box center [326, 165] width 583 height 7
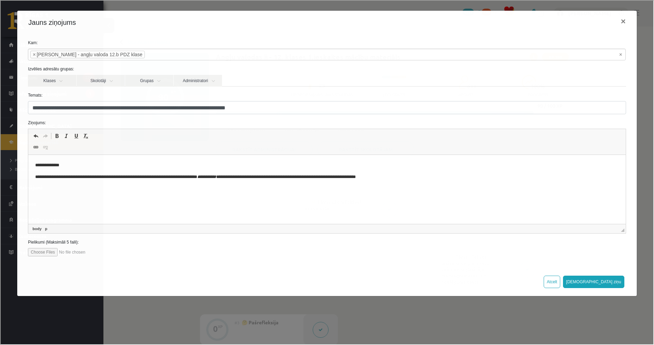
click at [220, 176] on p "**********" at bounding box center [326, 176] width 583 height 7
drag, startPoint x: 266, startPoint y: 175, endPoint x: 291, endPoint y: 177, distance: 24.5
click at [254, 177] on em "**********" at bounding box center [244, 176] width 19 height 4
click at [65, 133] on span at bounding box center [66, 135] width 6 height 6
click at [68, 136] on span at bounding box center [66, 135] width 6 height 6
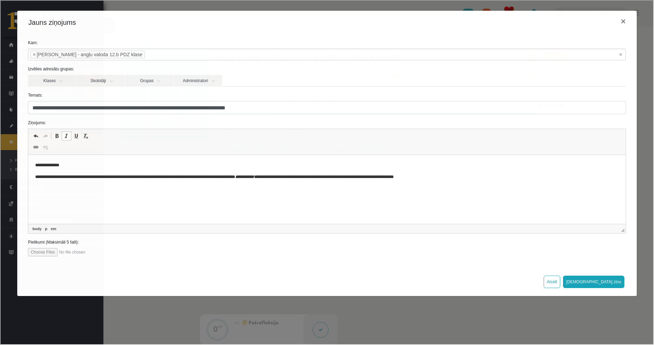
click at [66, 135] on span at bounding box center [66, 135] width 6 height 6
click at [68, 135] on span at bounding box center [66, 135] width 6 height 6
click at [446, 177] on p "**********" at bounding box center [326, 176] width 583 height 7
drag, startPoint x: 454, startPoint y: 178, endPoint x: 416, endPoint y: 178, distance: 37.6
click at [416, 178] on p "**********" at bounding box center [326, 176] width 583 height 7
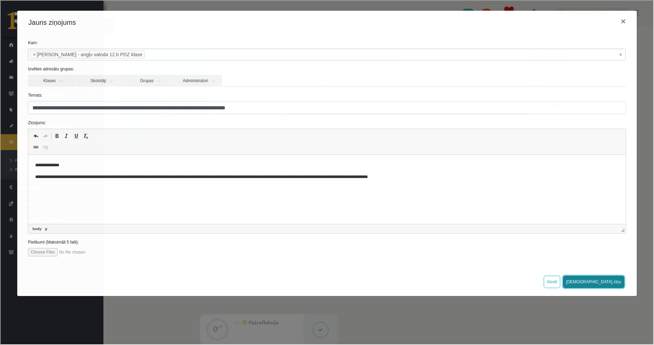
click at [613, 283] on button "Sūtīt ziņu" at bounding box center [592, 281] width 61 height 12
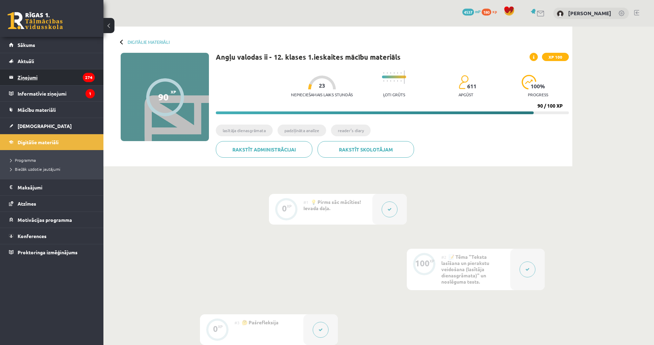
click at [33, 78] on legend "Ziņojumi 274" at bounding box center [56, 77] width 77 height 16
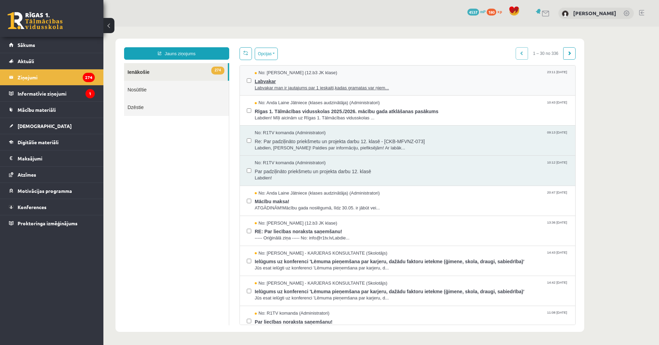
click at [354, 73] on div "No: Zlata Stankeviča (12.b3 JK klase) 23:11 06/09/2025" at bounding box center [412, 73] width 314 height 7
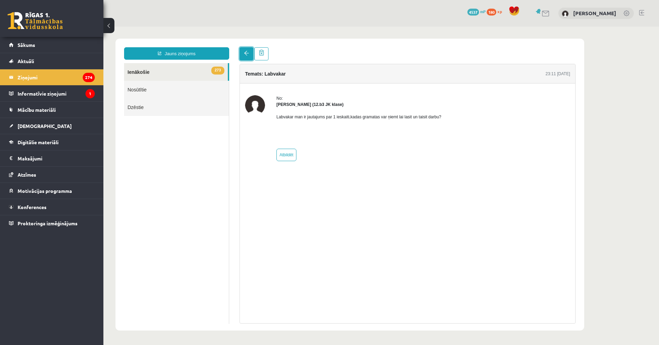
click at [246, 56] on link at bounding box center [247, 53] width 14 height 13
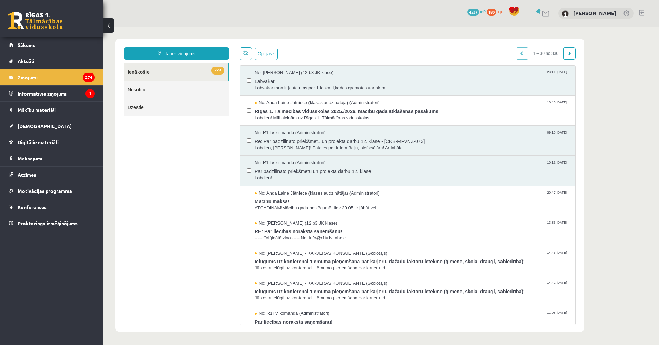
click at [249, 53] on link at bounding box center [246, 53] width 12 height 13
click at [382, 129] on div "No: R1TV komanda (Administratori) 09:13 11/08/2025 Re: Par padziļināto priekšme…" at bounding box center [407, 140] width 335 height 30
click at [353, 132] on div "No: R1TV komanda (Administratori) 09:13 11/08/2025" at bounding box center [412, 133] width 314 height 7
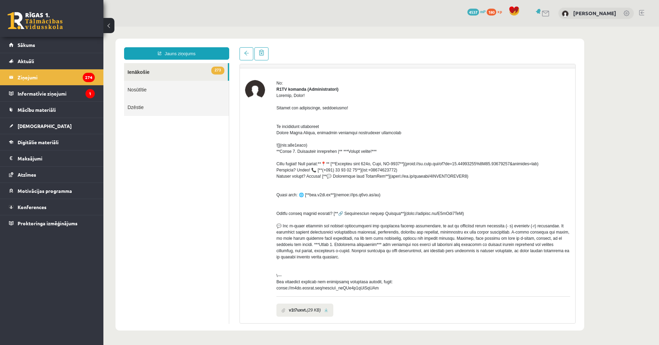
scroll to position [44, 0]
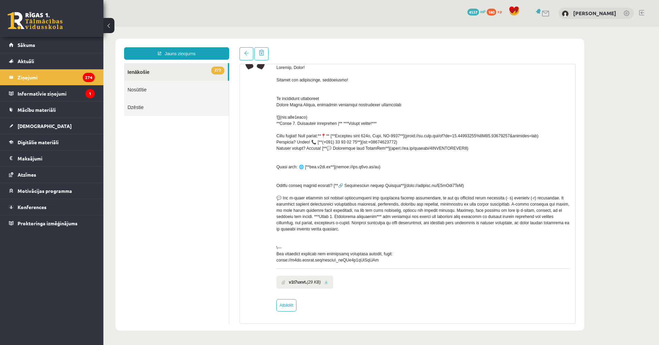
drag, startPoint x: 356, startPoint y: 139, endPoint x: 355, endPoint y: 167, distance: 28.3
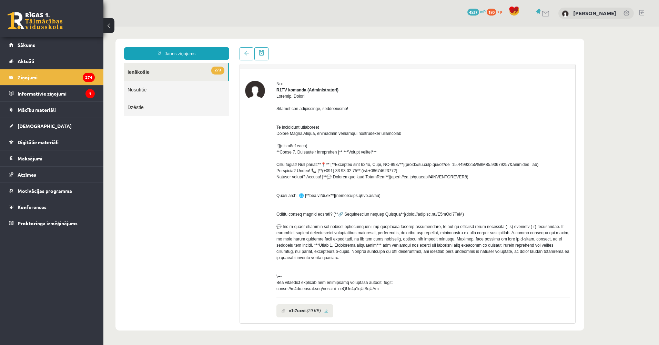
scroll to position [0, 0]
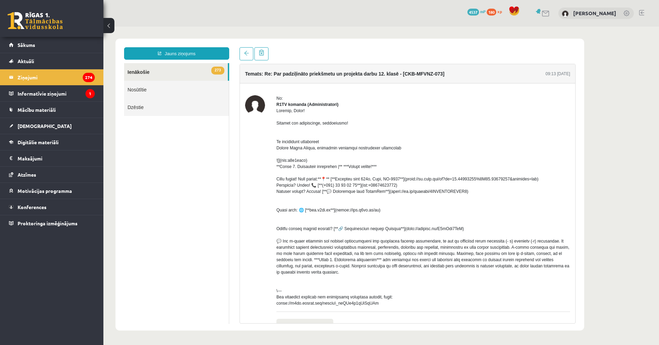
click at [147, 91] on link "Nosūtītie" at bounding box center [176, 90] width 105 height 18
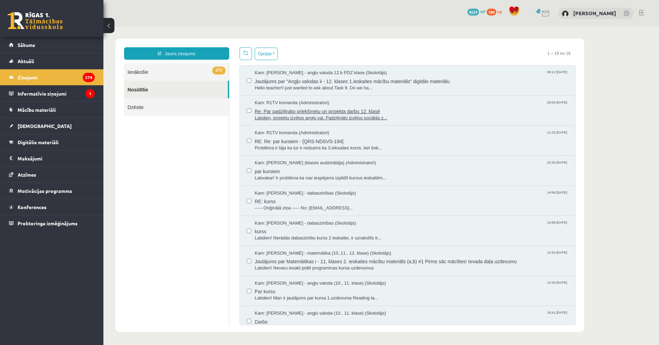
click at [359, 101] on div "Kam: R1TV komanda (Administratori) 20:53 09/08/2025" at bounding box center [412, 103] width 314 height 7
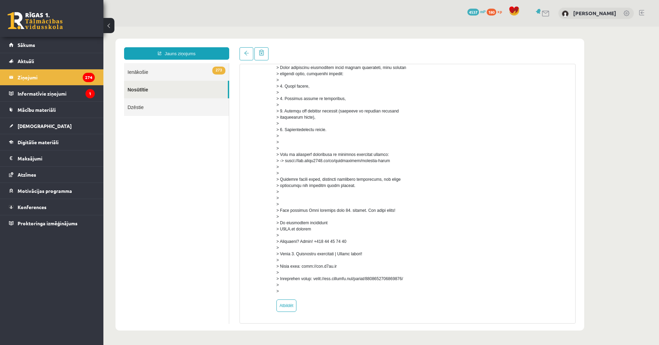
drag, startPoint x: 363, startPoint y: 127, endPoint x: 363, endPoint y: 137, distance: 10.3
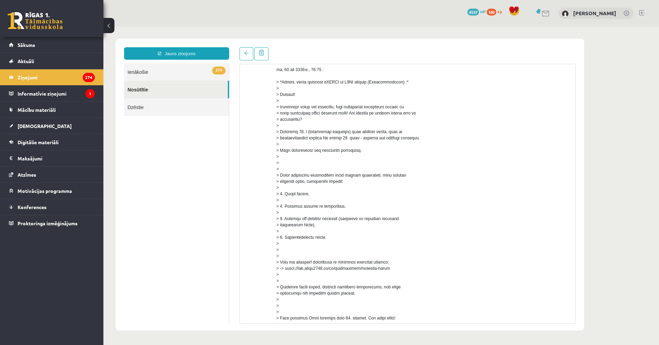
drag, startPoint x: 362, startPoint y: 134, endPoint x: 334, endPoint y: 87, distance: 55.5
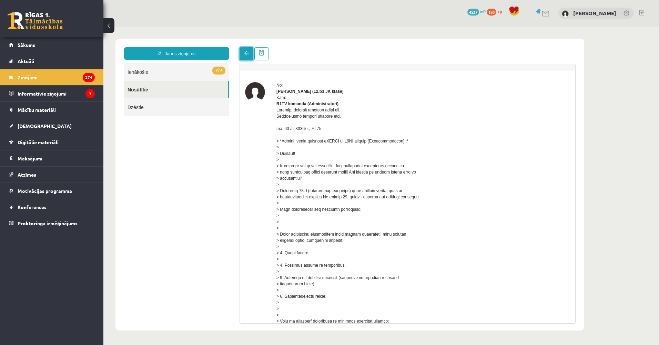
click at [244, 55] on link at bounding box center [247, 53] width 14 height 13
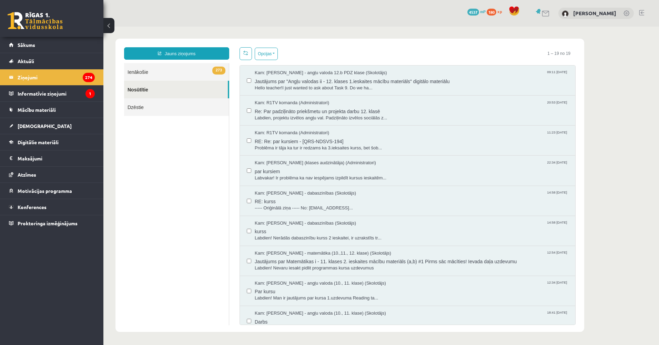
scroll to position [0, 0]
click at [395, 86] on span "Hello teacher!I just wanted to ask about Task 9. Do we ha..." at bounding box center [412, 88] width 314 height 7
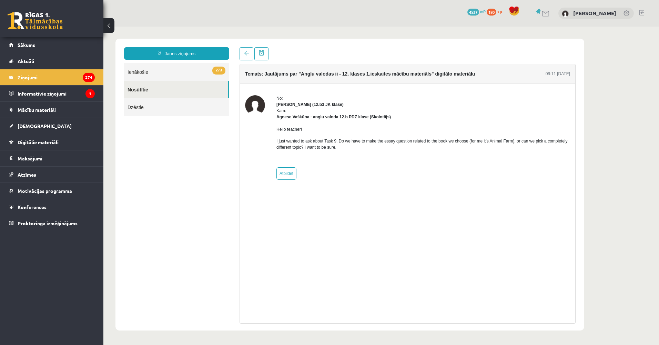
click at [191, 75] on link "273 Ienākošie" at bounding box center [176, 72] width 105 height 18
click at [141, 71] on link "273 Ienākošie" at bounding box center [176, 72] width 105 height 18
click at [140, 72] on link "273 Ienākošie" at bounding box center [176, 72] width 105 height 18
click at [243, 53] on link at bounding box center [247, 53] width 14 height 13
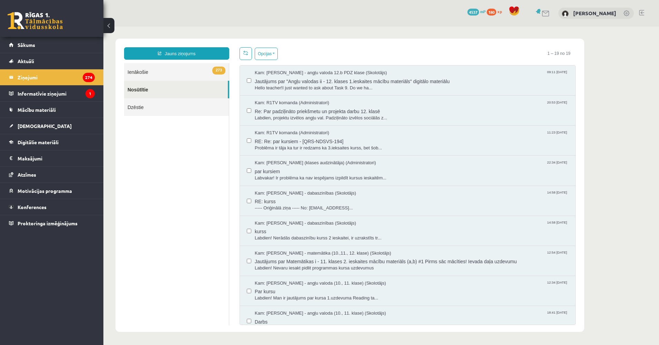
click at [166, 70] on link "273 Ienākošie" at bounding box center [176, 72] width 105 height 18
click at [140, 74] on link "273 Ienākošie" at bounding box center [176, 72] width 105 height 18
drag, startPoint x: 141, startPoint y: 96, endPoint x: 141, endPoint y: 87, distance: 9.7
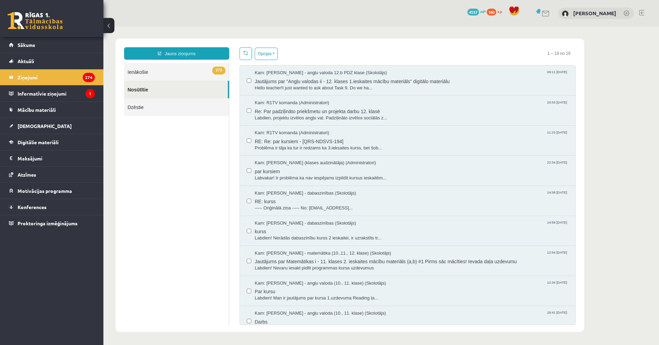
click at [141, 96] on link "Nosūtītie" at bounding box center [176, 90] width 104 height 18
drag, startPoint x: 152, startPoint y: 71, endPoint x: 138, endPoint y: 72, distance: 13.9
click at [151, 71] on link "273 Ienākošie" at bounding box center [176, 72] width 105 height 18
click at [138, 72] on link "273 Ienākošie" at bounding box center [176, 72] width 105 height 18
click at [45, 76] on legend "Ziņojumi 274" at bounding box center [56, 77] width 77 height 16
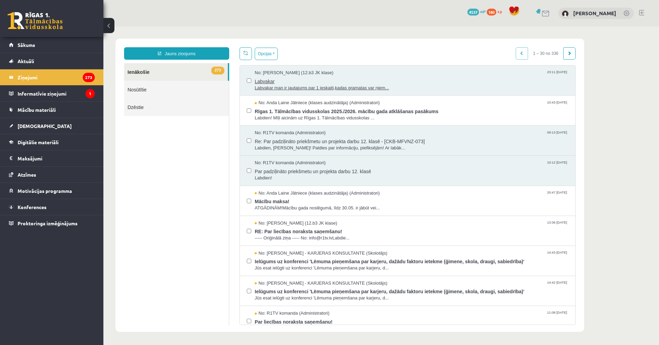
click at [276, 77] on span "Labvakar" at bounding box center [412, 80] width 314 height 9
